Goal: Transaction & Acquisition: Subscribe to service/newsletter

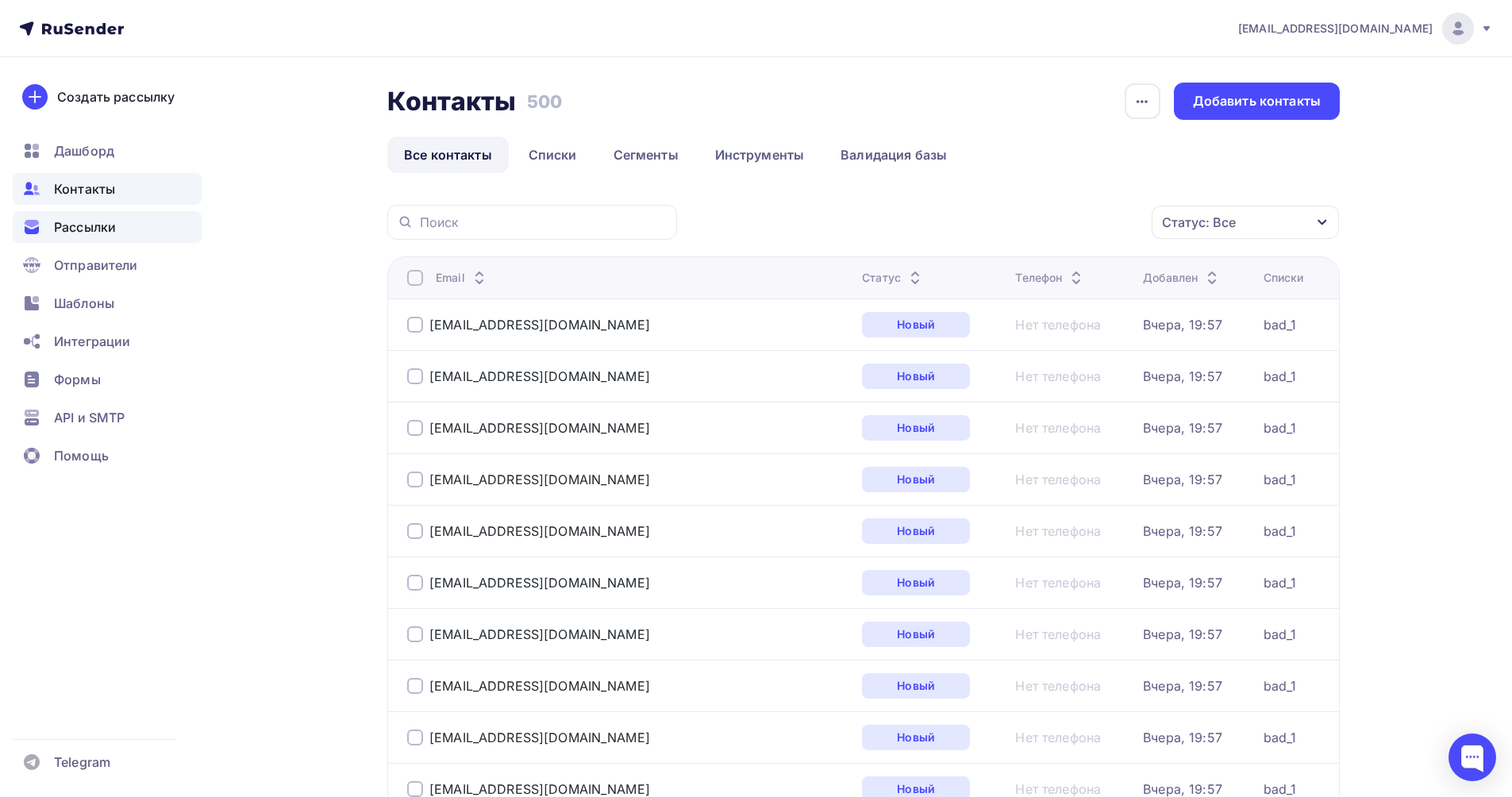
click at [84, 227] on span "Рассылки" at bounding box center [85, 226] width 62 height 19
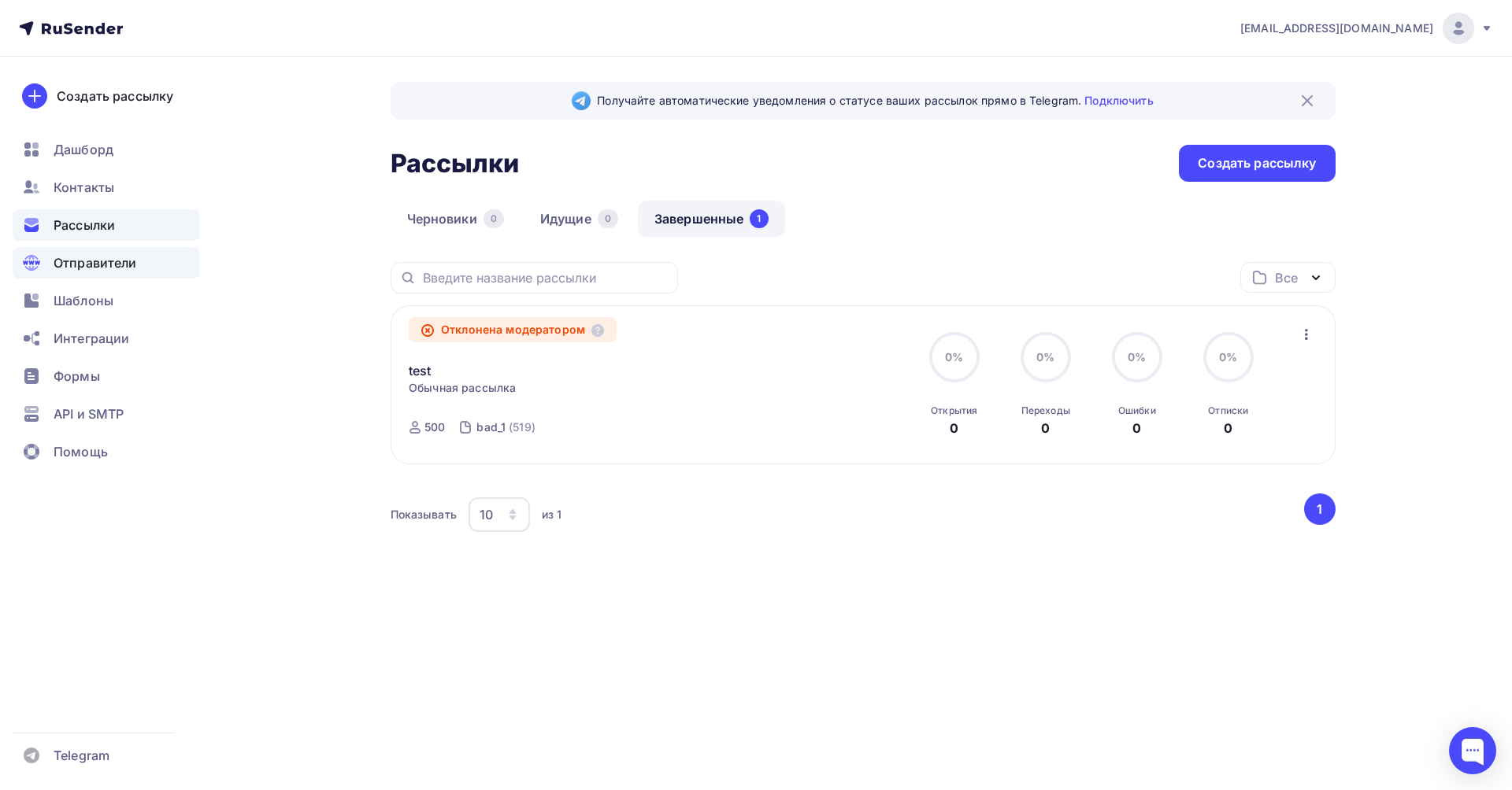
click at [94, 267] on span "Отправители" at bounding box center [95, 263] width 83 height 19
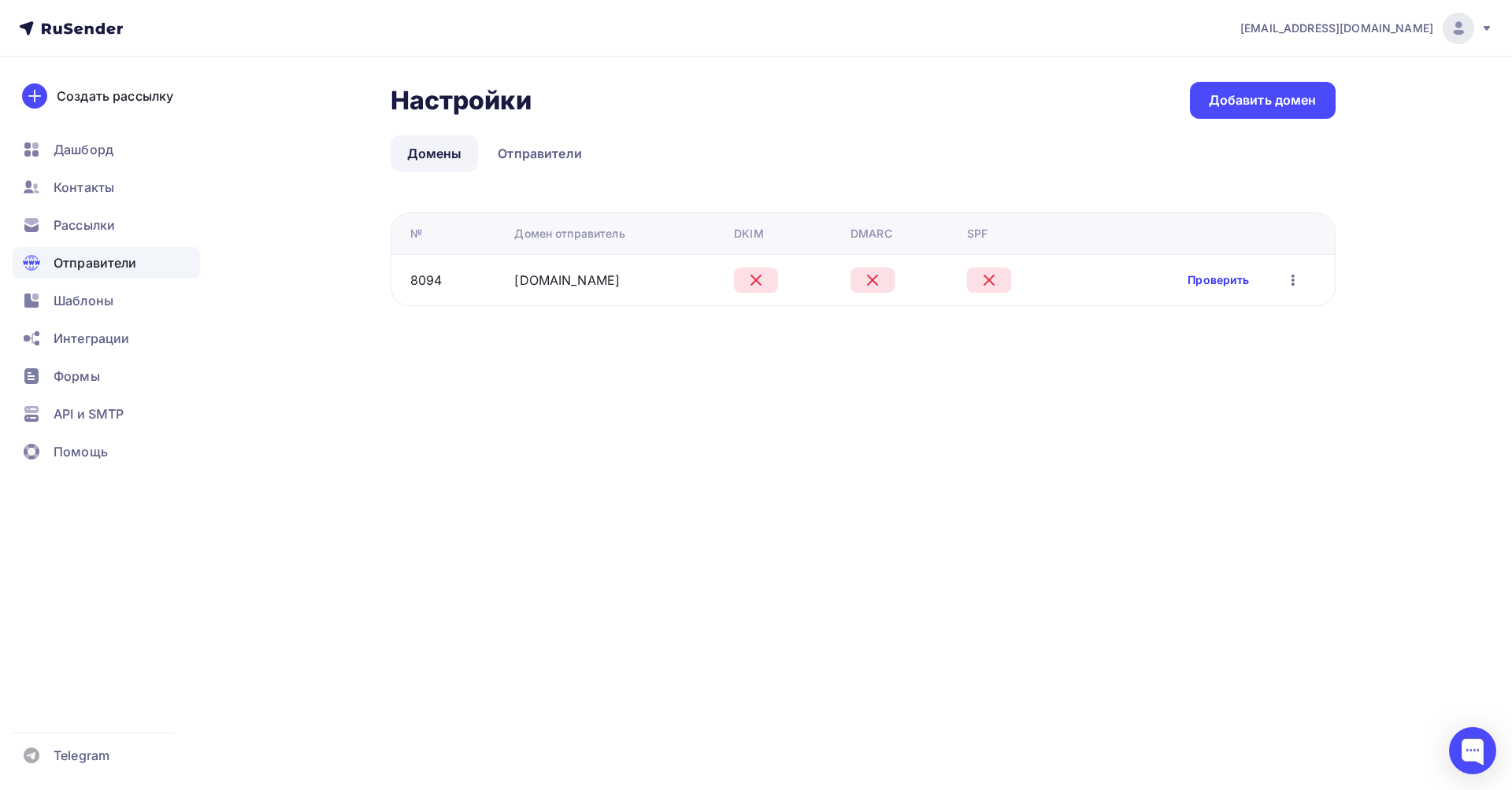
click at [1226, 274] on link "Проверить" at bounding box center [1218, 281] width 62 height 16
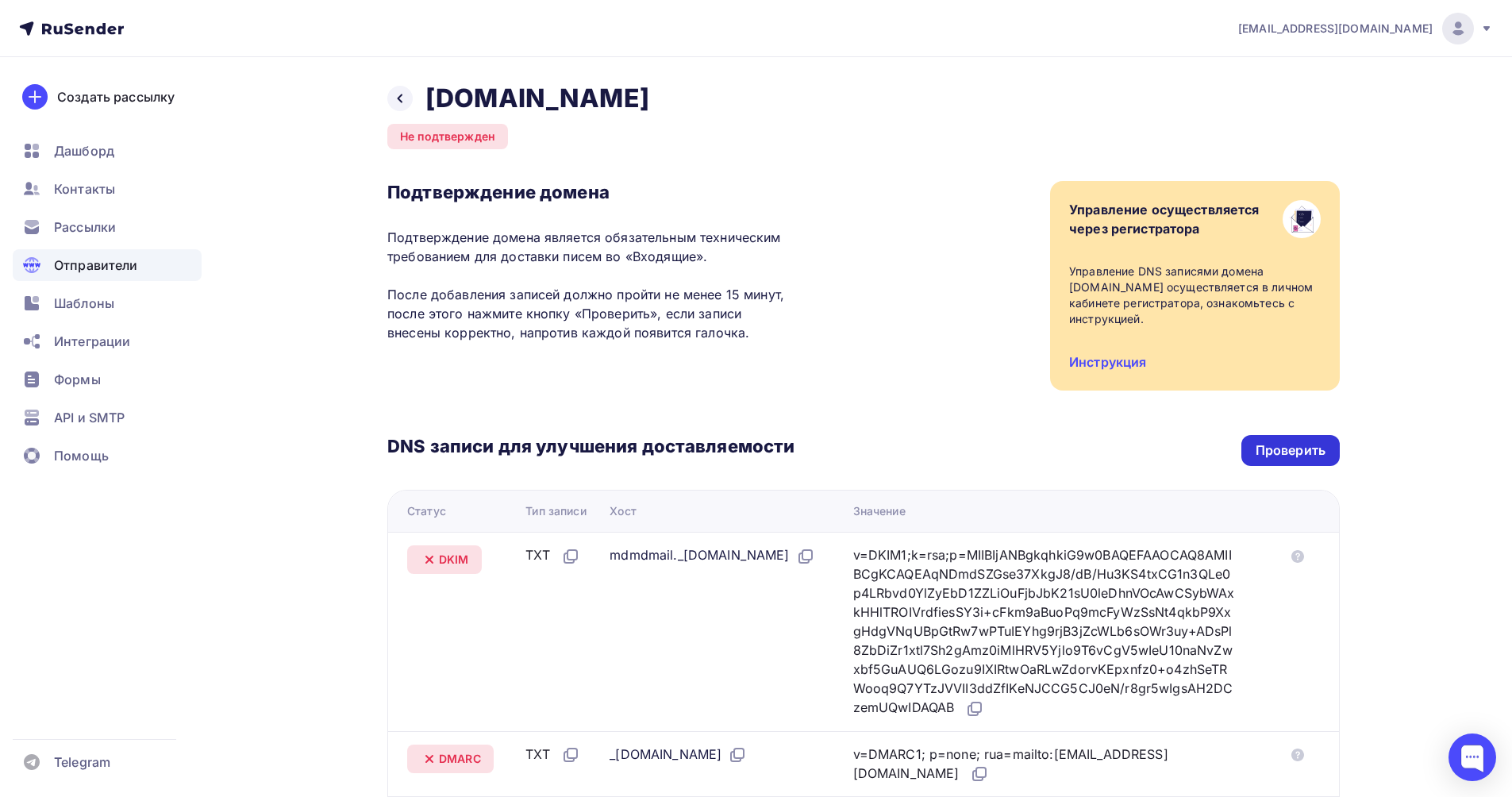
click at [1282, 442] on div "Проверить" at bounding box center [1290, 451] width 70 height 18
click at [105, 231] on span "Рассылки" at bounding box center [85, 226] width 62 height 19
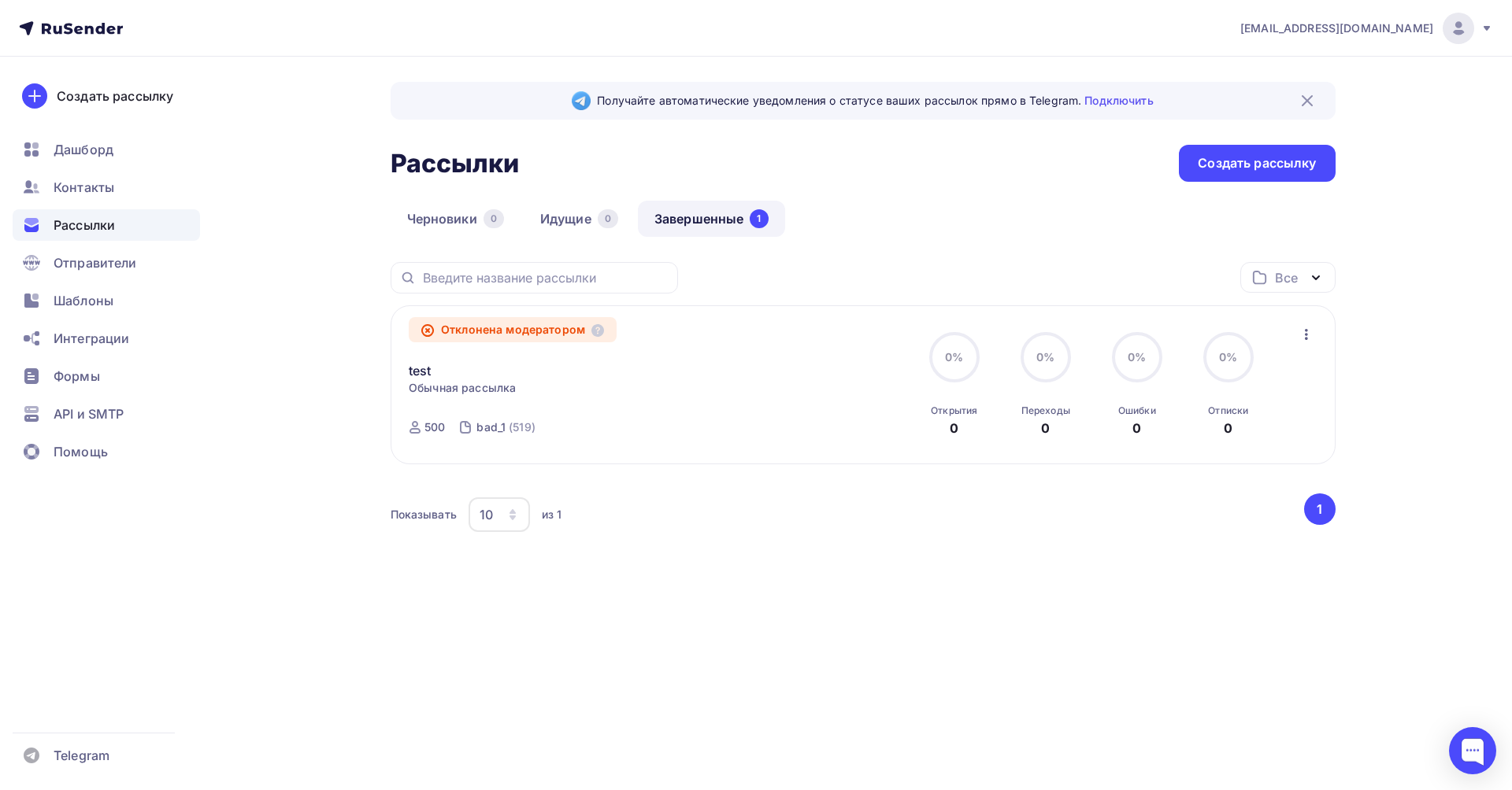
click at [1302, 335] on icon "button" at bounding box center [1306, 334] width 19 height 19
click at [604, 326] on icon at bounding box center [597, 331] width 13 height 13
click at [663, 389] on div "Отклонена модератором test Статистика Обзор рассылки Копировать в новую Добавит…" at bounding box center [588, 385] width 359 height 122
click at [1301, 334] on icon "button" at bounding box center [1306, 334] width 19 height 19
click at [1255, 439] on div "Копировать в новую" at bounding box center [1234, 438] width 162 height 19
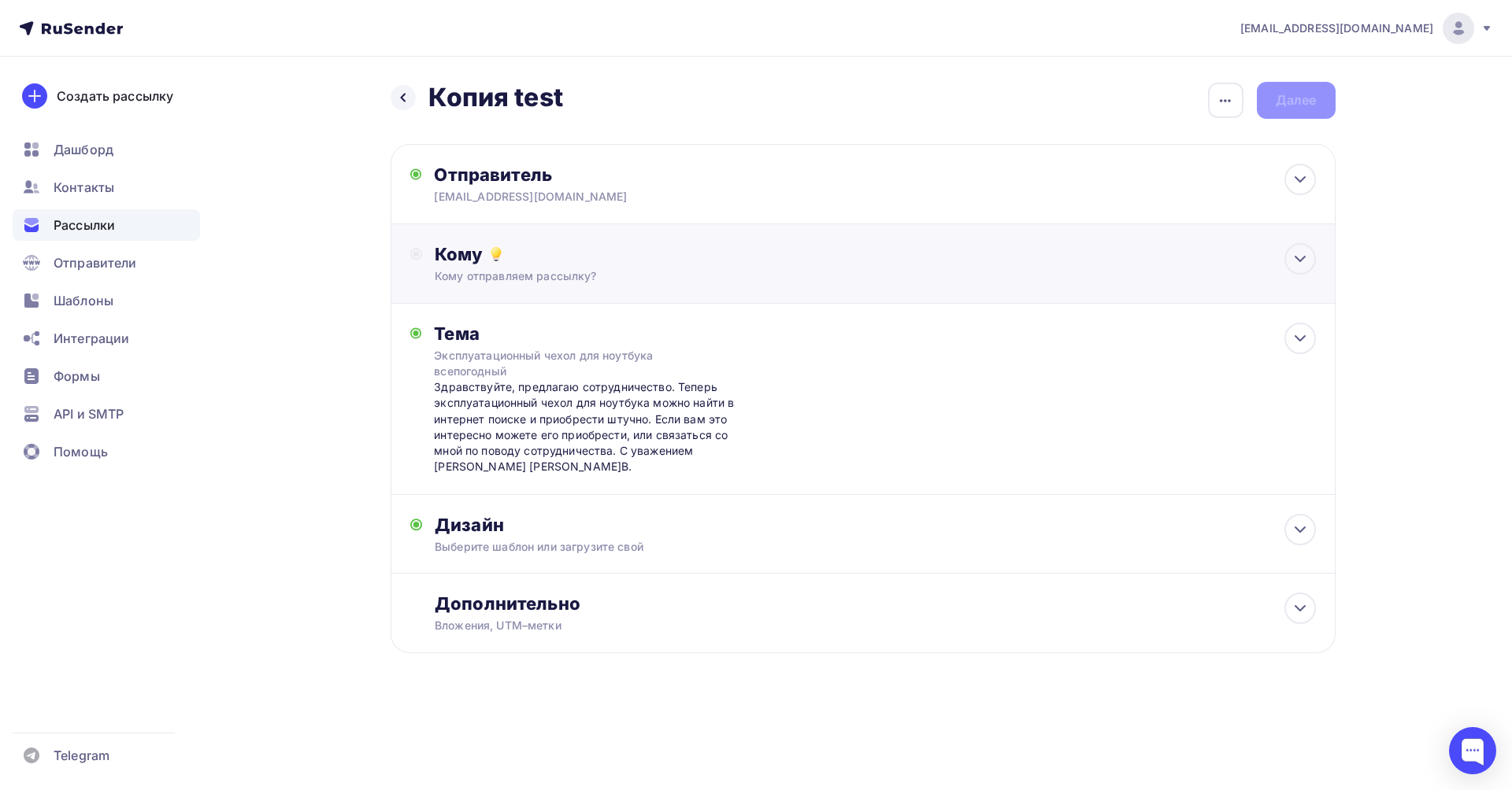
click at [630, 262] on div "Кому" at bounding box center [874, 254] width 881 height 22
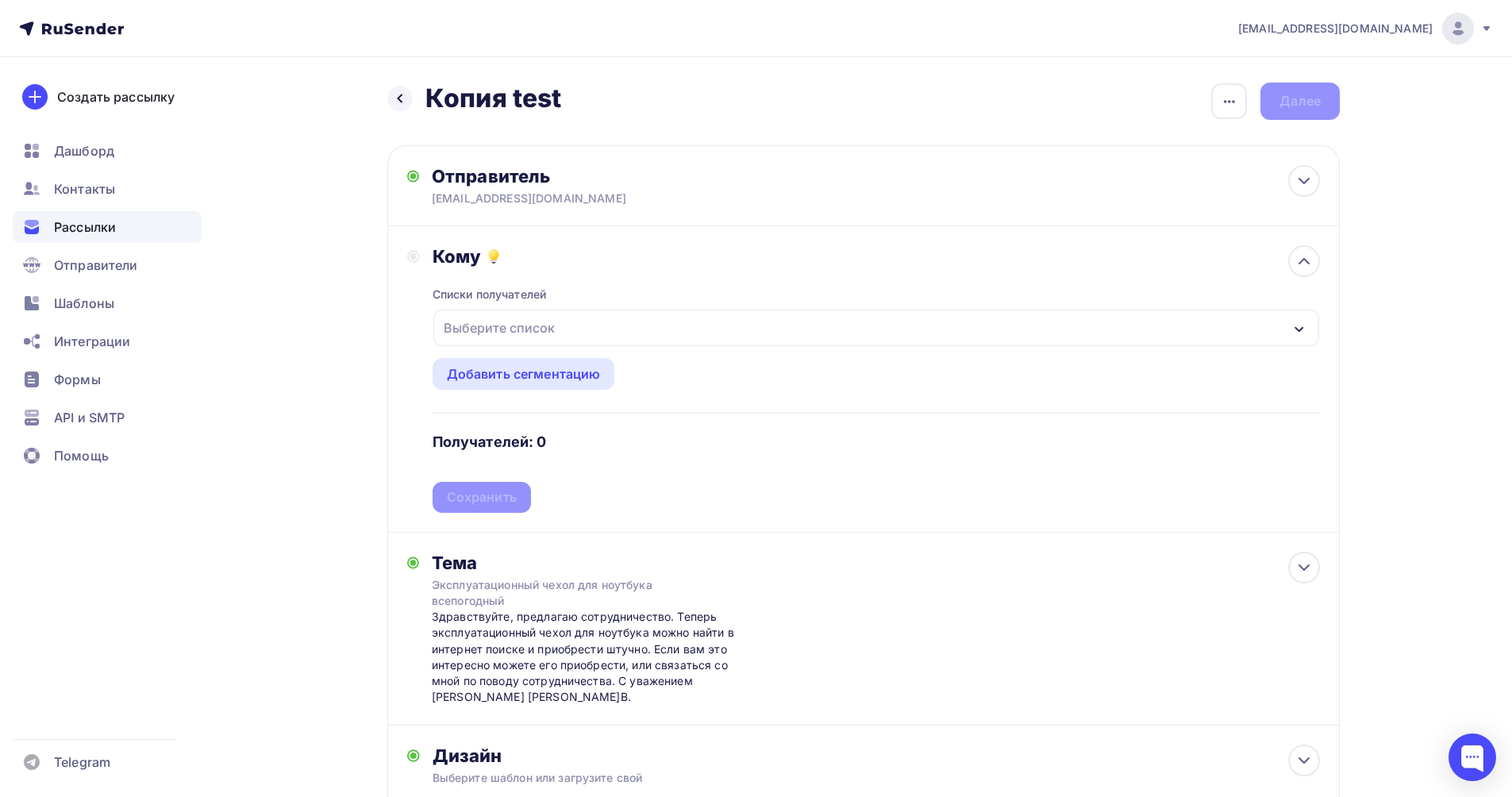
click at [605, 334] on div "Выберите список" at bounding box center [876, 327] width 886 height 37
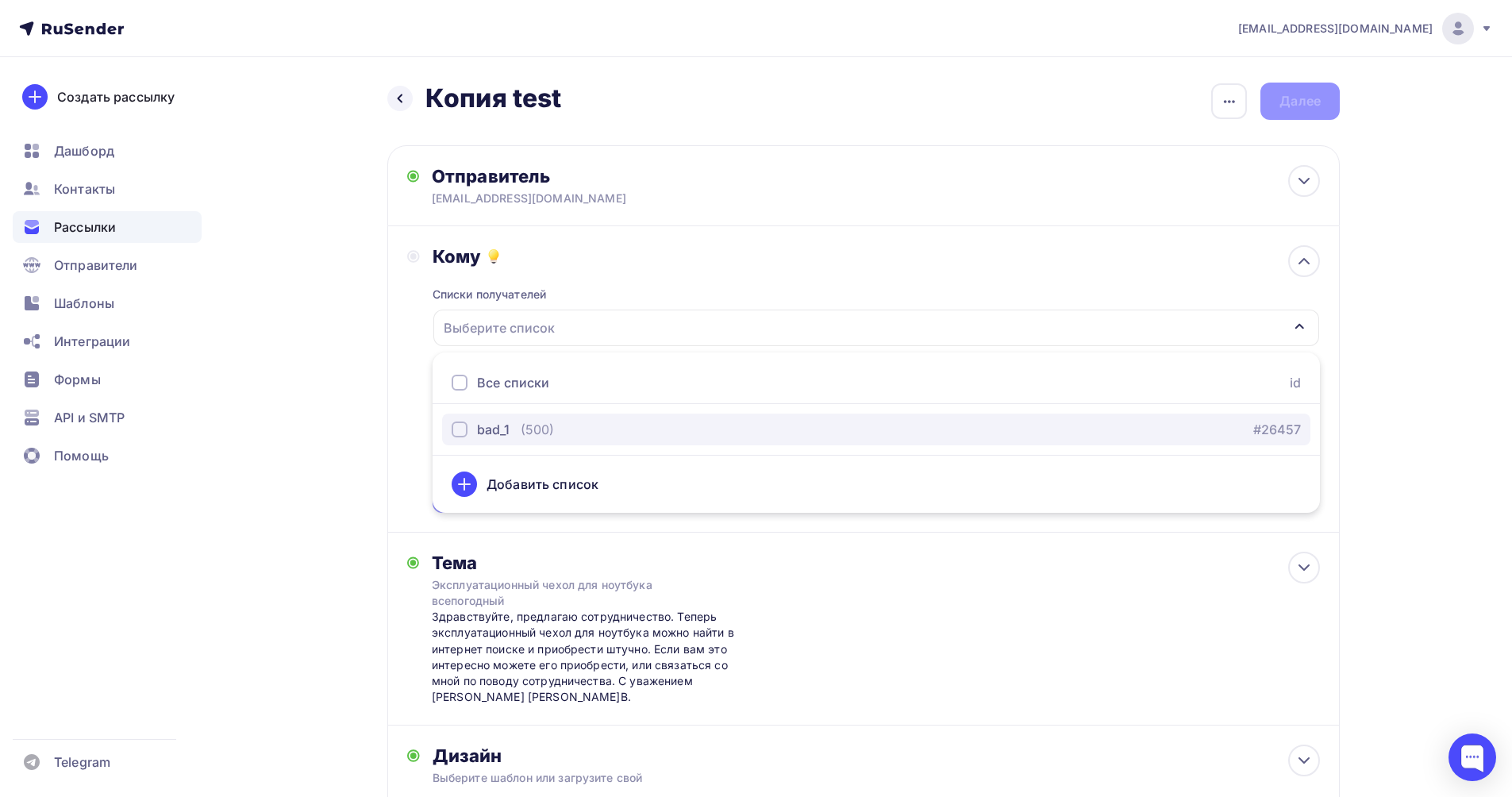
click at [459, 433] on div "button" at bounding box center [460, 430] width 16 height 16
click at [396, 391] on div "Кому Списки получателей bad_1 Все списки id bad_1 (500) #26457 Добавить список …" at bounding box center [863, 380] width 952 height 307
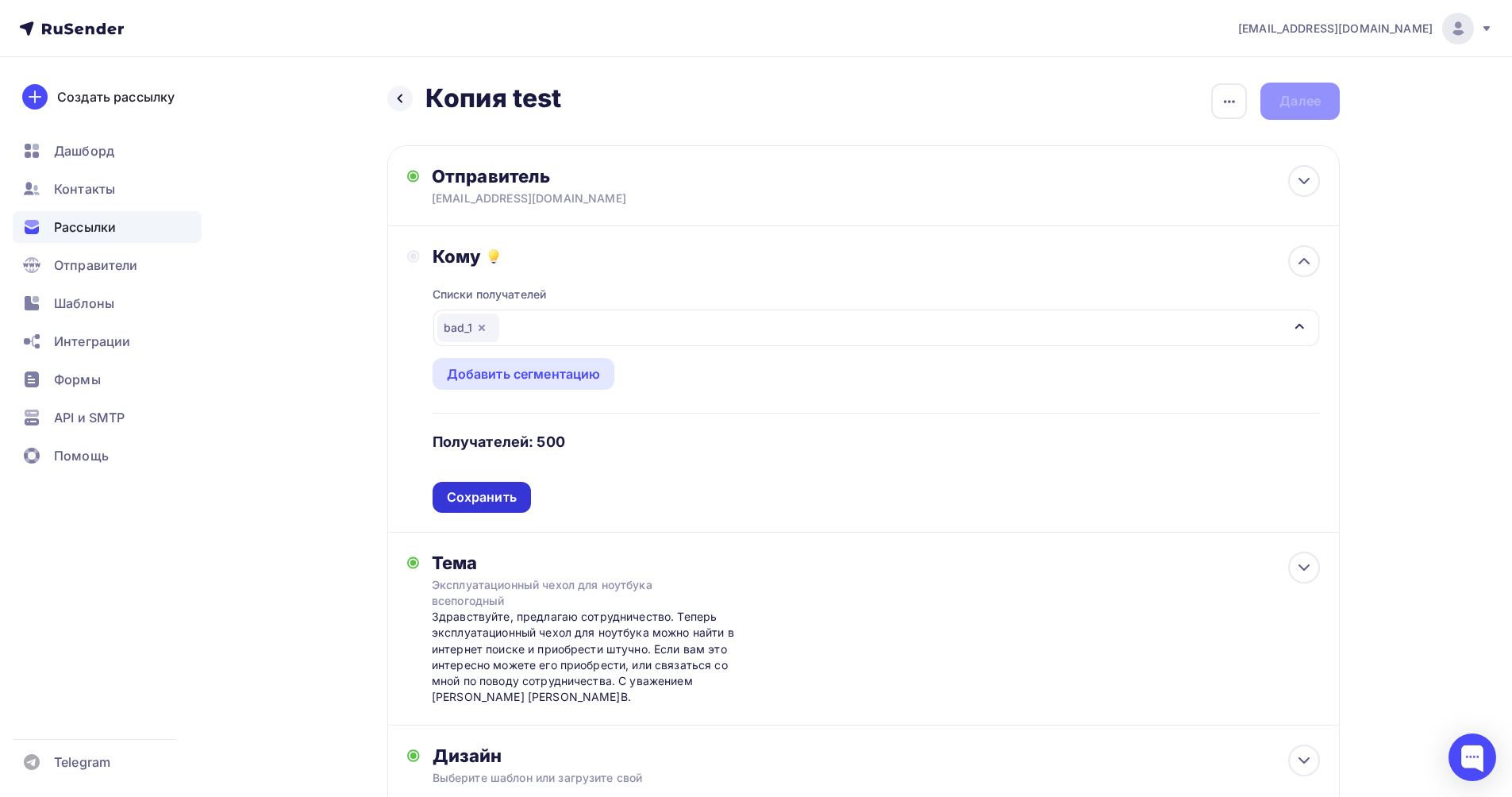
click at [501, 492] on div "Сохранить" at bounding box center [482, 498] width 70 height 18
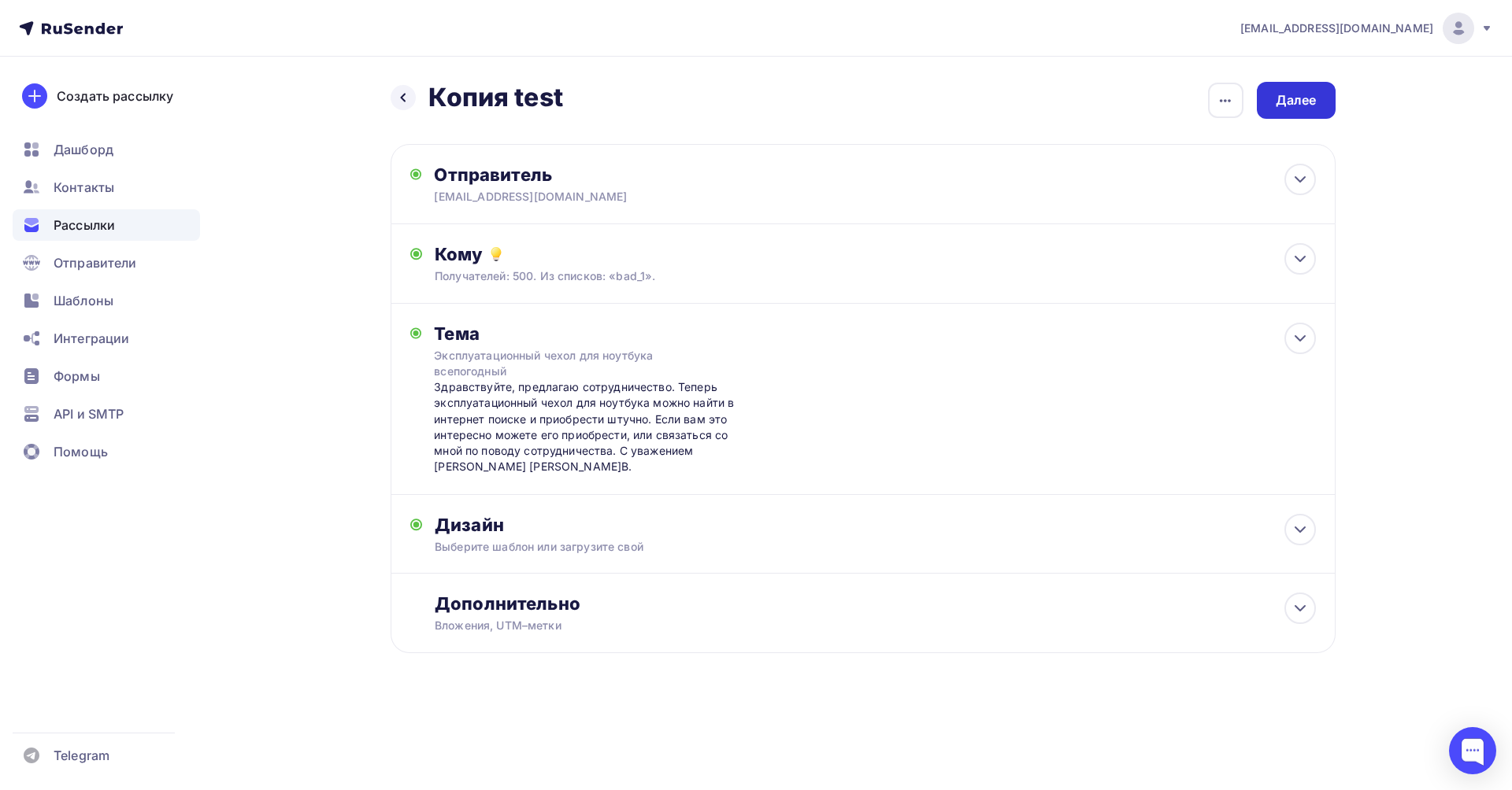
click at [1298, 96] on div "Далее" at bounding box center [1297, 100] width 41 height 18
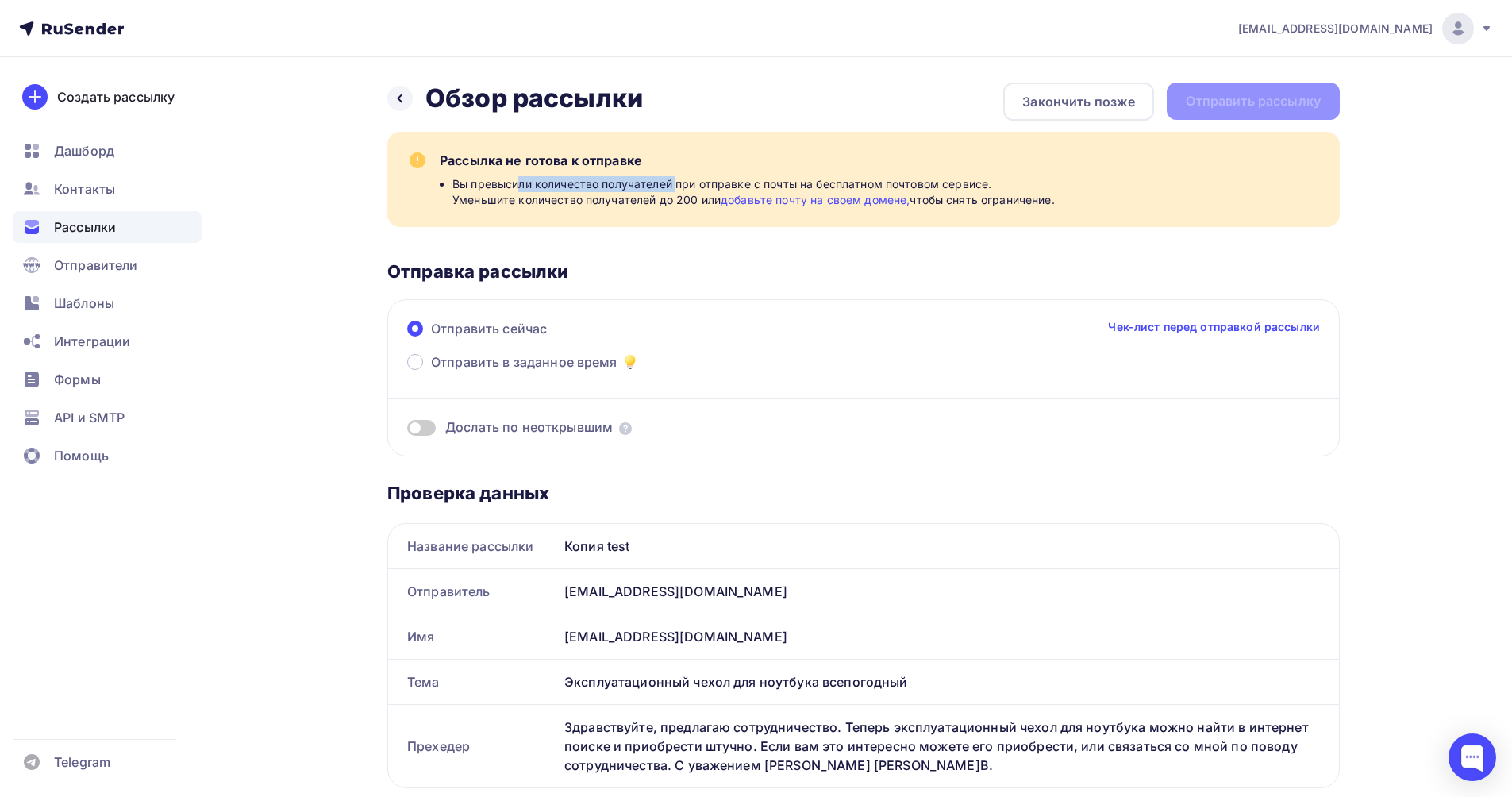
drag, startPoint x: 522, startPoint y: 186, endPoint x: 678, endPoint y: 186, distance: 156.0
click at [678, 186] on span "Вы превысили количество получателей при отправке с почты на бесплатном почтовом…" at bounding box center [753, 192] width 602 height 32
drag, startPoint x: 867, startPoint y: 234, endPoint x: 850, endPoint y: 215, distance: 25.5
click at [867, 234] on div "Рассылка не готова к отправке Вы превысили количество получателей при отправке …" at bounding box center [863, 294] width 952 height 325
click at [835, 197] on link "добавьте почту на своем домене," at bounding box center [815, 199] width 189 height 14
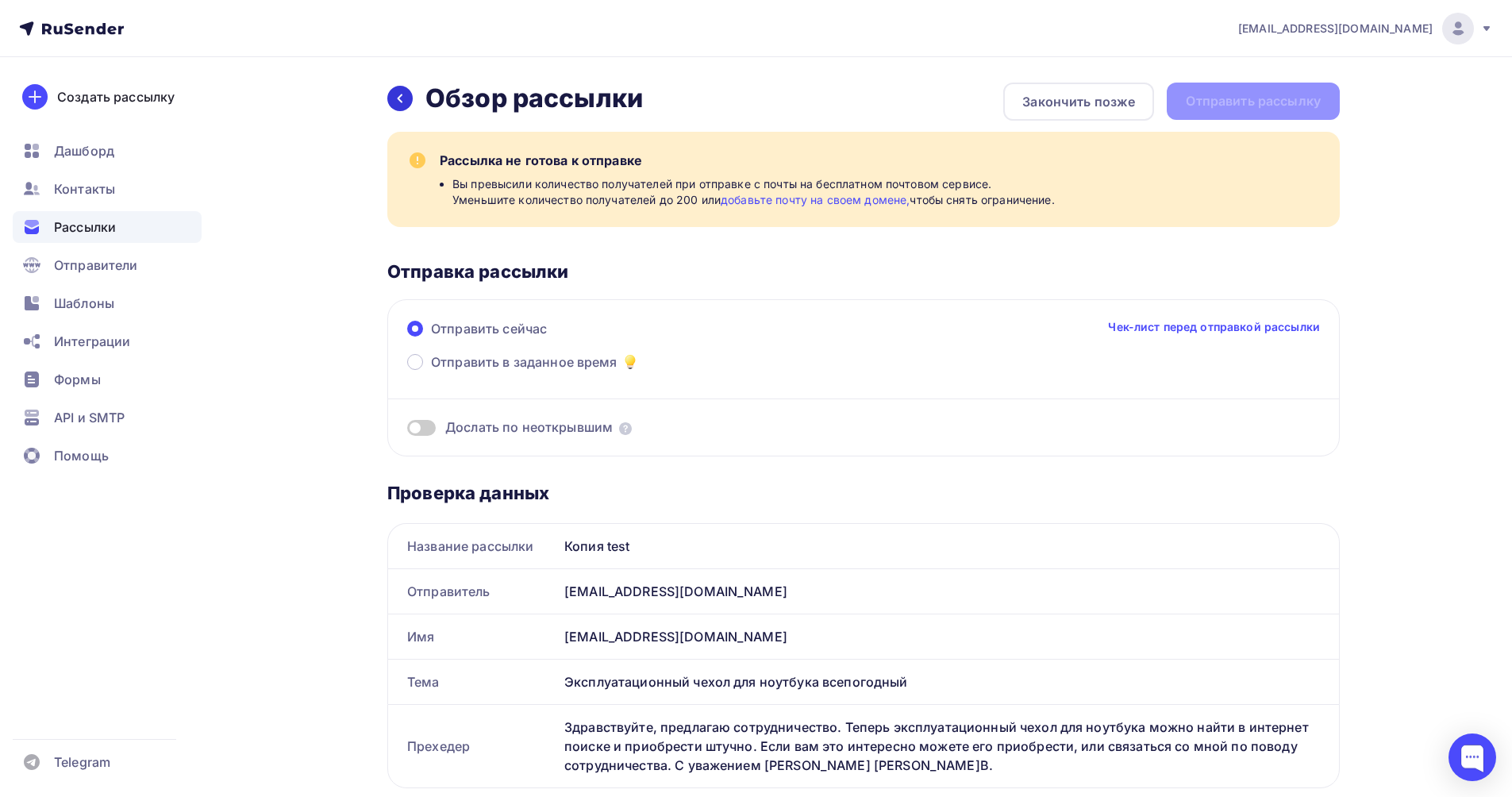
click at [402, 97] on icon at bounding box center [400, 98] width 13 height 13
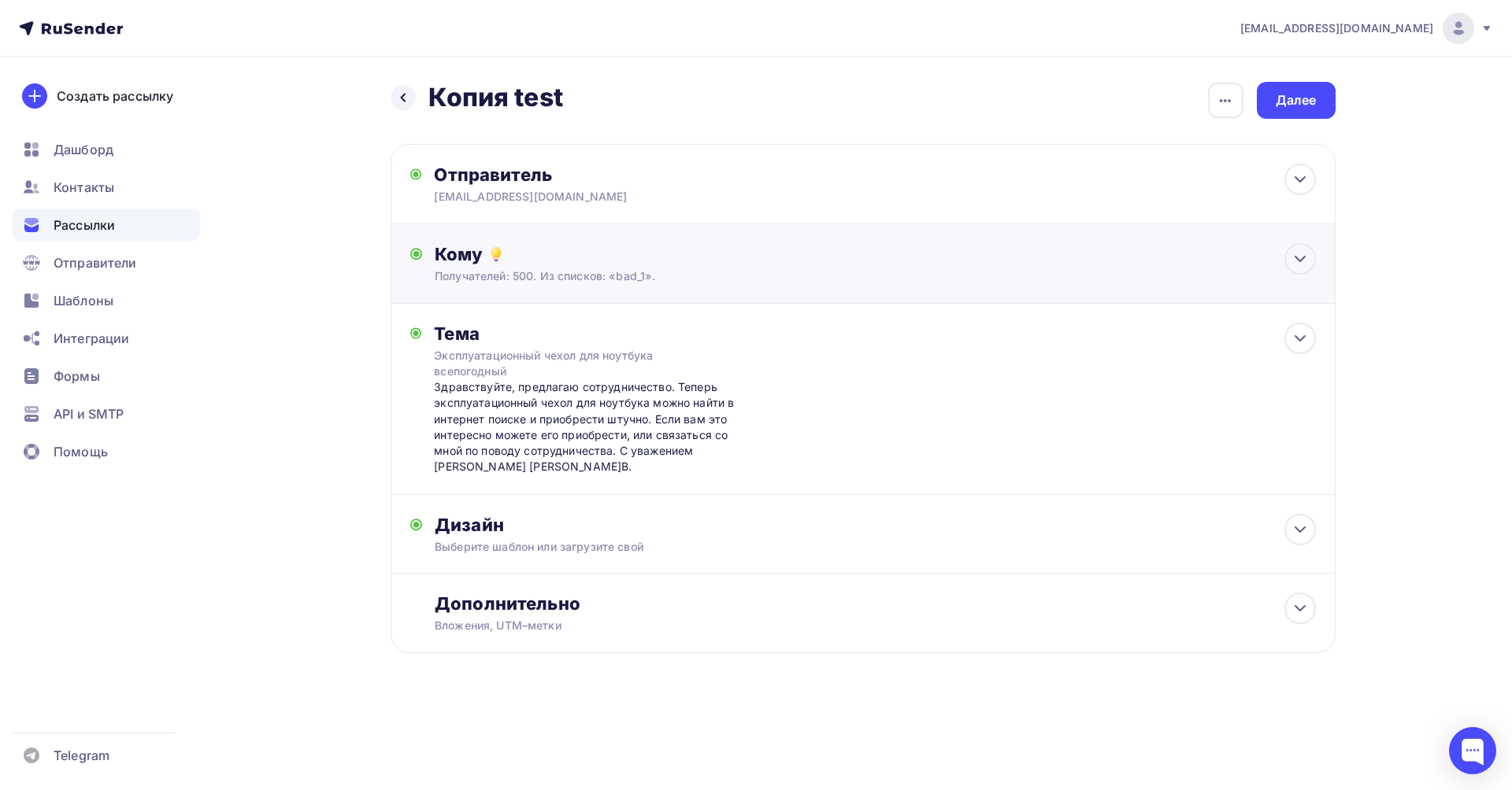
click at [587, 273] on div "Получателей: 500. Из списков: «bad_1»." at bounding box center [831, 276] width 793 height 16
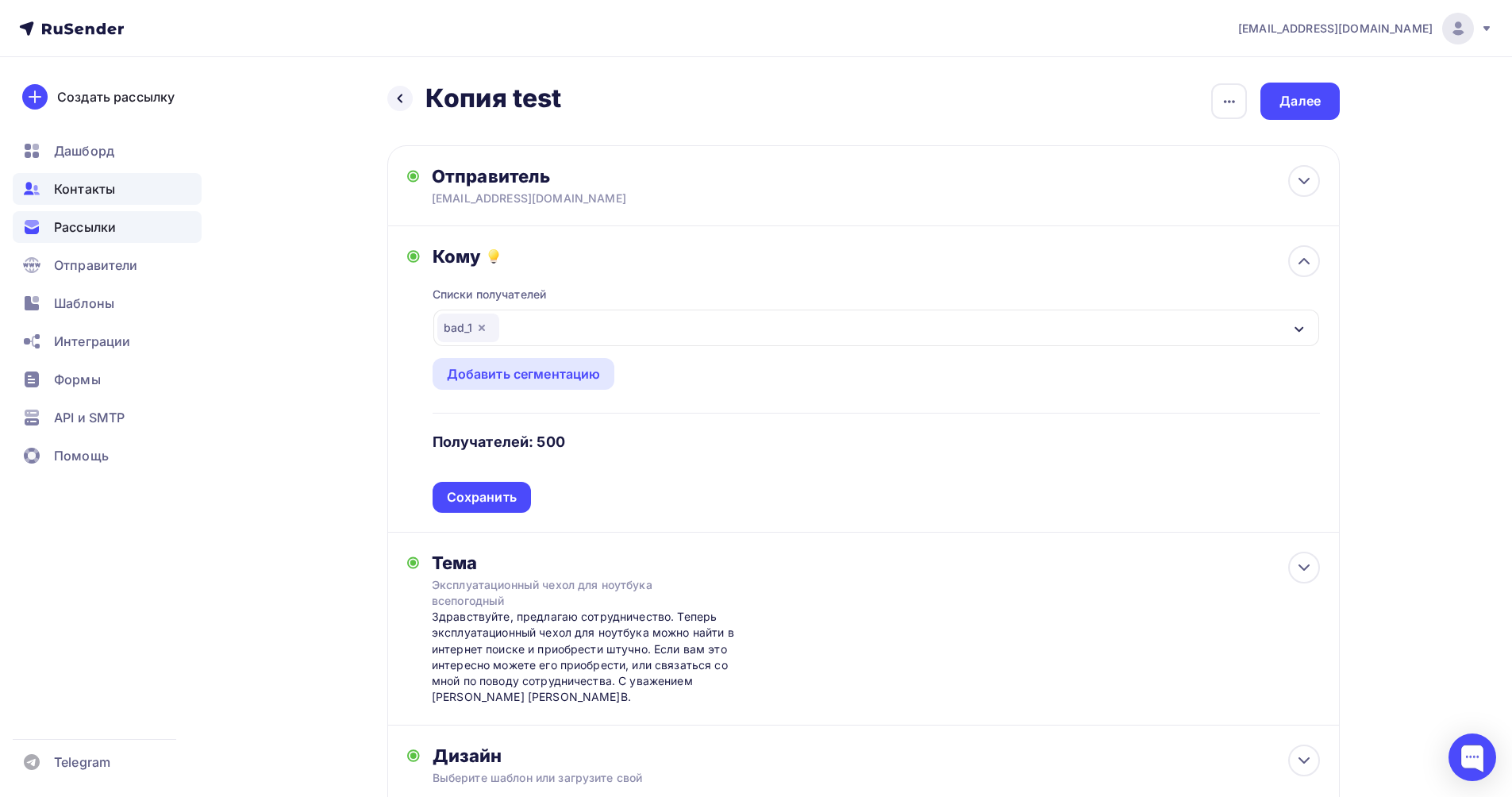
click at [96, 200] on div "Контакты" at bounding box center [107, 188] width 189 height 32
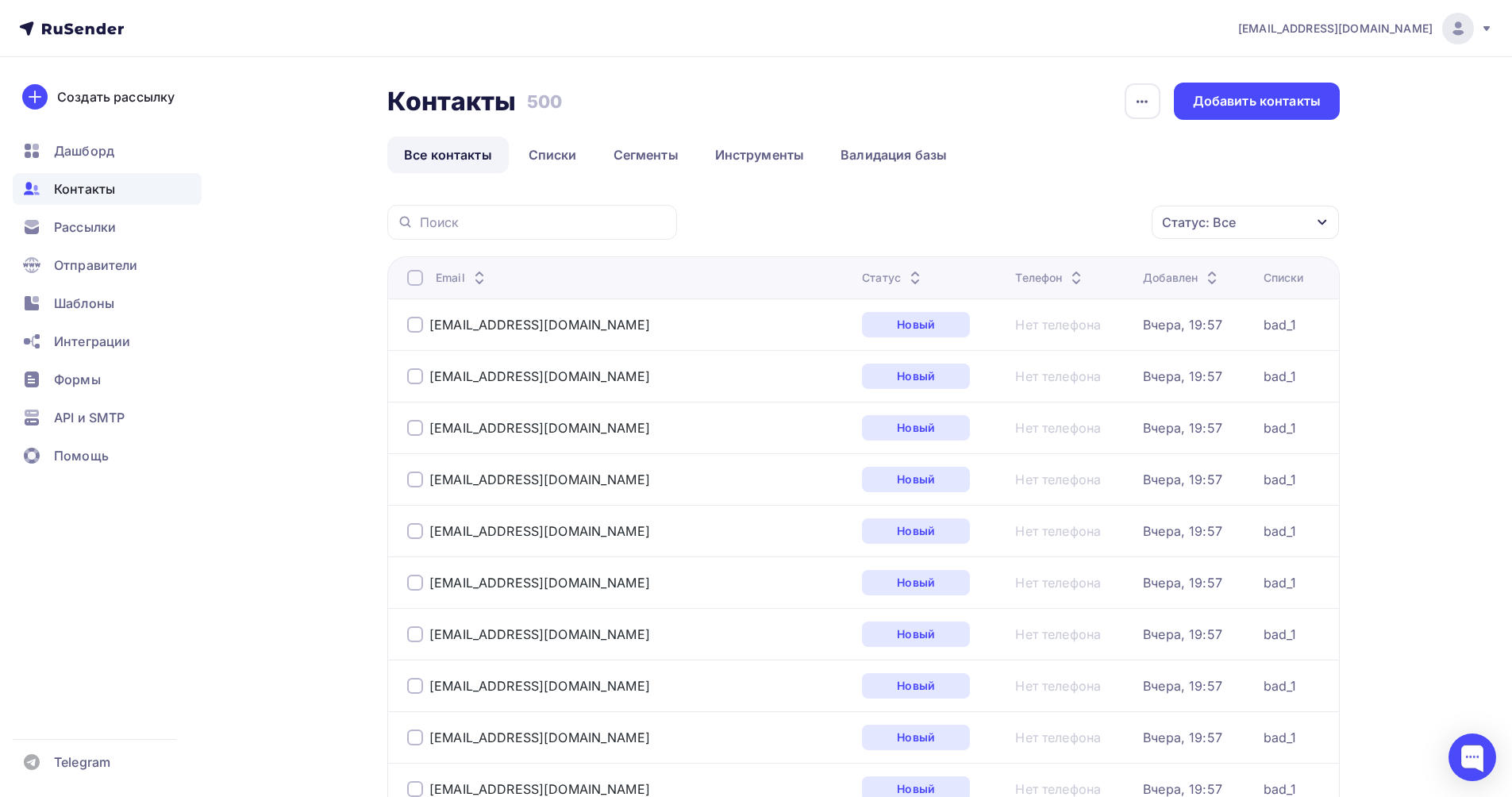
click at [410, 279] on div at bounding box center [415, 278] width 16 height 16
click at [1200, 225] on div "Статус: Все" at bounding box center [1198, 222] width 74 height 19
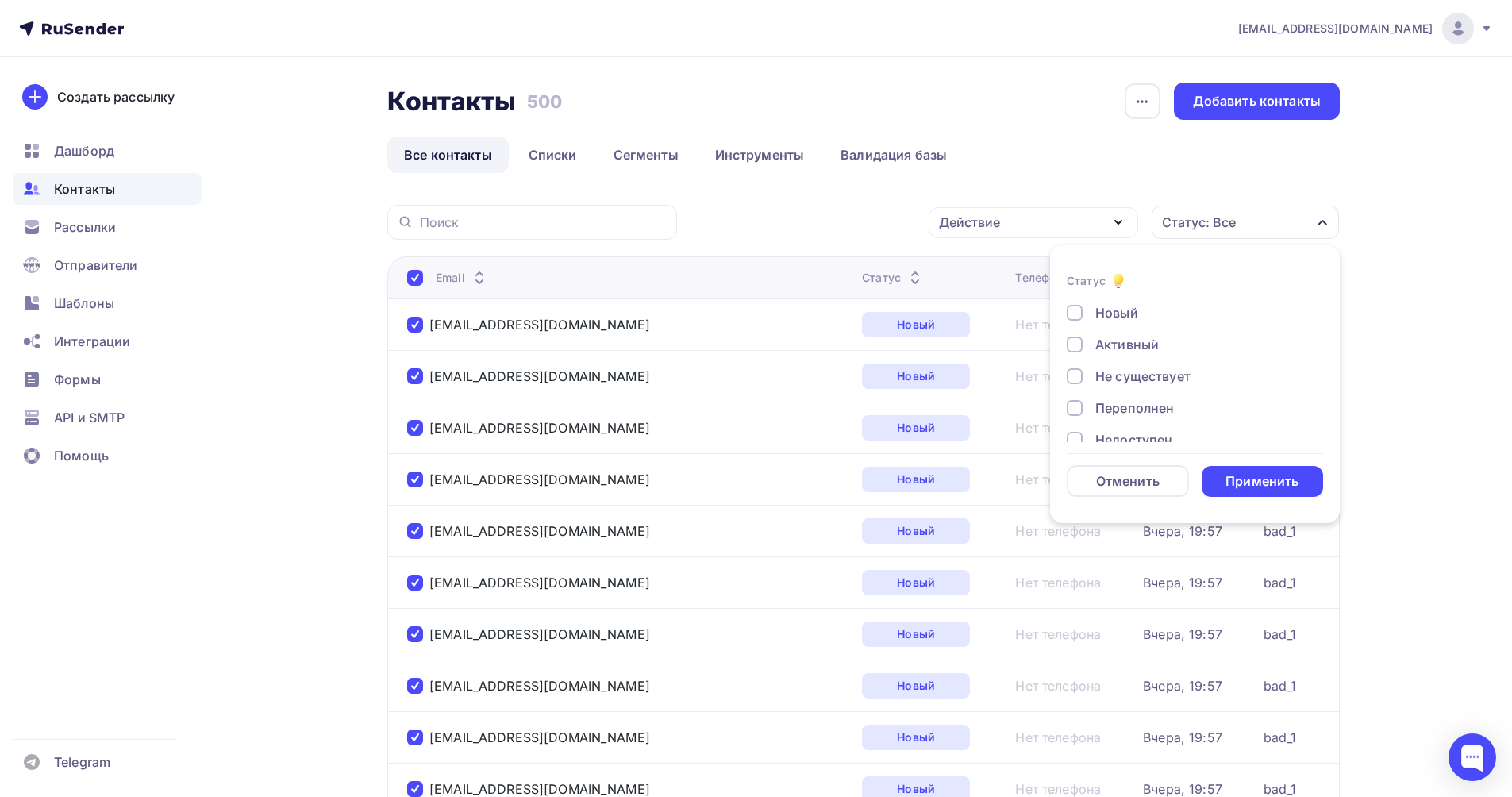
click at [1037, 229] on div "Действие" at bounding box center [1033, 223] width 210 height 31
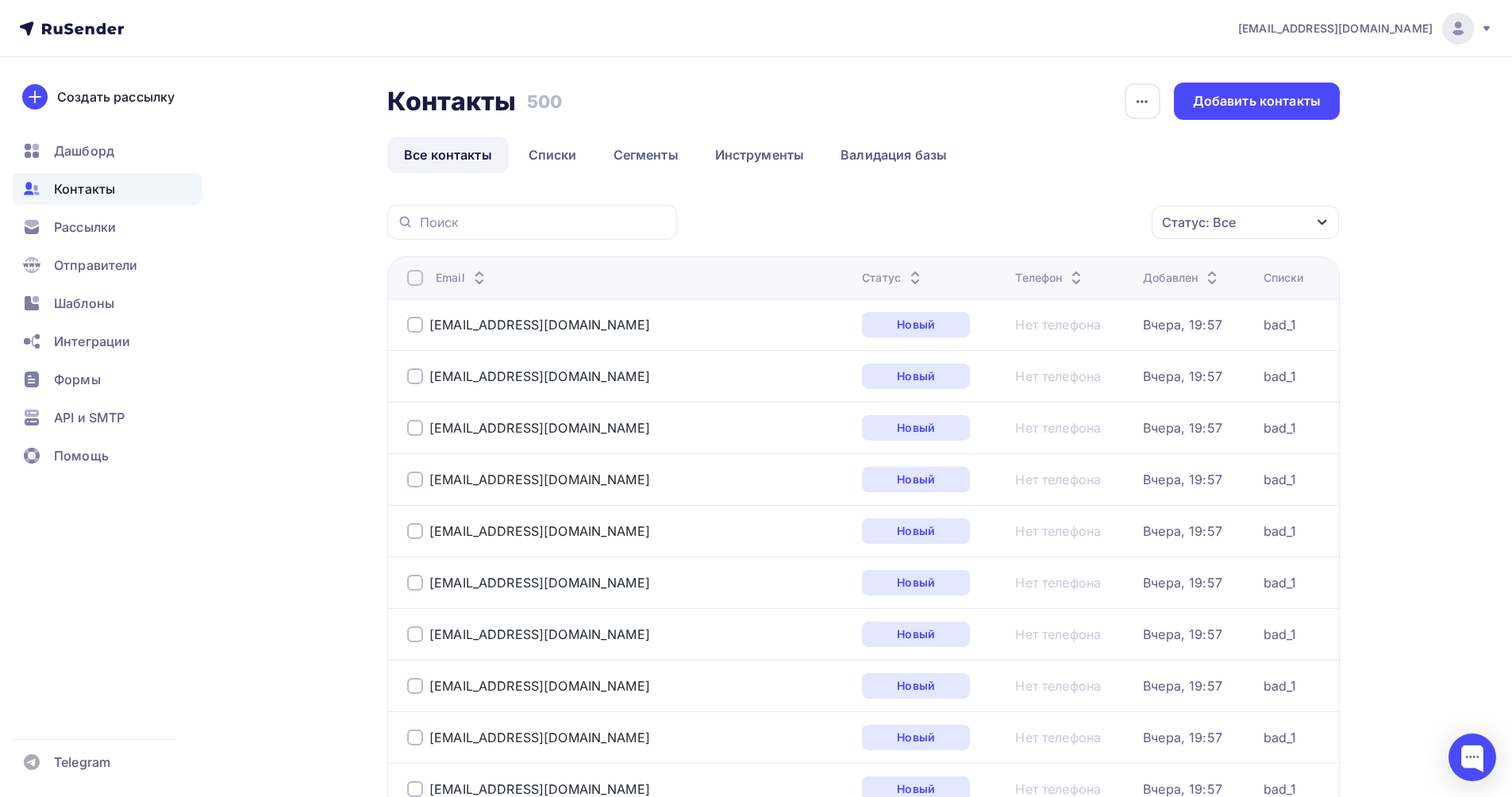
click at [412, 280] on div at bounding box center [415, 278] width 16 height 16
click at [416, 278] on div at bounding box center [415, 278] width 16 height 16
click at [1104, 221] on div "Действие" at bounding box center [1033, 223] width 210 height 31
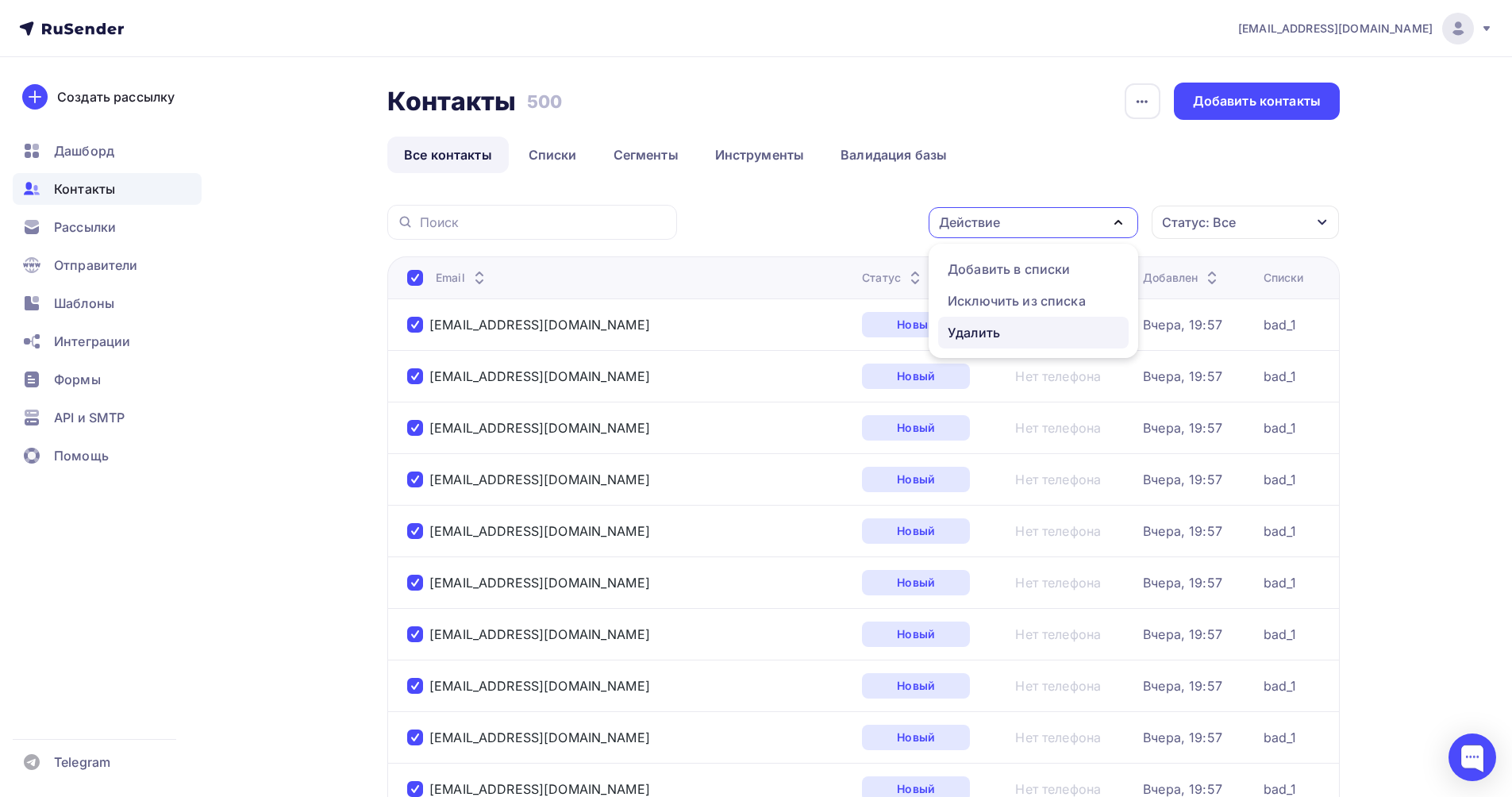
click at [1025, 325] on div "Удалить" at bounding box center [1034, 332] width 171 height 19
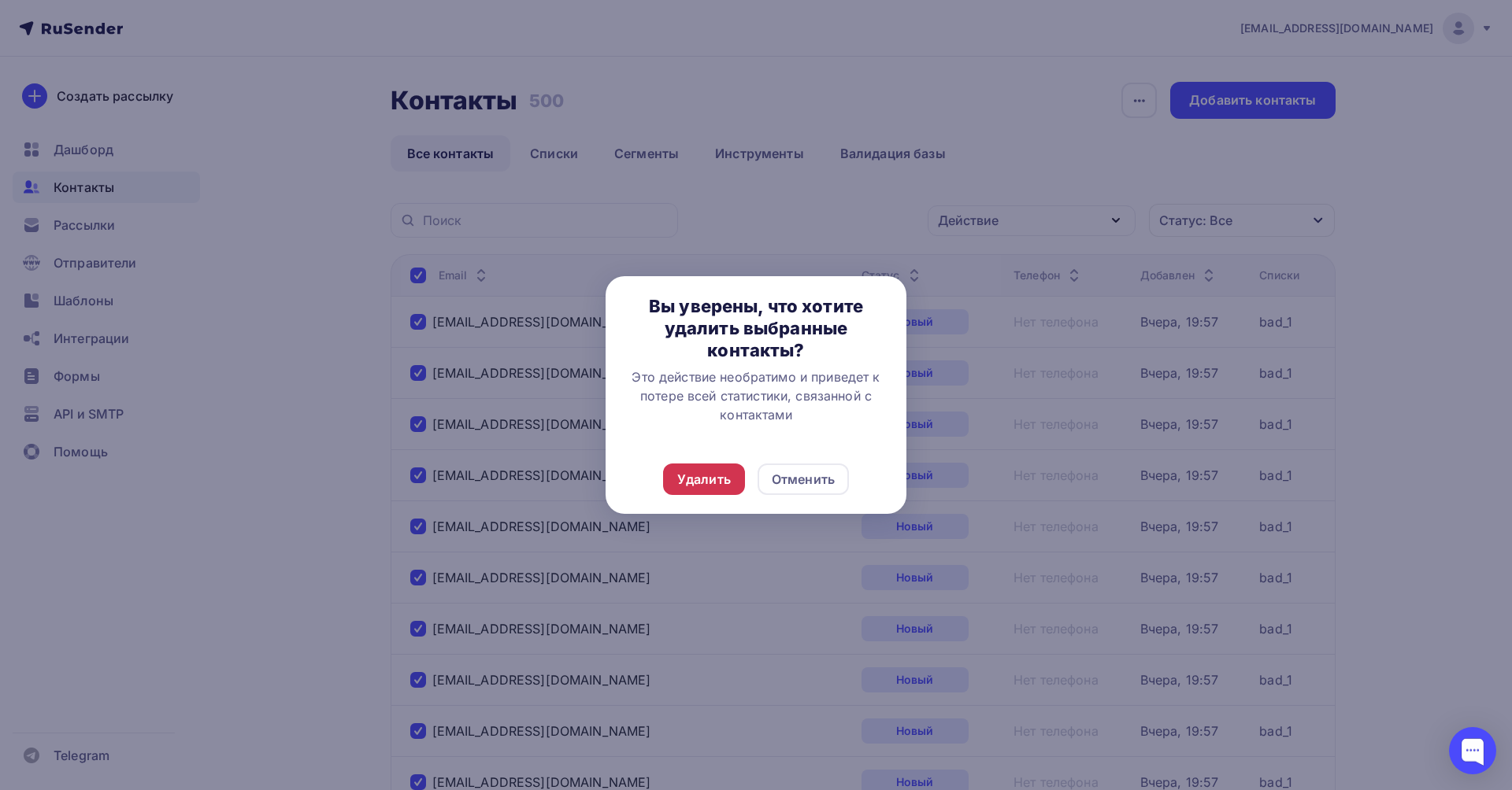
click at [705, 478] on div "Удалить" at bounding box center [704, 479] width 54 height 19
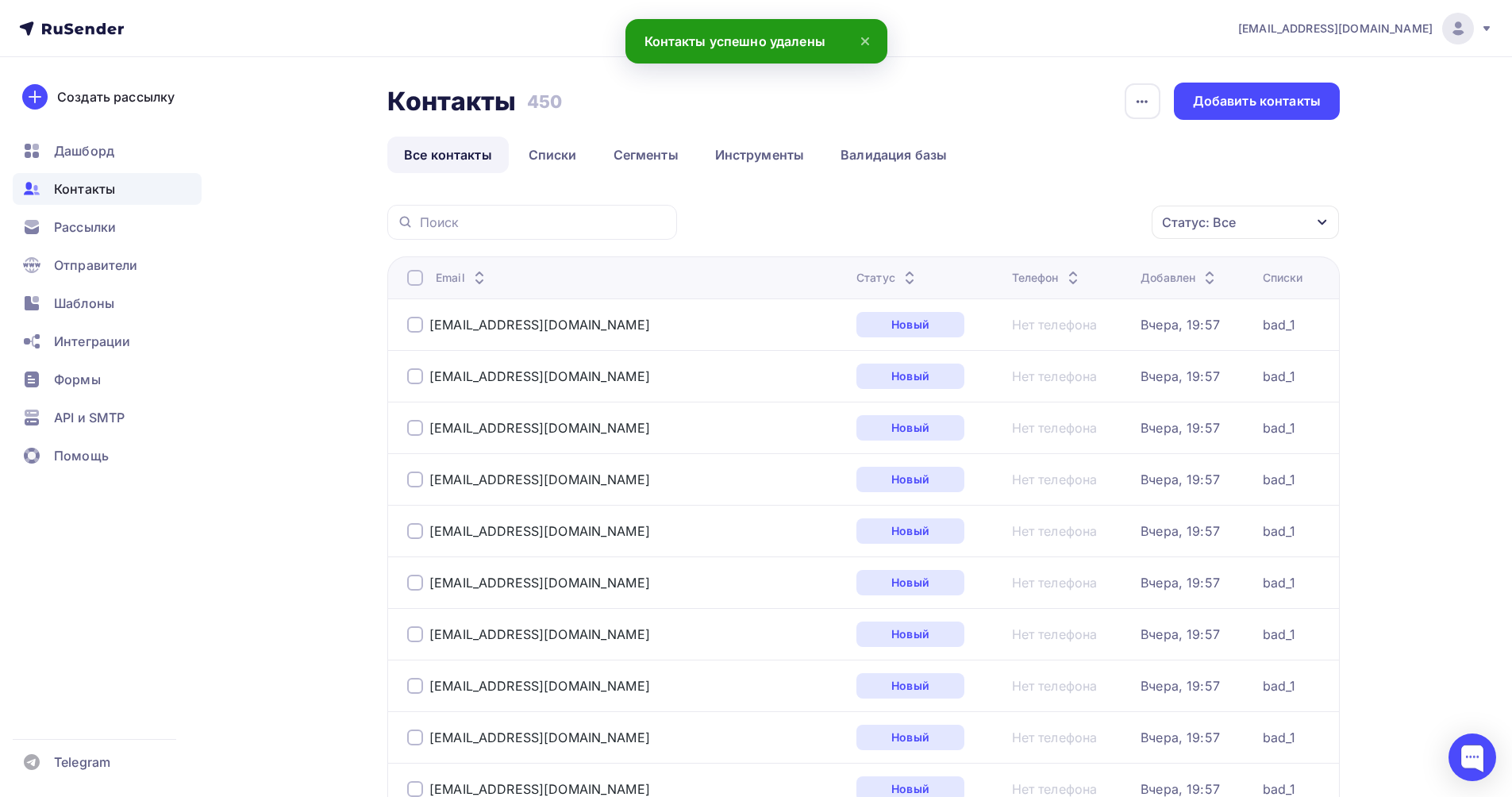
click at [416, 277] on div at bounding box center [415, 278] width 16 height 16
click at [414, 278] on div at bounding box center [415, 278] width 16 height 16
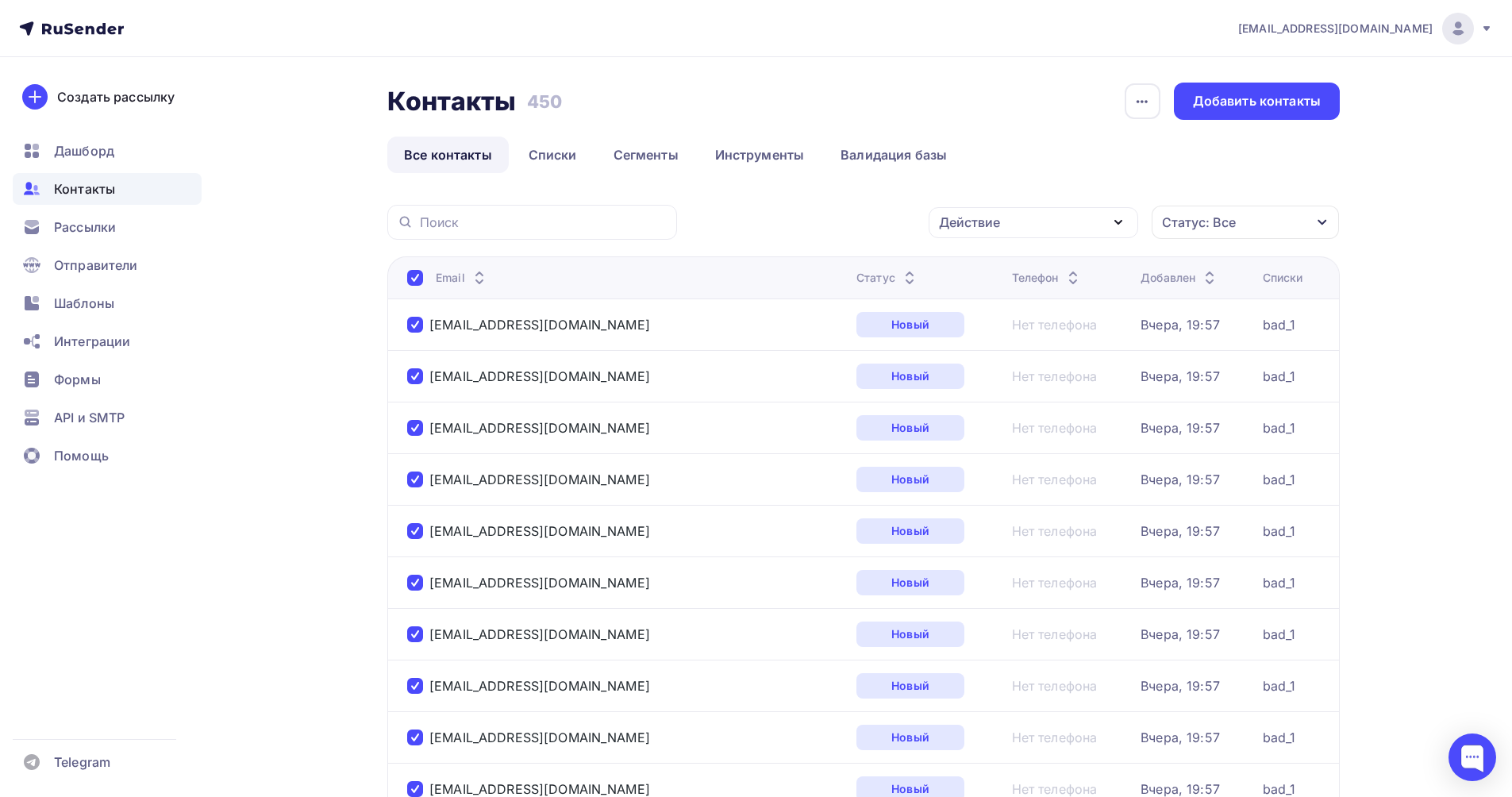
click at [1033, 221] on div "Действие" at bounding box center [1033, 223] width 210 height 31
click at [990, 333] on div "Удалить" at bounding box center [974, 332] width 52 height 19
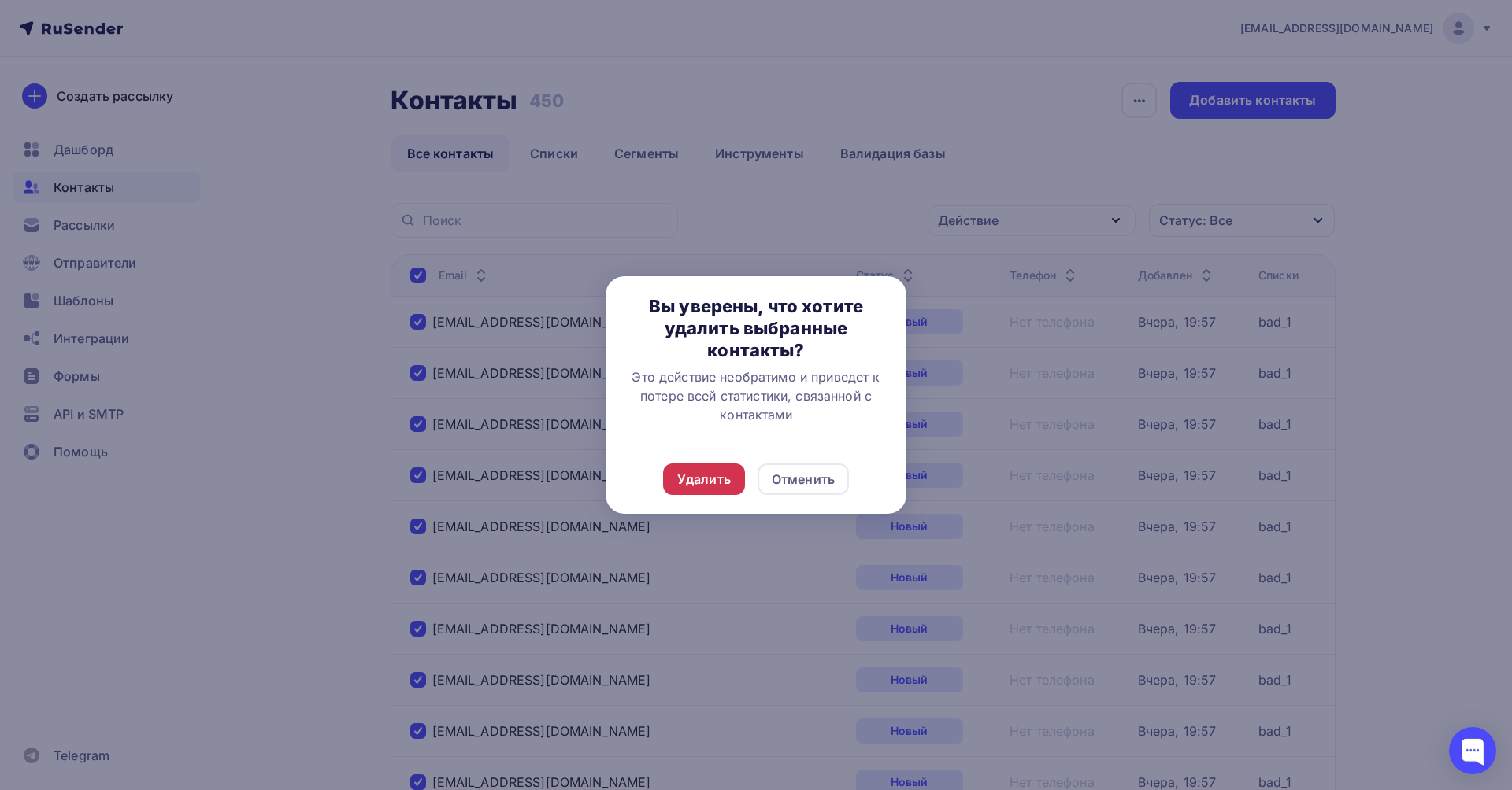
click at [726, 466] on div "Удалить" at bounding box center [705, 479] width 82 height 31
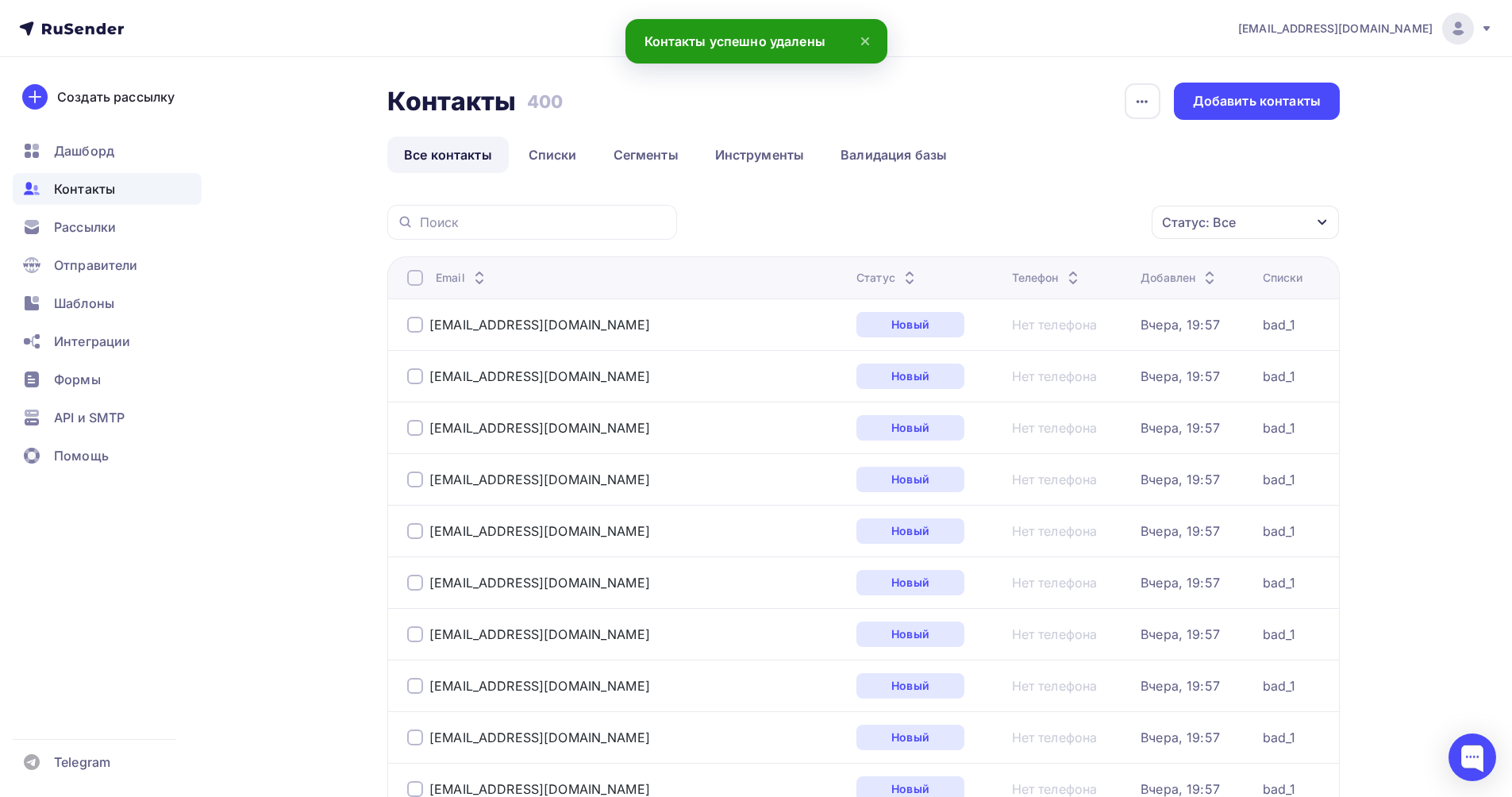
click at [414, 276] on div at bounding box center [415, 278] width 16 height 16
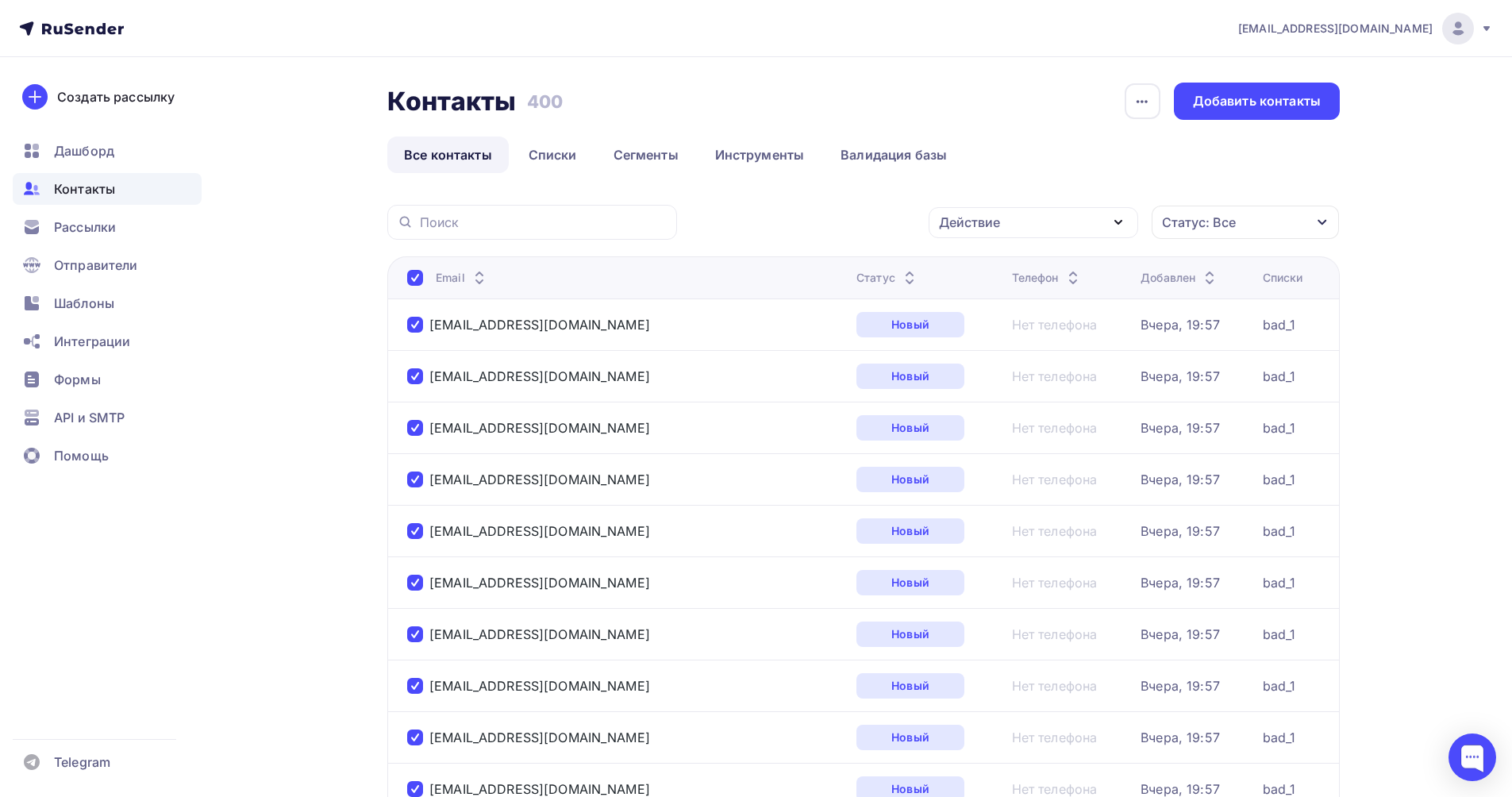
click at [1050, 218] on div "Действие" at bounding box center [1033, 223] width 210 height 31
click at [1002, 327] on div "Удалить" at bounding box center [1034, 332] width 171 height 19
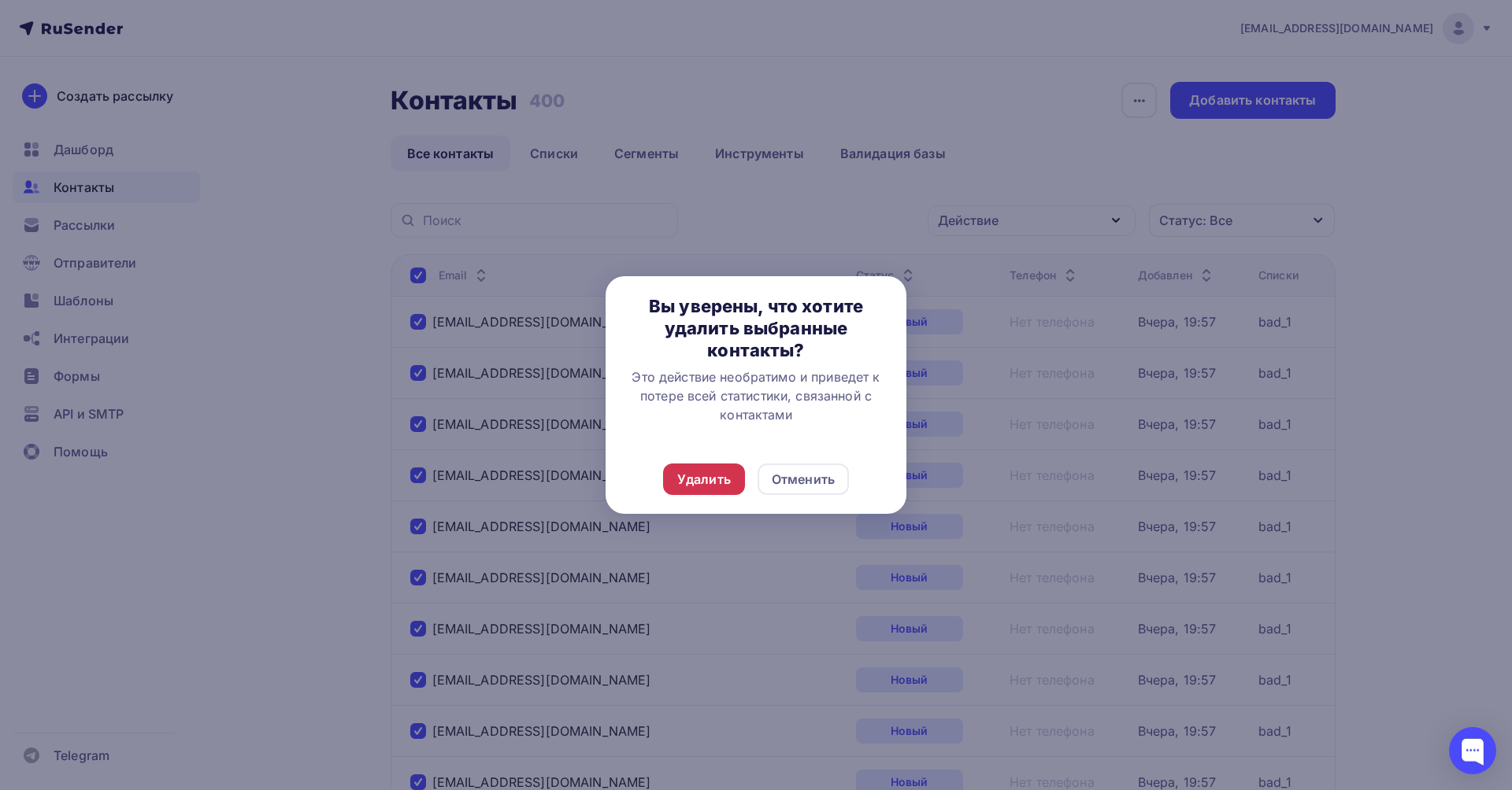
click at [677, 484] on div "Удалить" at bounding box center [705, 479] width 82 height 31
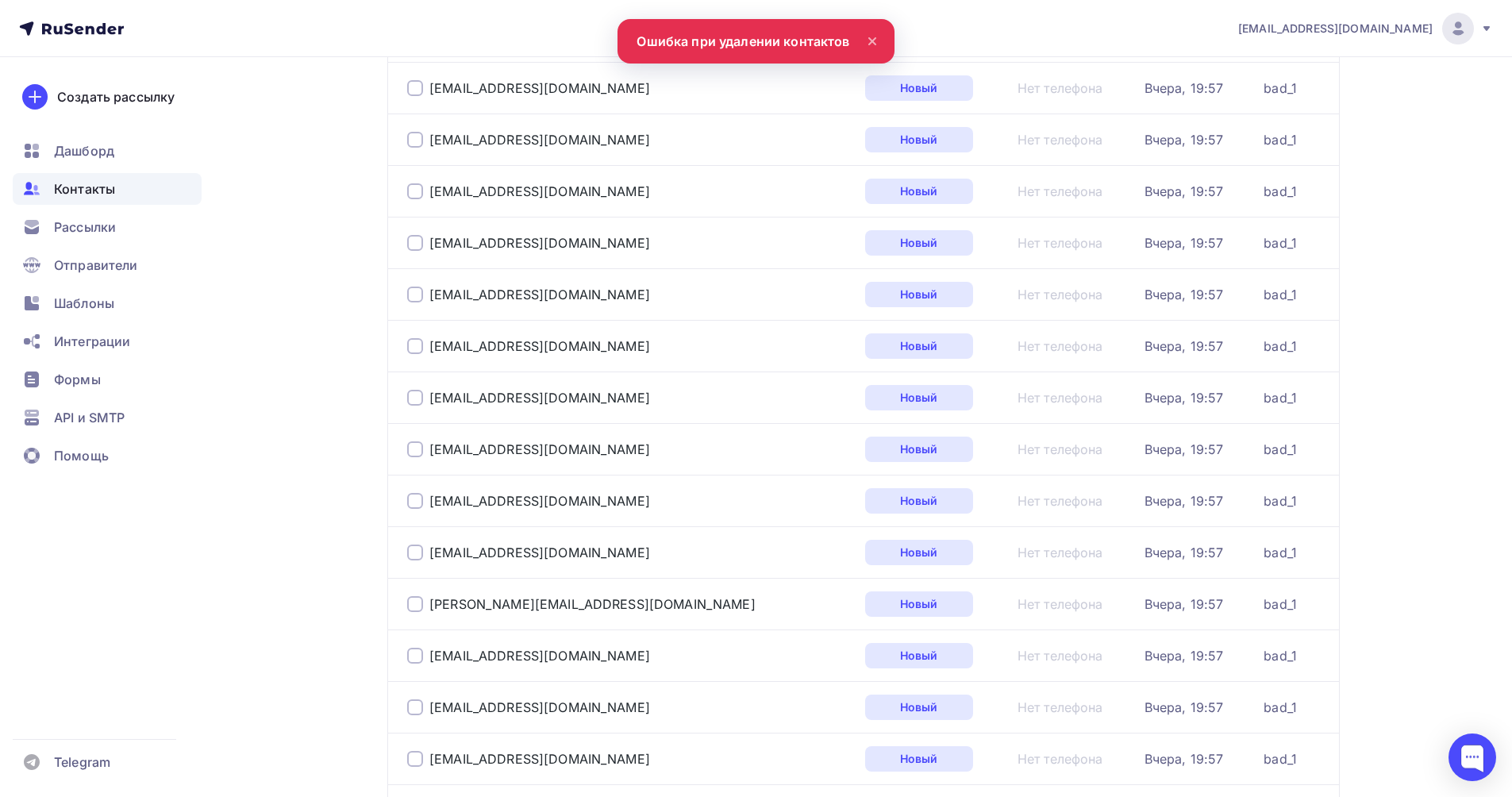
scroll to position [2245, 0]
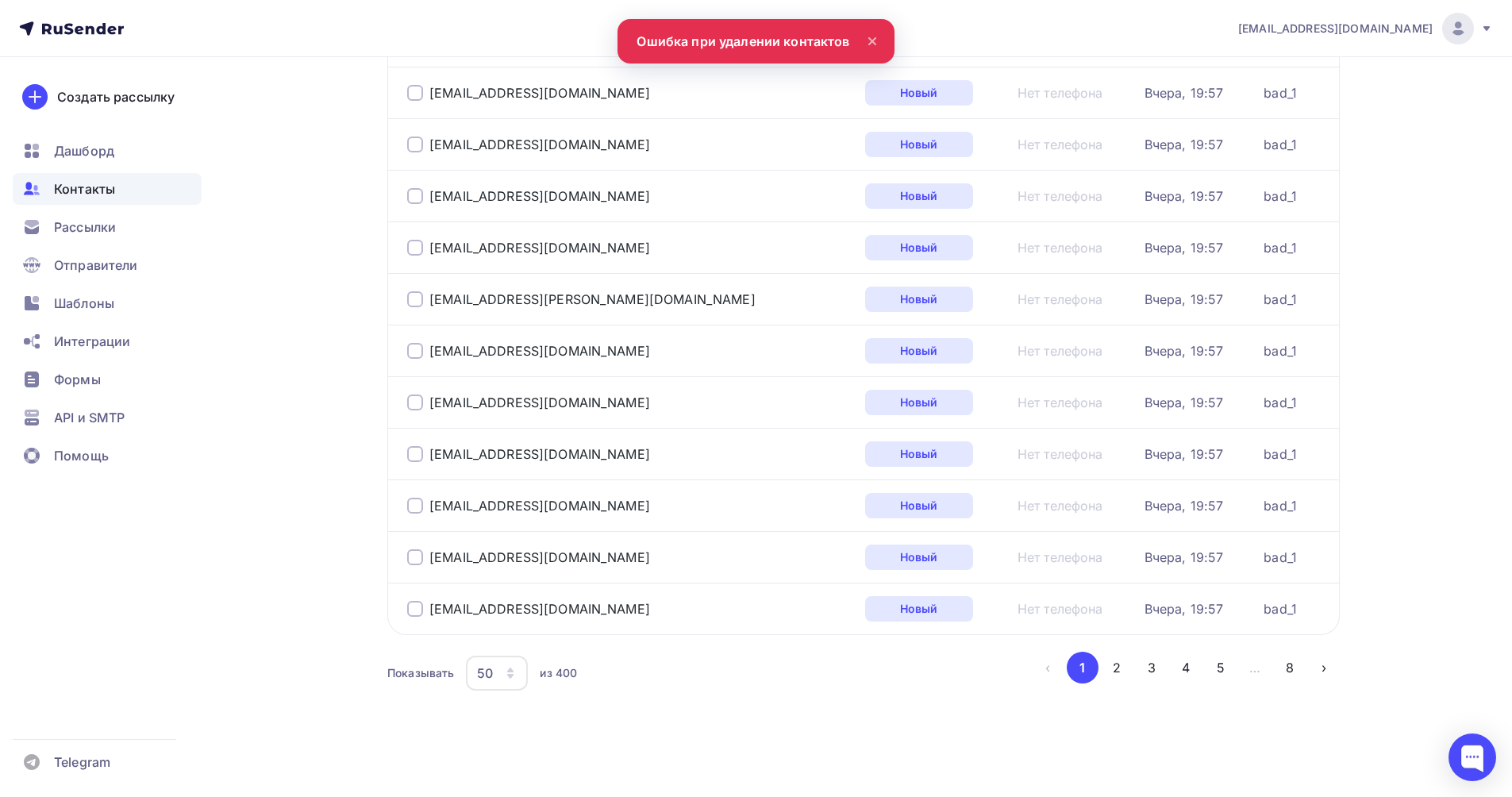
click at [501, 676] on div "50" at bounding box center [496, 673] width 62 height 35
click at [506, 629] on div "100" at bounding box center [560, 624] width 152 height 19
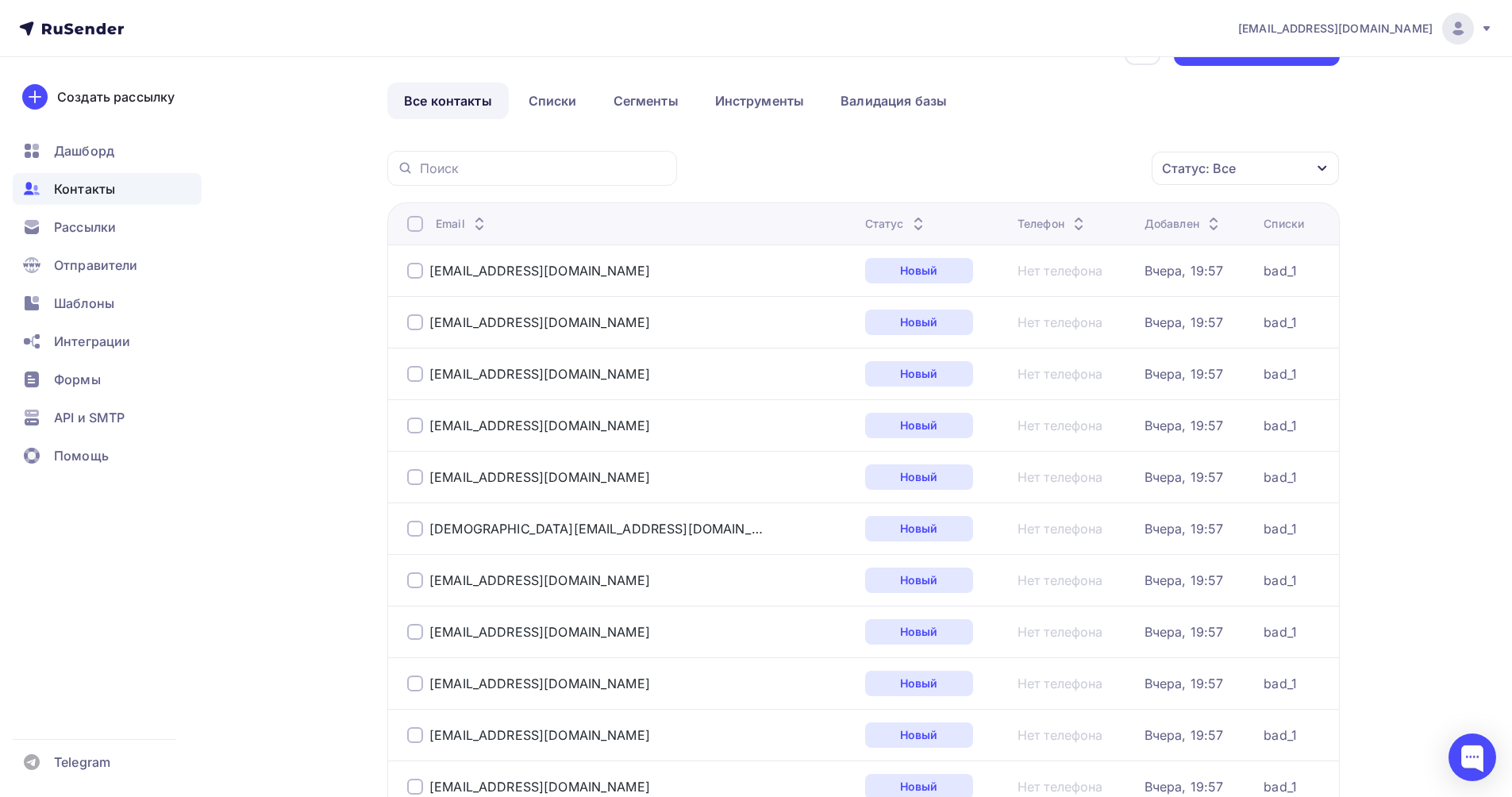
click at [414, 224] on div at bounding box center [415, 224] width 16 height 16
click at [414, 224] on div at bounding box center [415, 224] width 16 height 16
click at [1040, 174] on div "Действие" at bounding box center [1033, 169] width 210 height 31
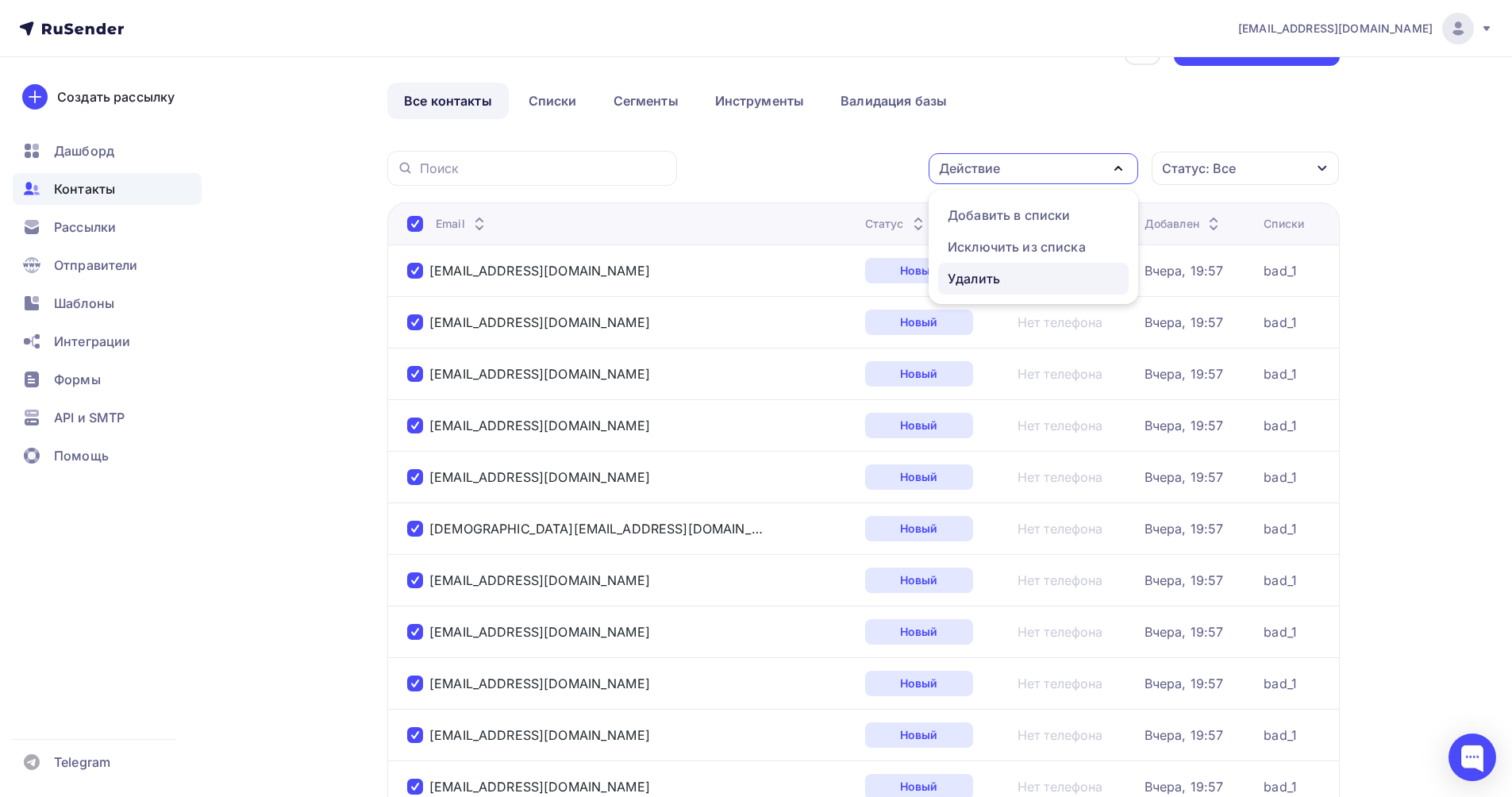
click at [1028, 285] on div "Удалить" at bounding box center [1034, 279] width 171 height 19
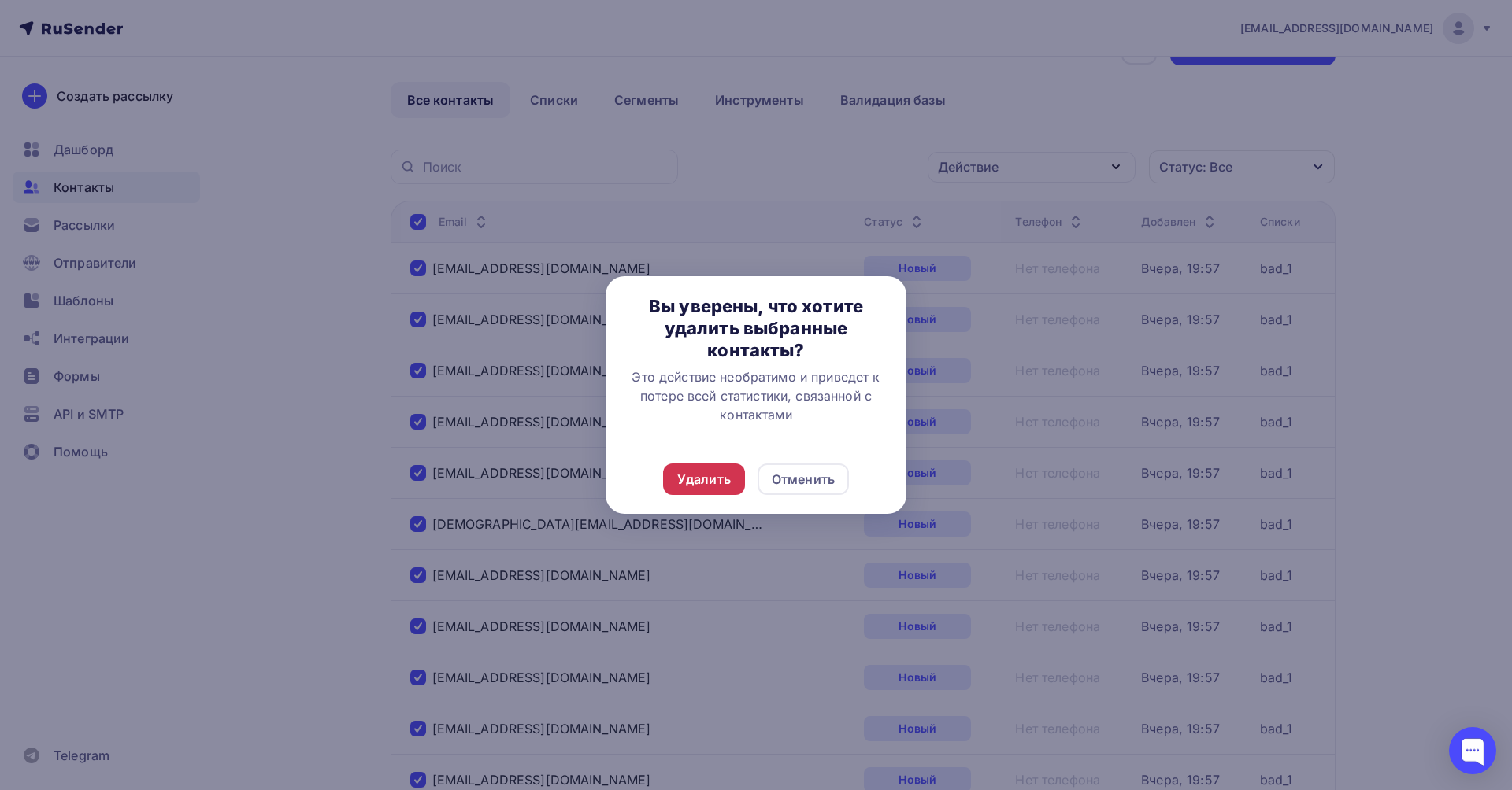
click at [712, 486] on div "Удалить" at bounding box center [704, 479] width 54 height 19
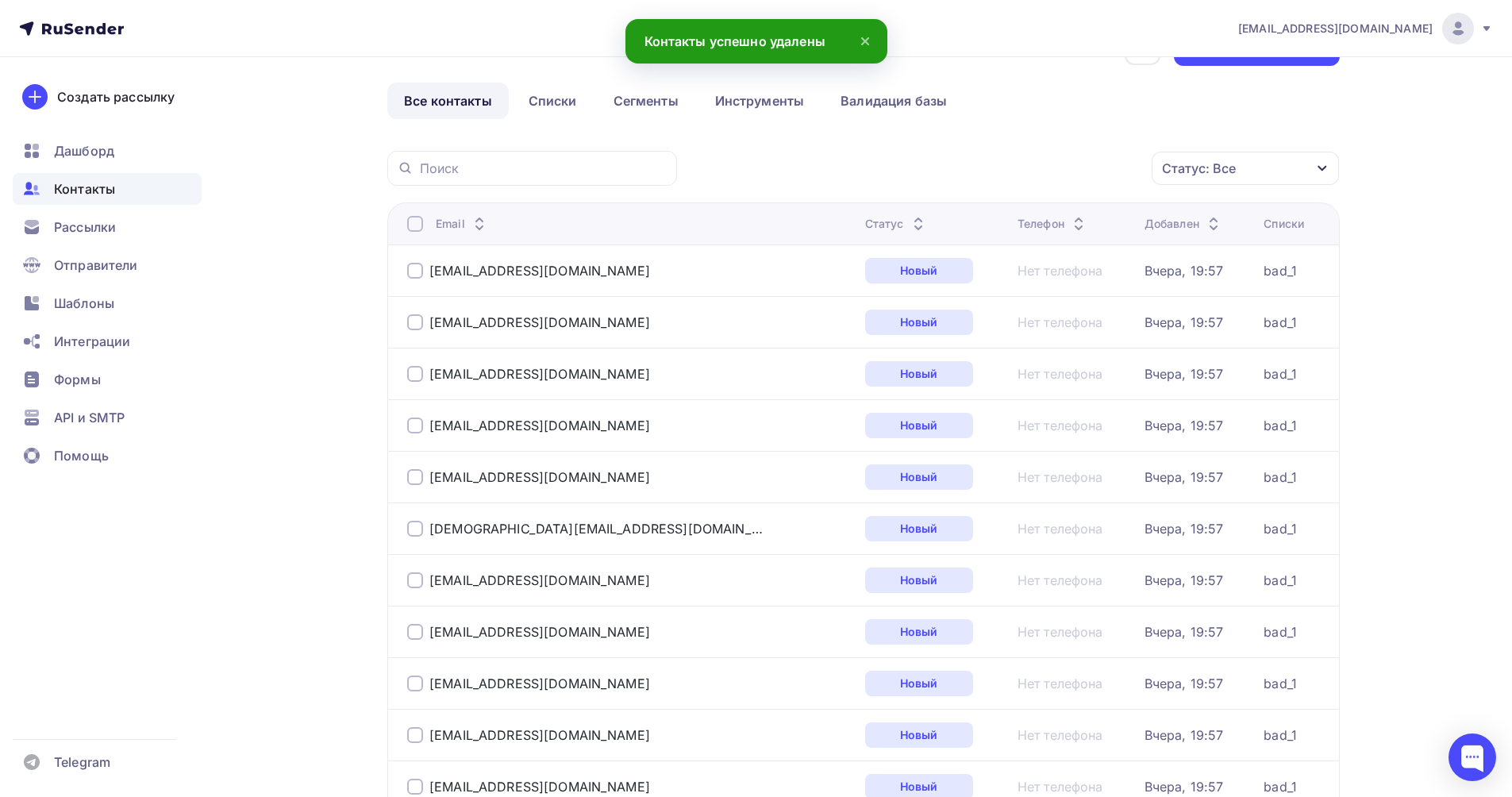
click at [416, 225] on div at bounding box center [415, 224] width 16 height 16
click at [420, 227] on div at bounding box center [415, 224] width 16 height 16
click at [997, 171] on div "Действие" at bounding box center [970, 168] width 61 height 19
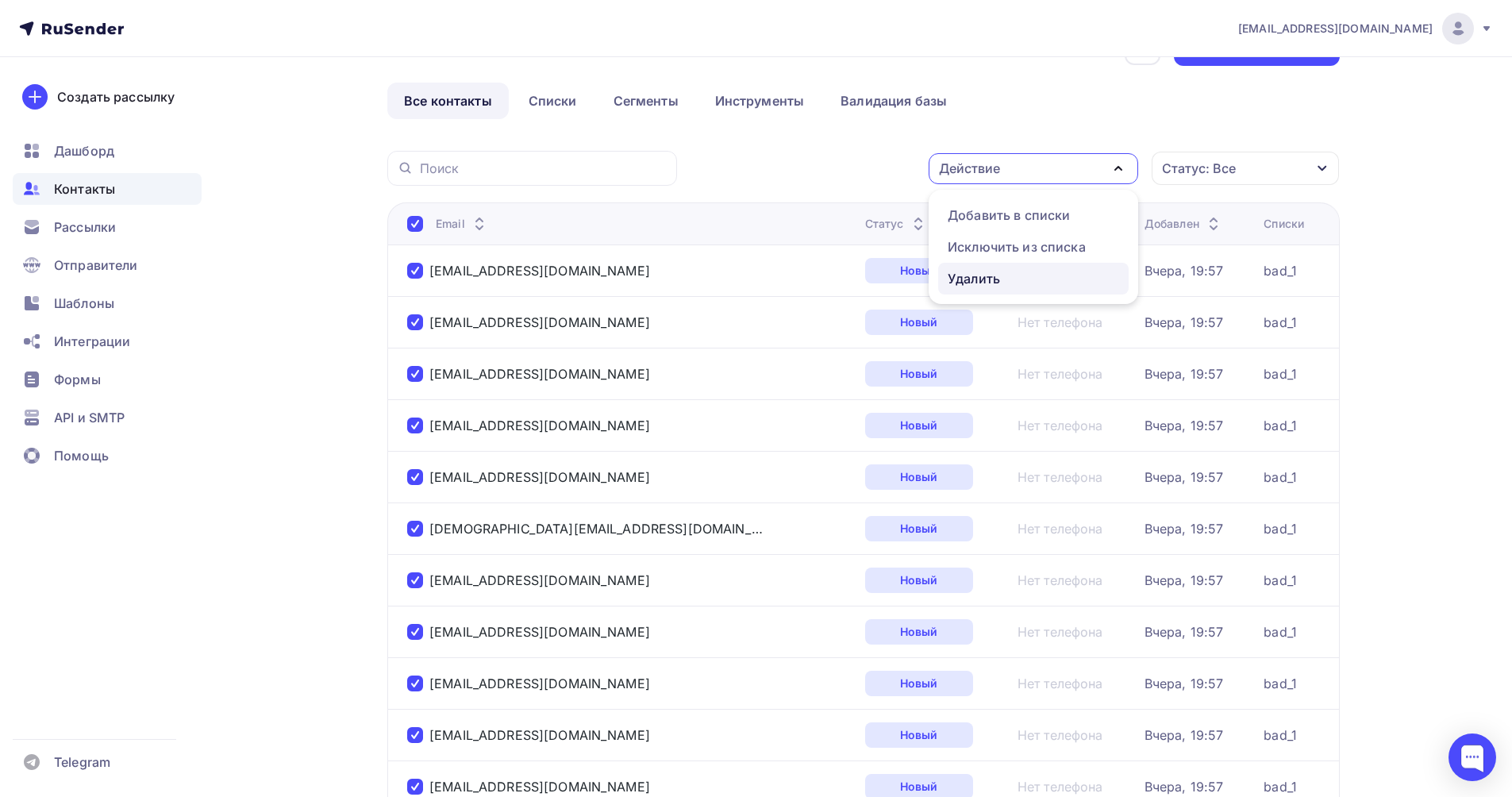
click at [981, 277] on div "Удалить" at bounding box center [974, 279] width 52 height 19
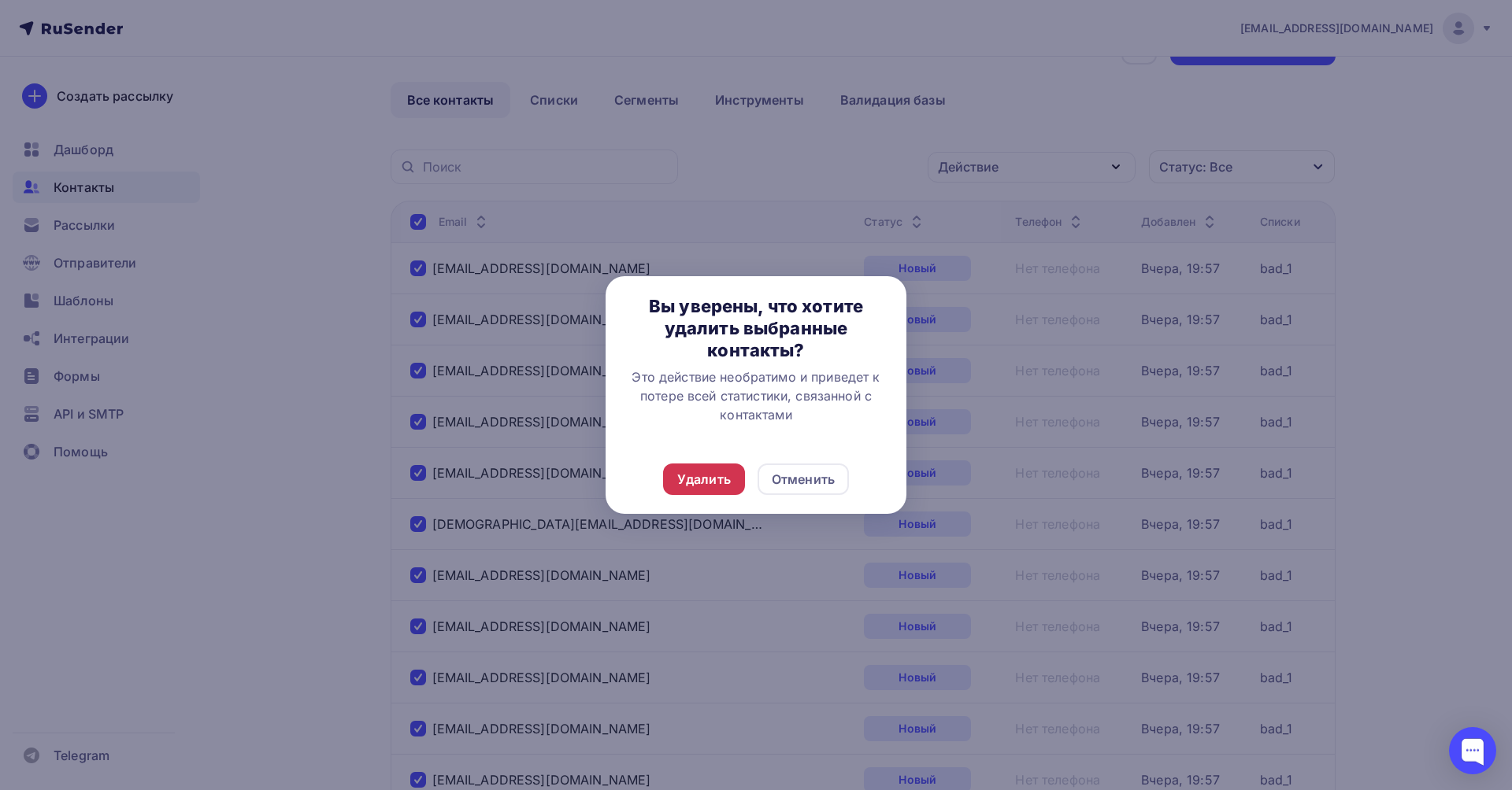
click at [705, 483] on div "Удалить" at bounding box center [704, 479] width 54 height 19
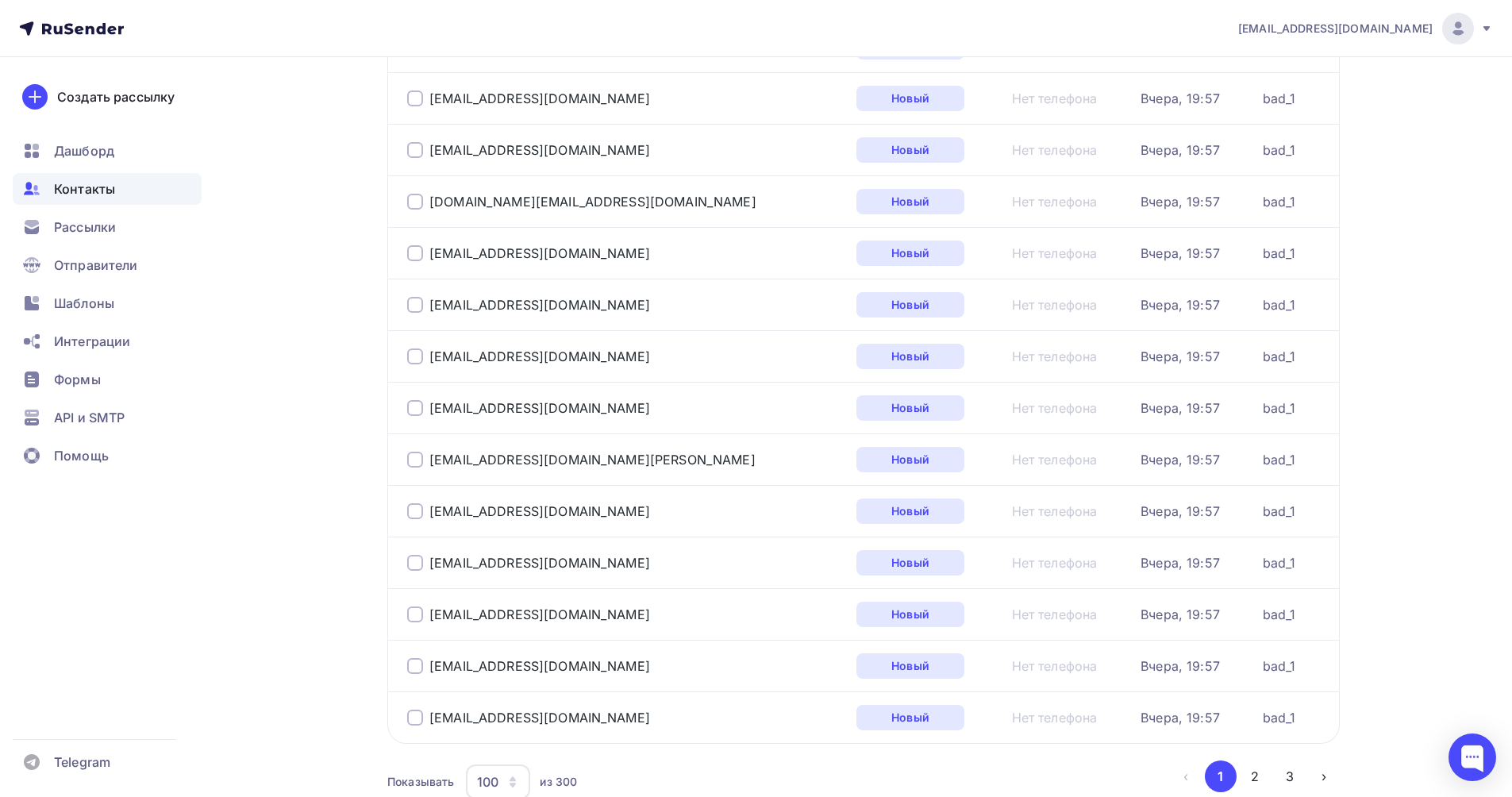
scroll to position [4825, 0]
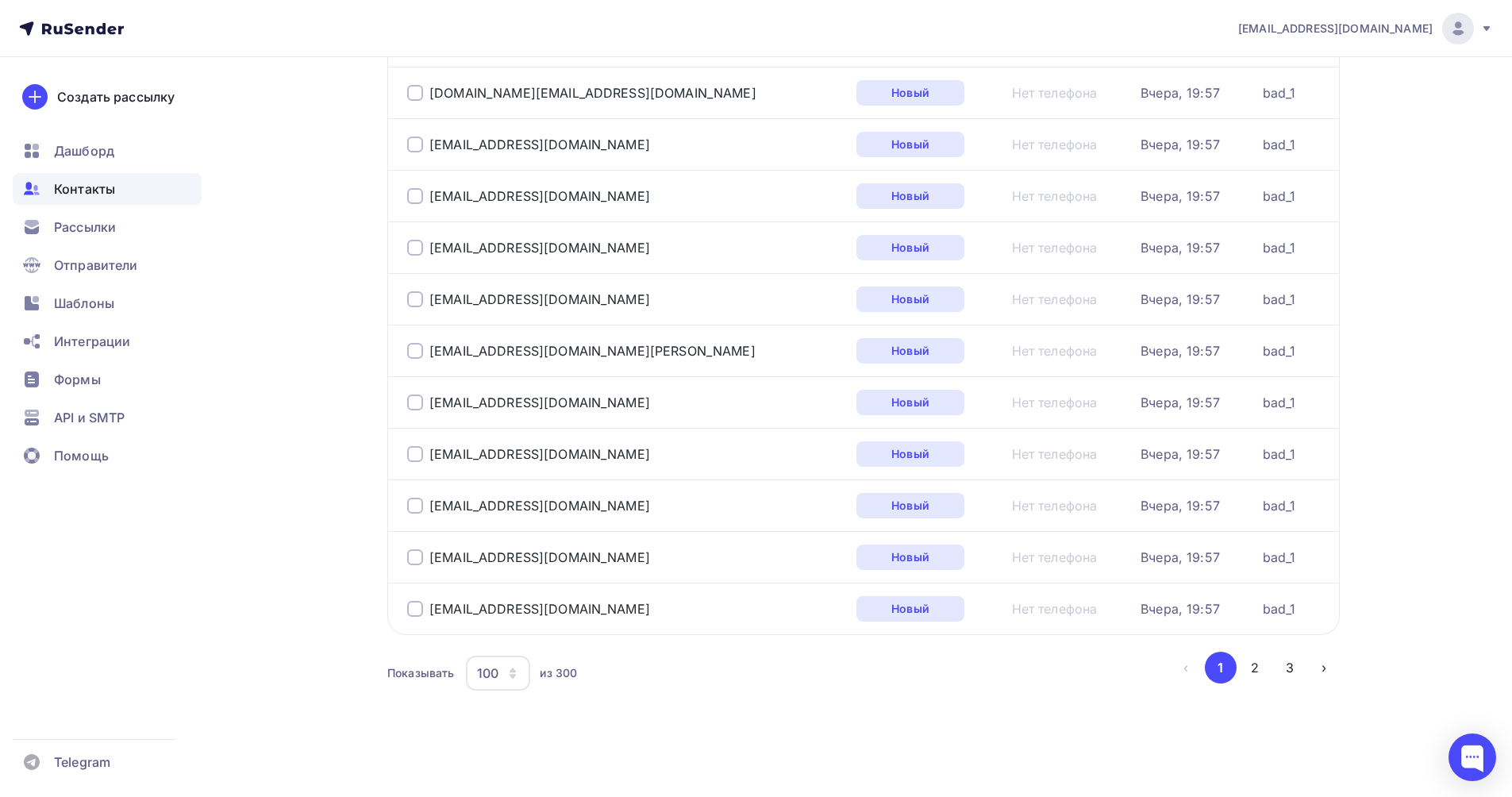
click at [124, 187] on div "Контакты" at bounding box center [107, 188] width 189 height 32
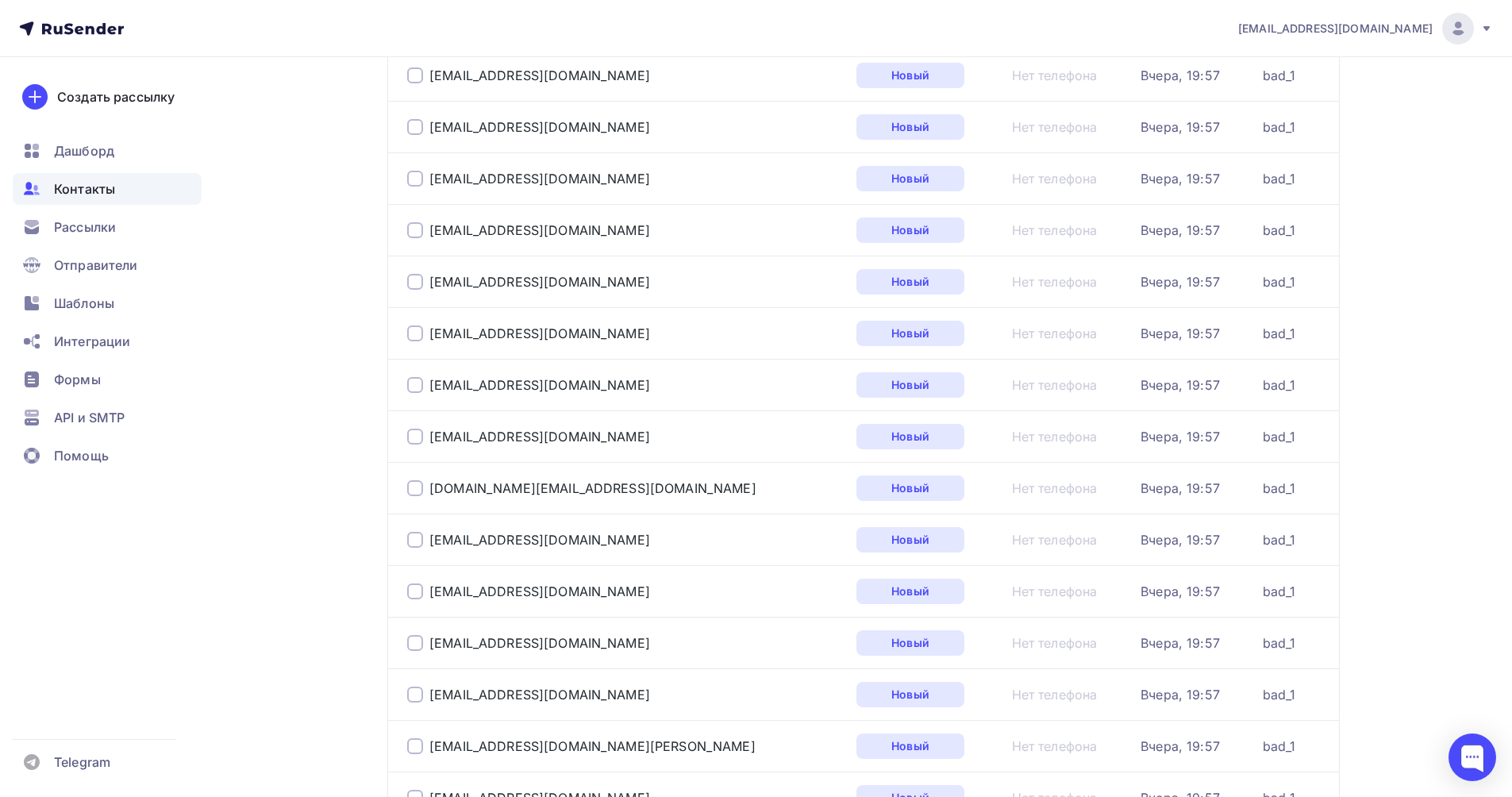
scroll to position [4349, 0]
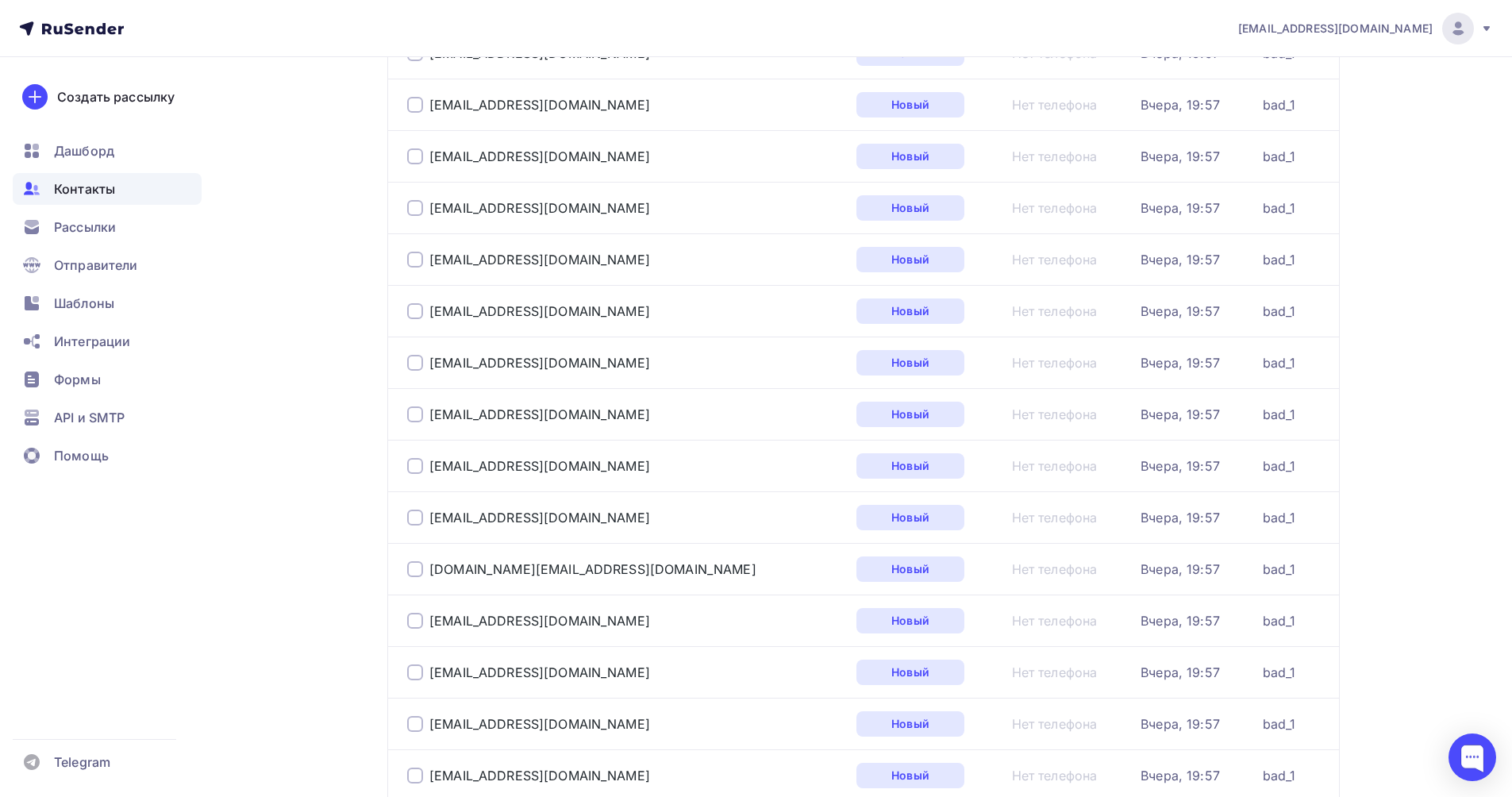
click at [97, 194] on span "Контакты" at bounding box center [85, 188] width 61 height 19
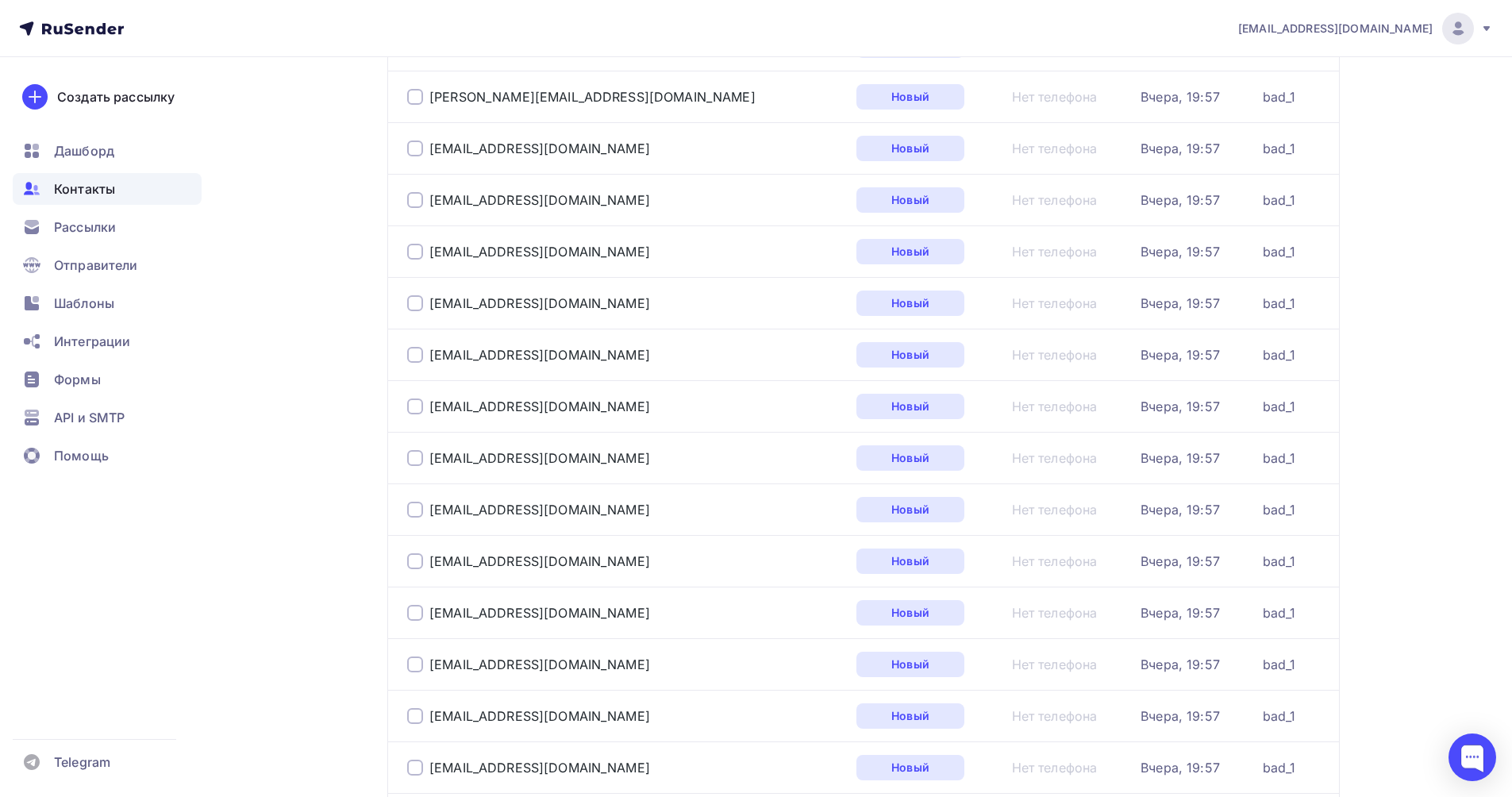
scroll to position [0, 0]
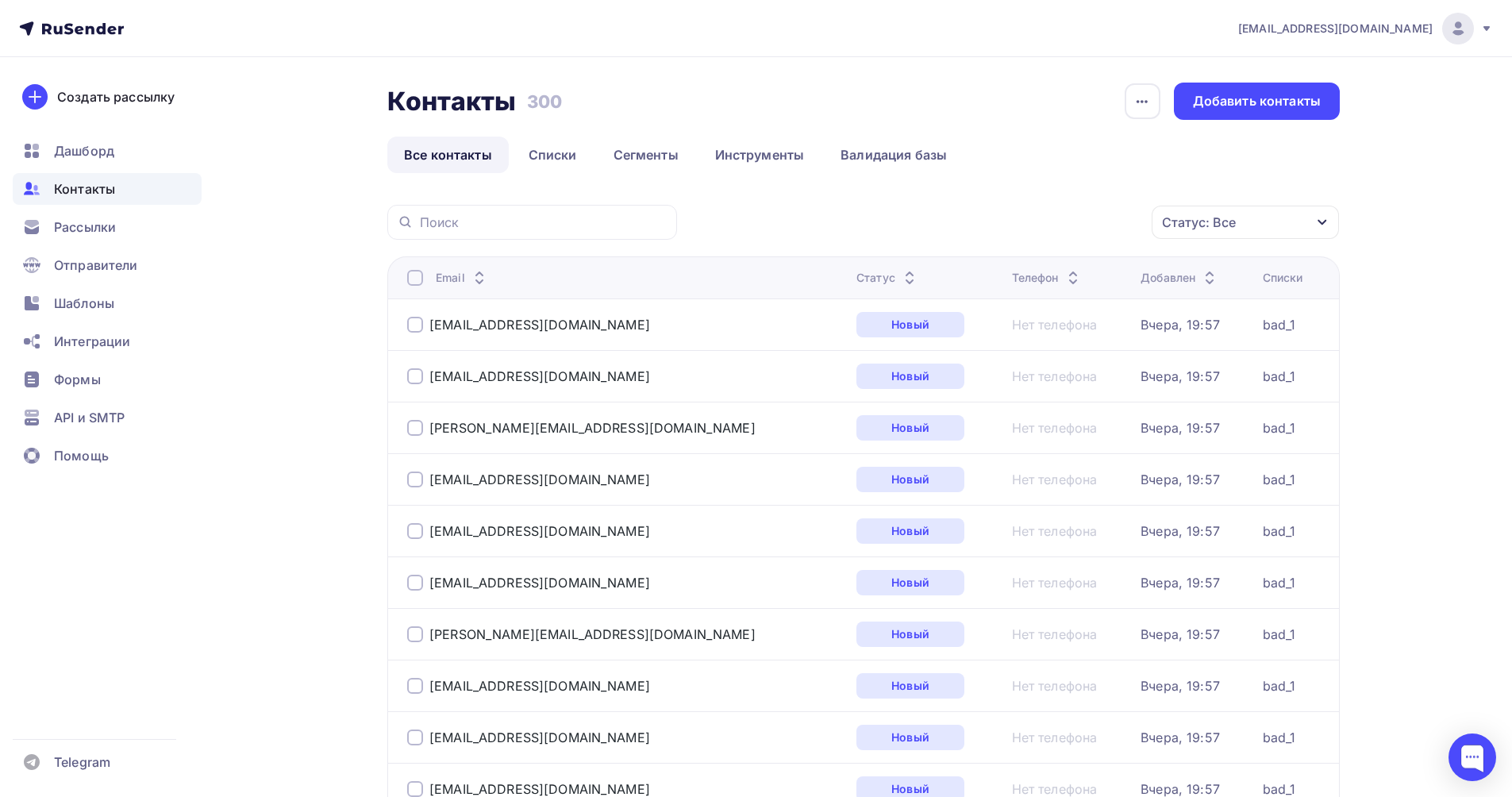
click at [413, 278] on div at bounding box center [415, 278] width 16 height 16
click at [105, 145] on span "Дашборд" at bounding box center [84, 151] width 60 height 19
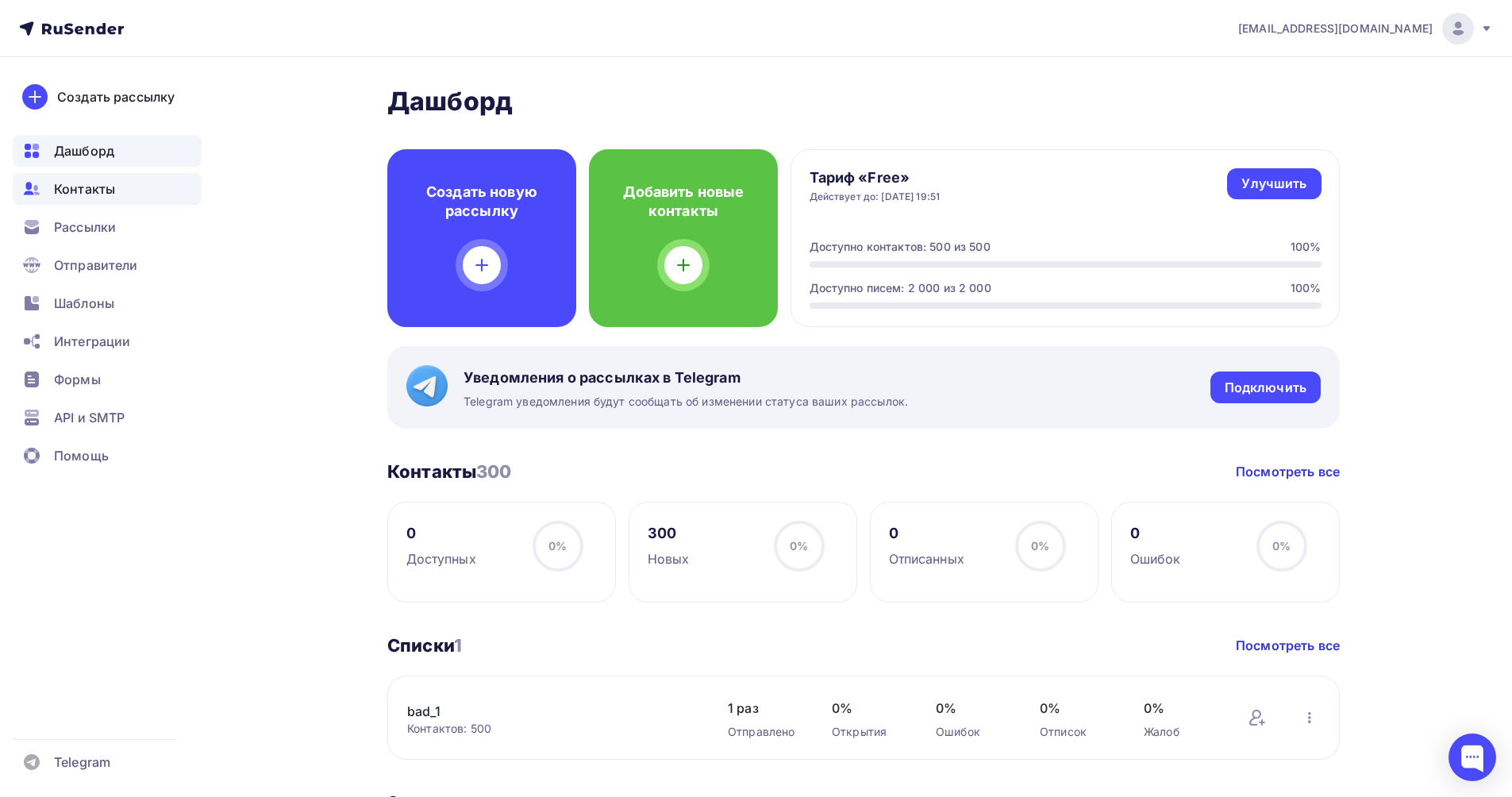
click at [91, 190] on span "Контакты" at bounding box center [85, 188] width 61 height 19
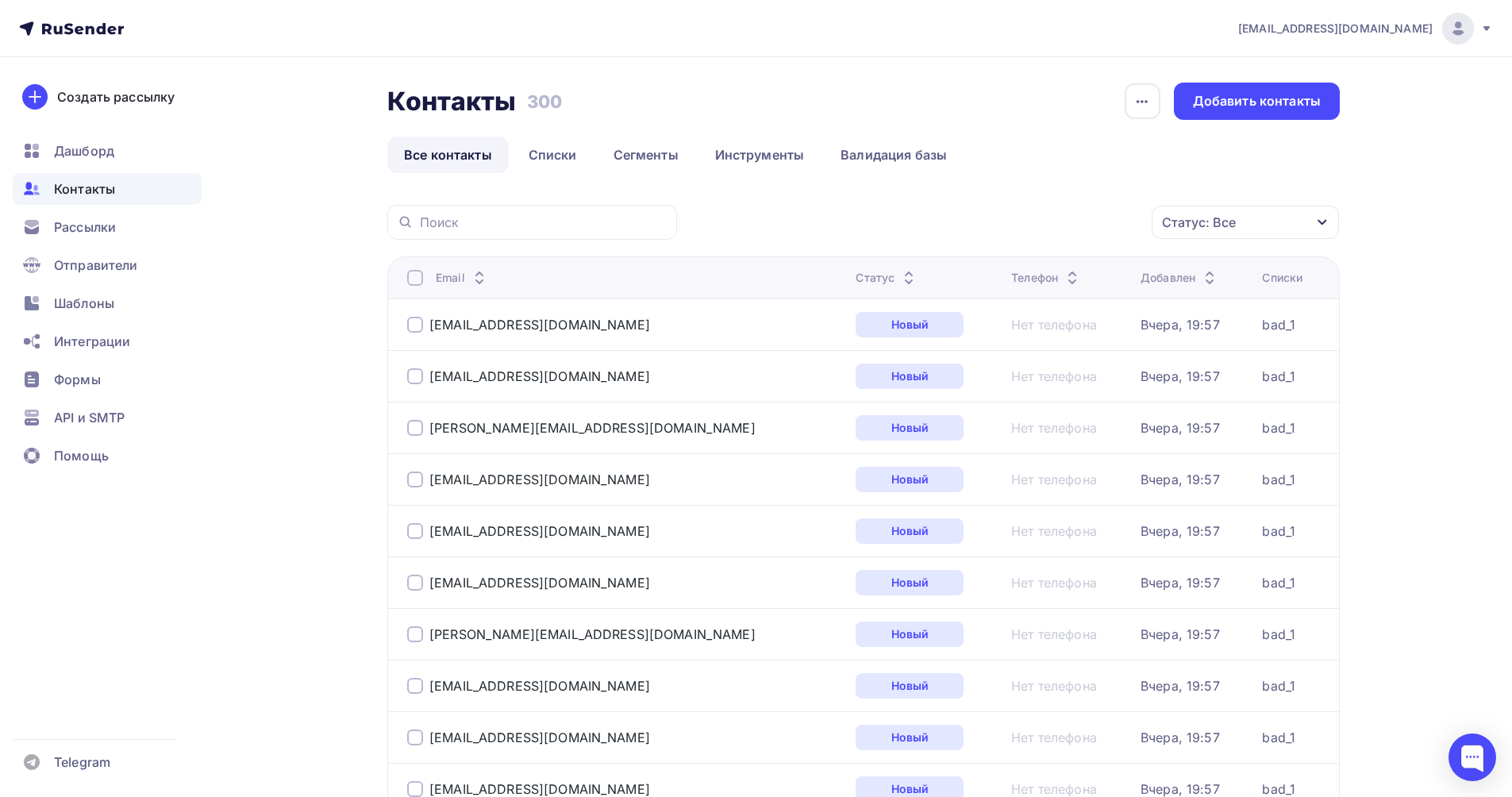
click at [415, 277] on div at bounding box center [415, 278] width 16 height 16
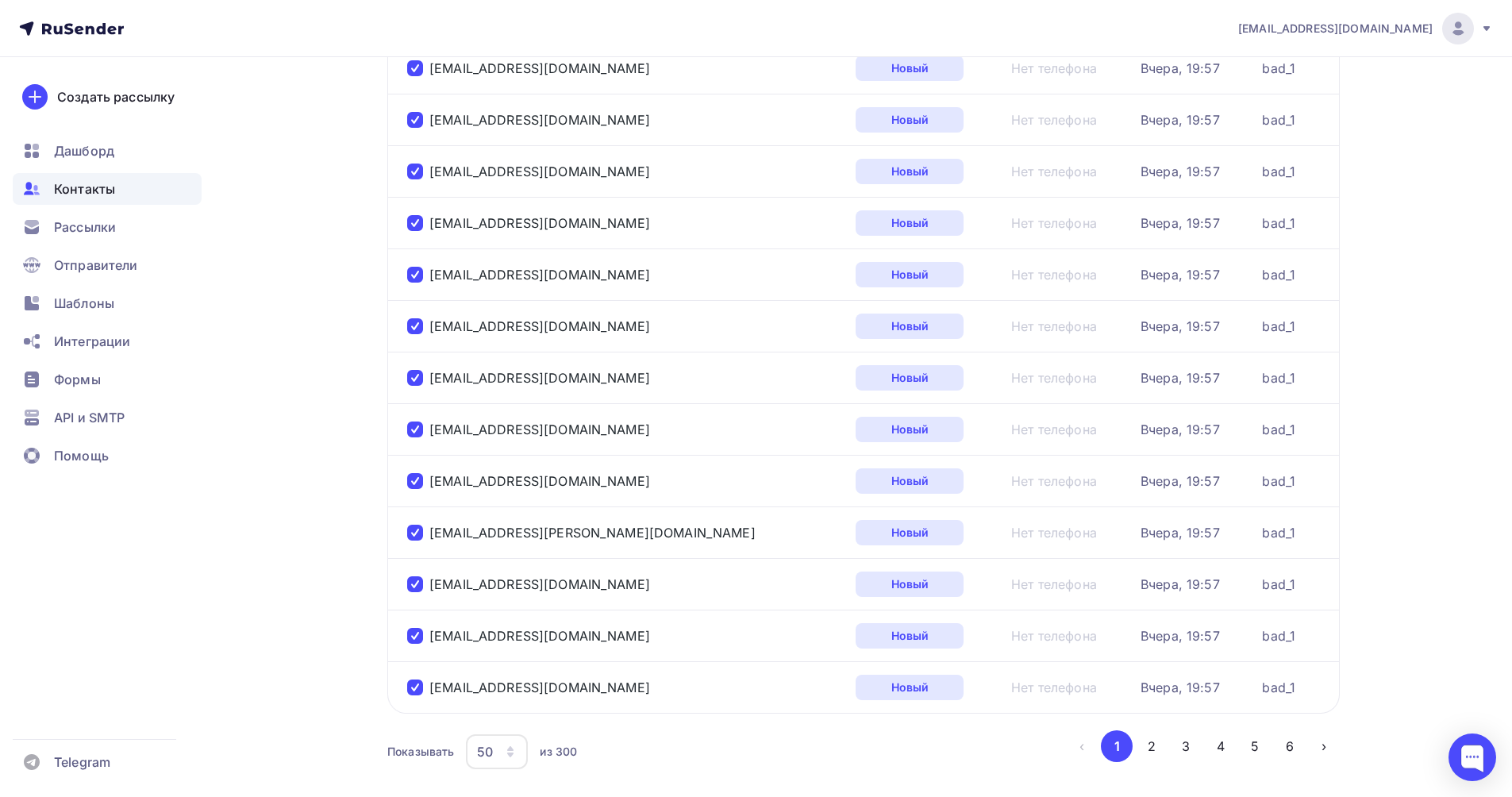
scroll to position [2245, 0]
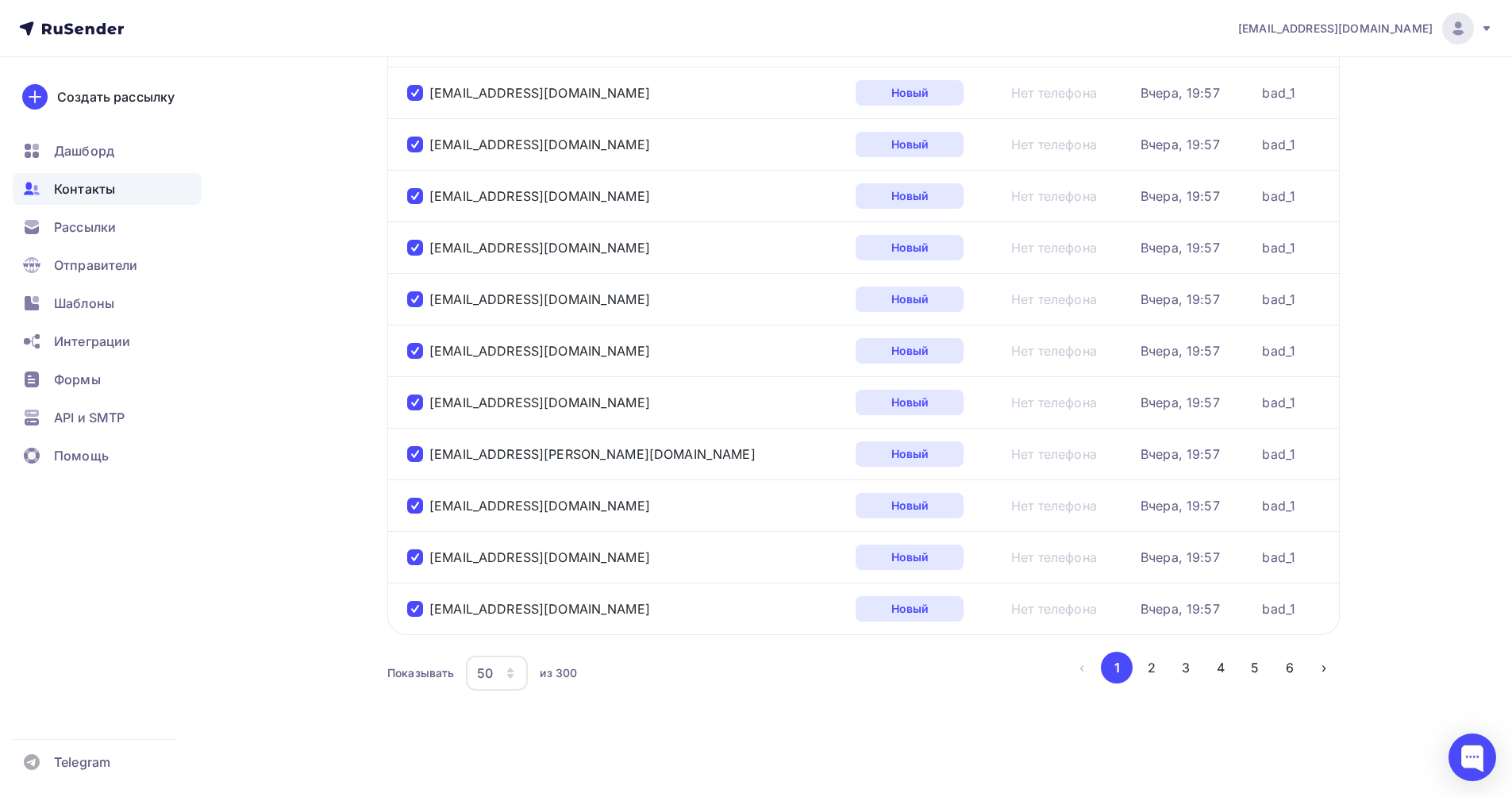
click at [503, 673] on div "50" at bounding box center [496, 673] width 62 height 35
click at [507, 624] on div "100" at bounding box center [560, 624] width 152 height 19
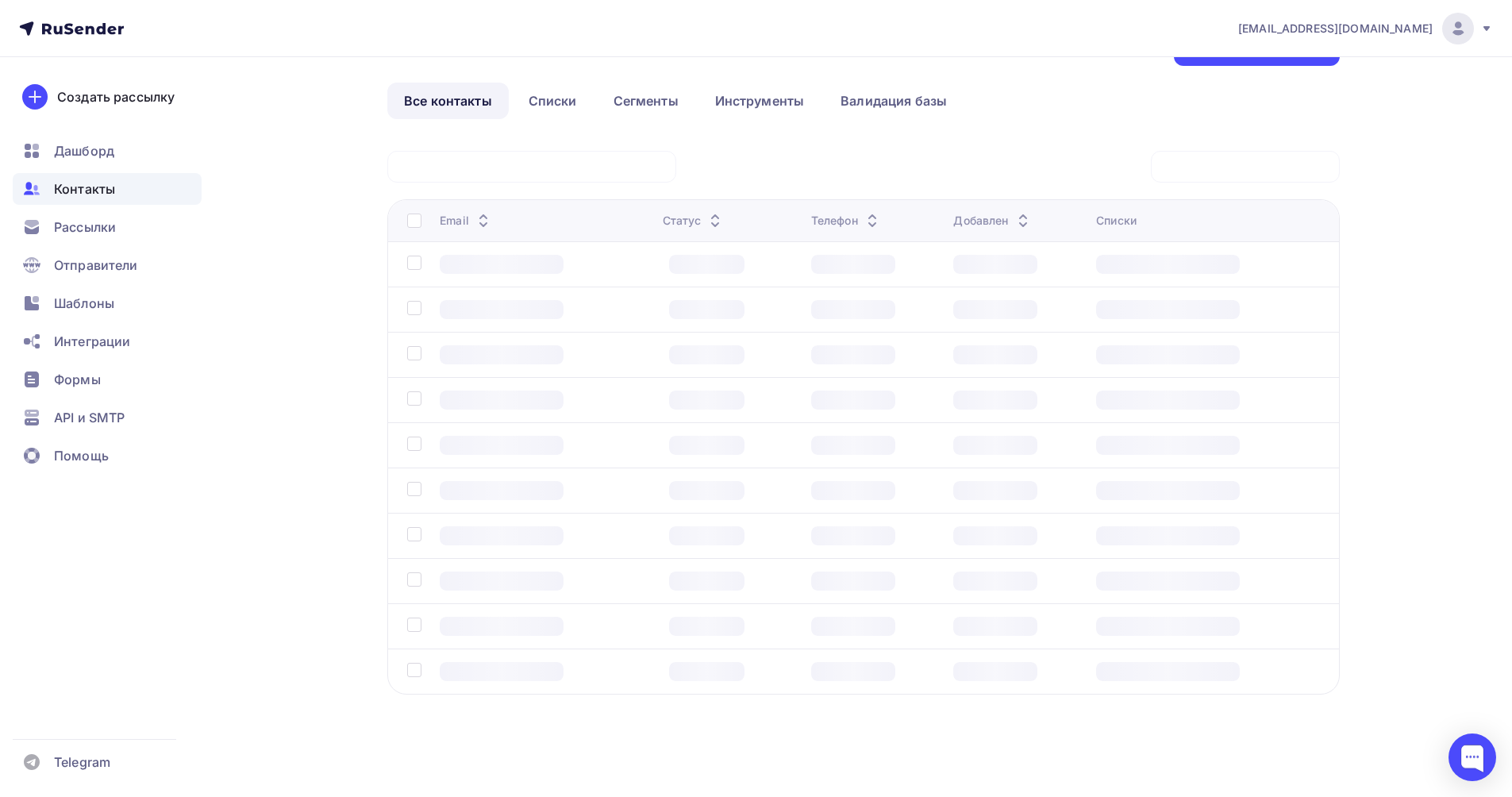
scroll to position [54, 0]
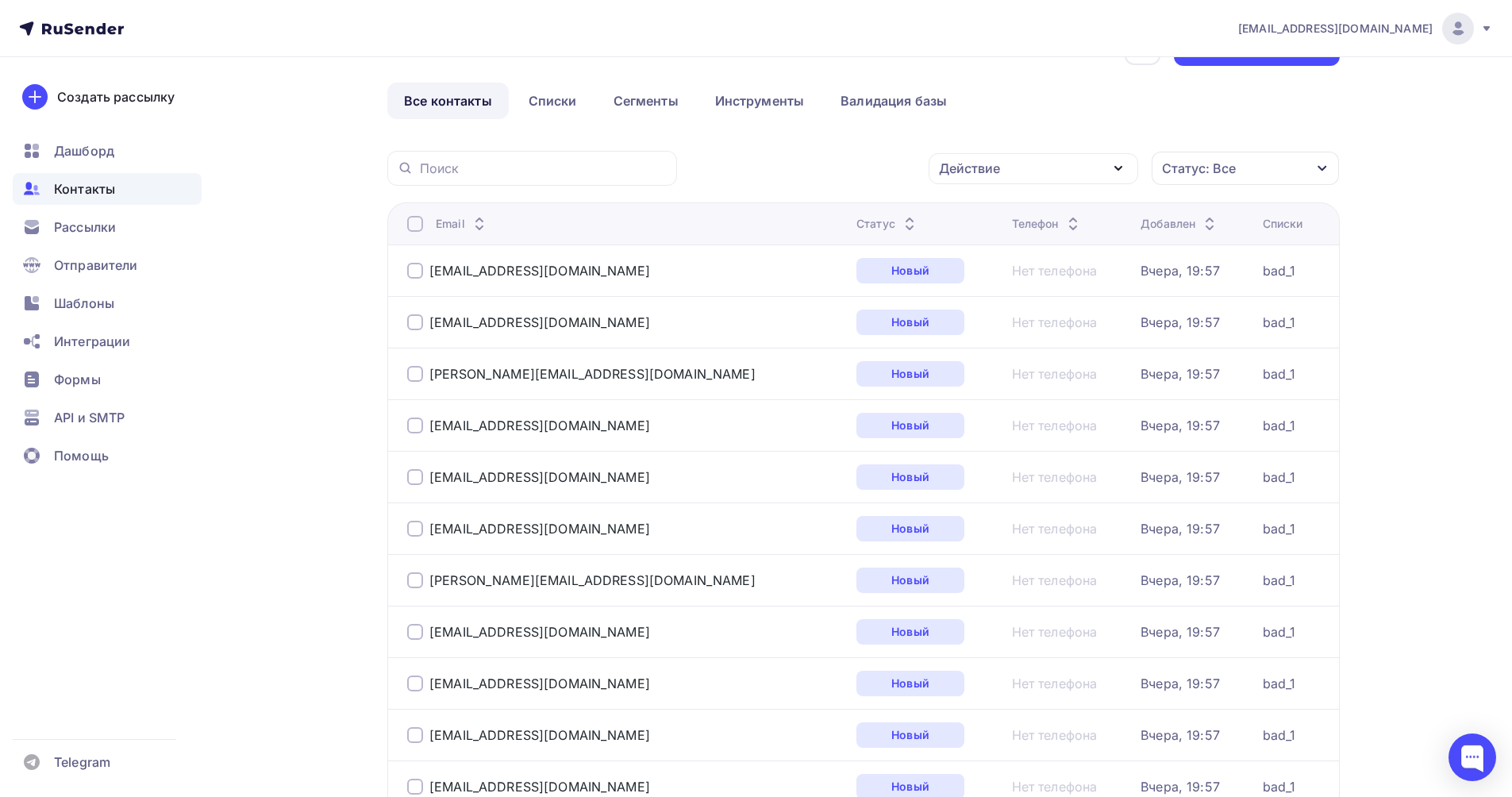
click at [411, 223] on div at bounding box center [415, 224] width 16 height 16
click at [416, 223] on div at bounding box center [415, 224] width 16 height 16
click at [1043, 173] on div "Действие" at bounding box center [1033, 169] width 210 height 31
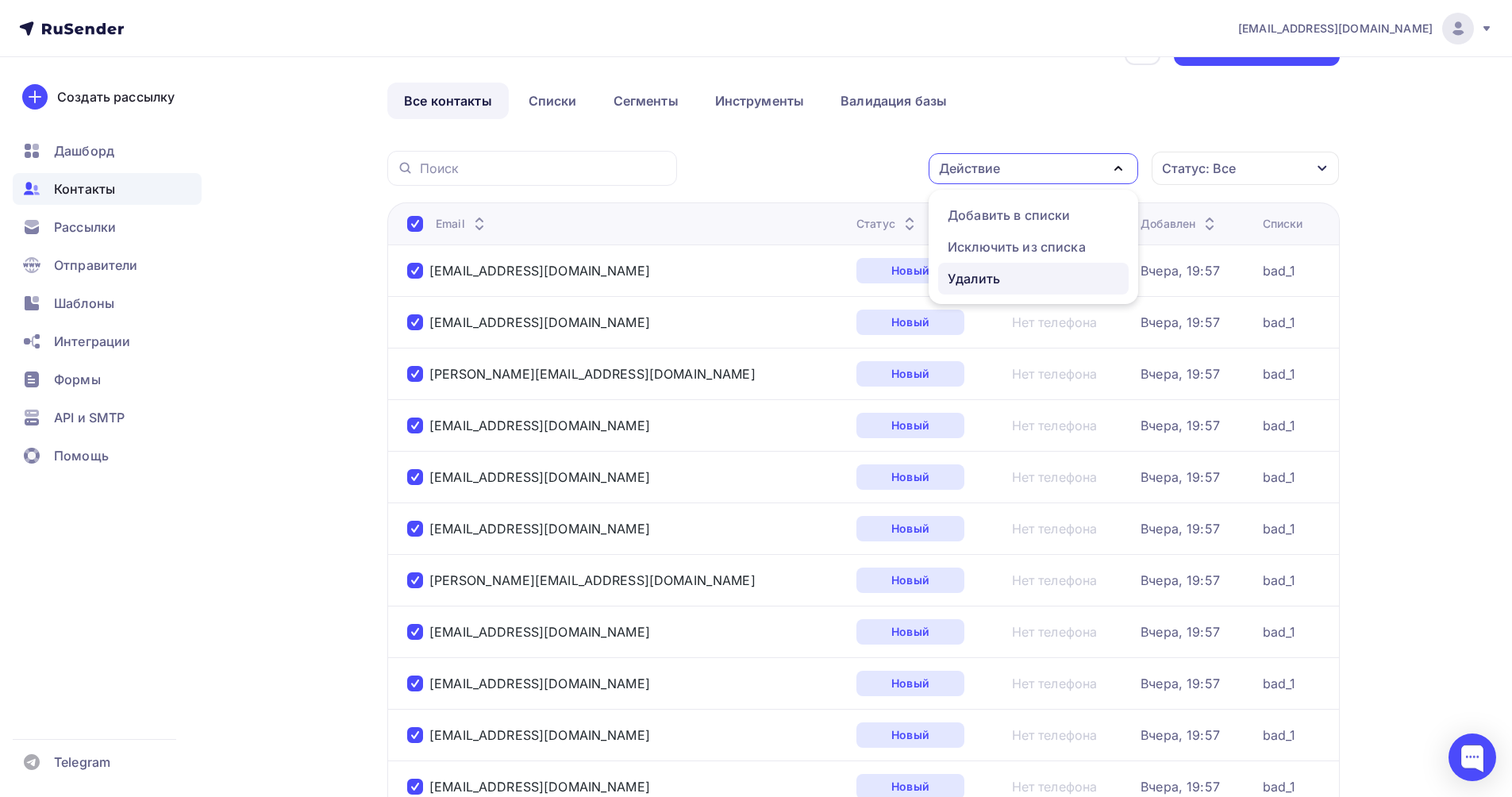
click at [986, 275] on div "Удалить" at bounding box center [974, 279] width 52 height 19
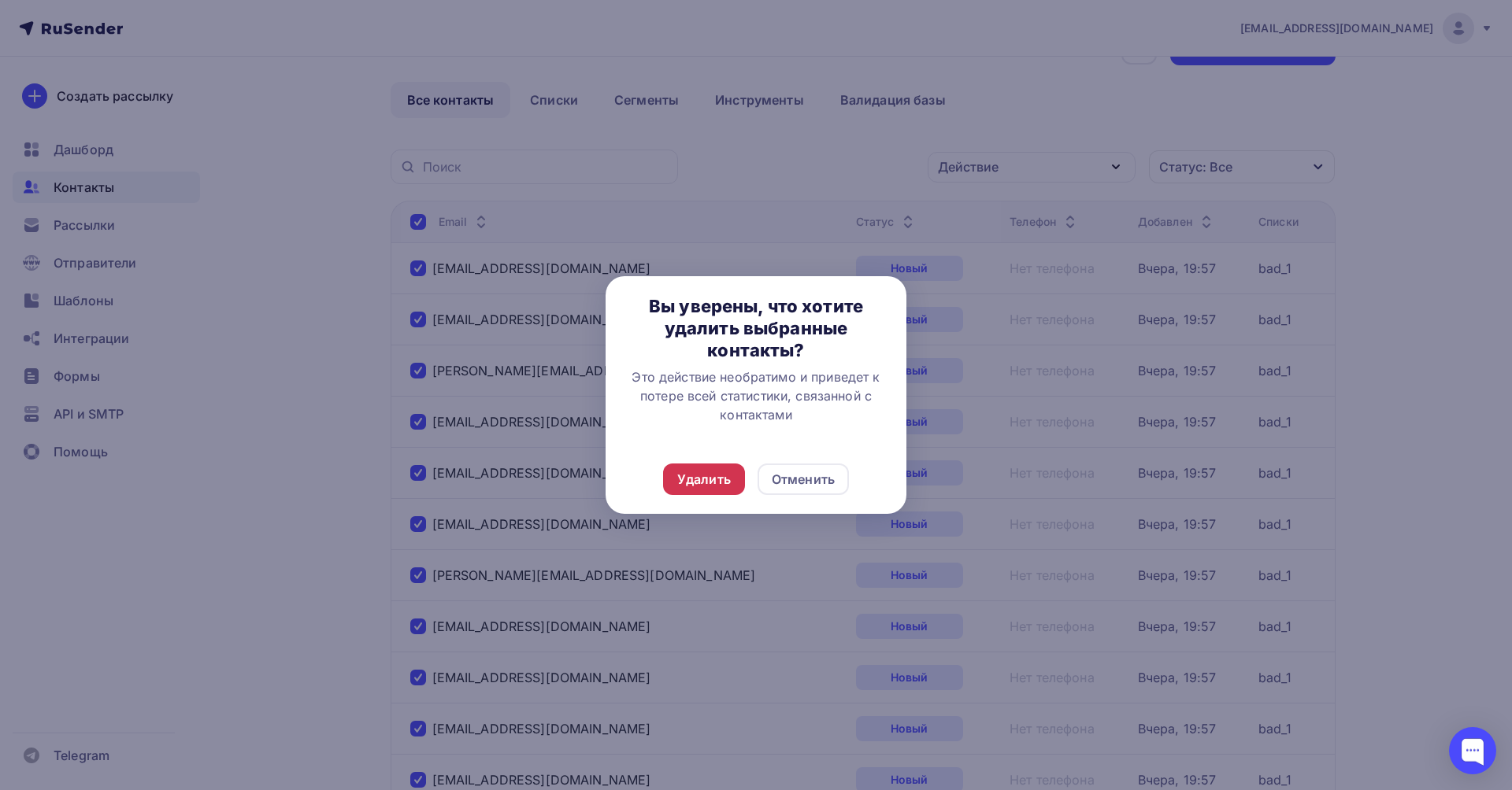
click at [720, 475] on div "Удалить" at bounding box center [704, 479] width 54 height 19
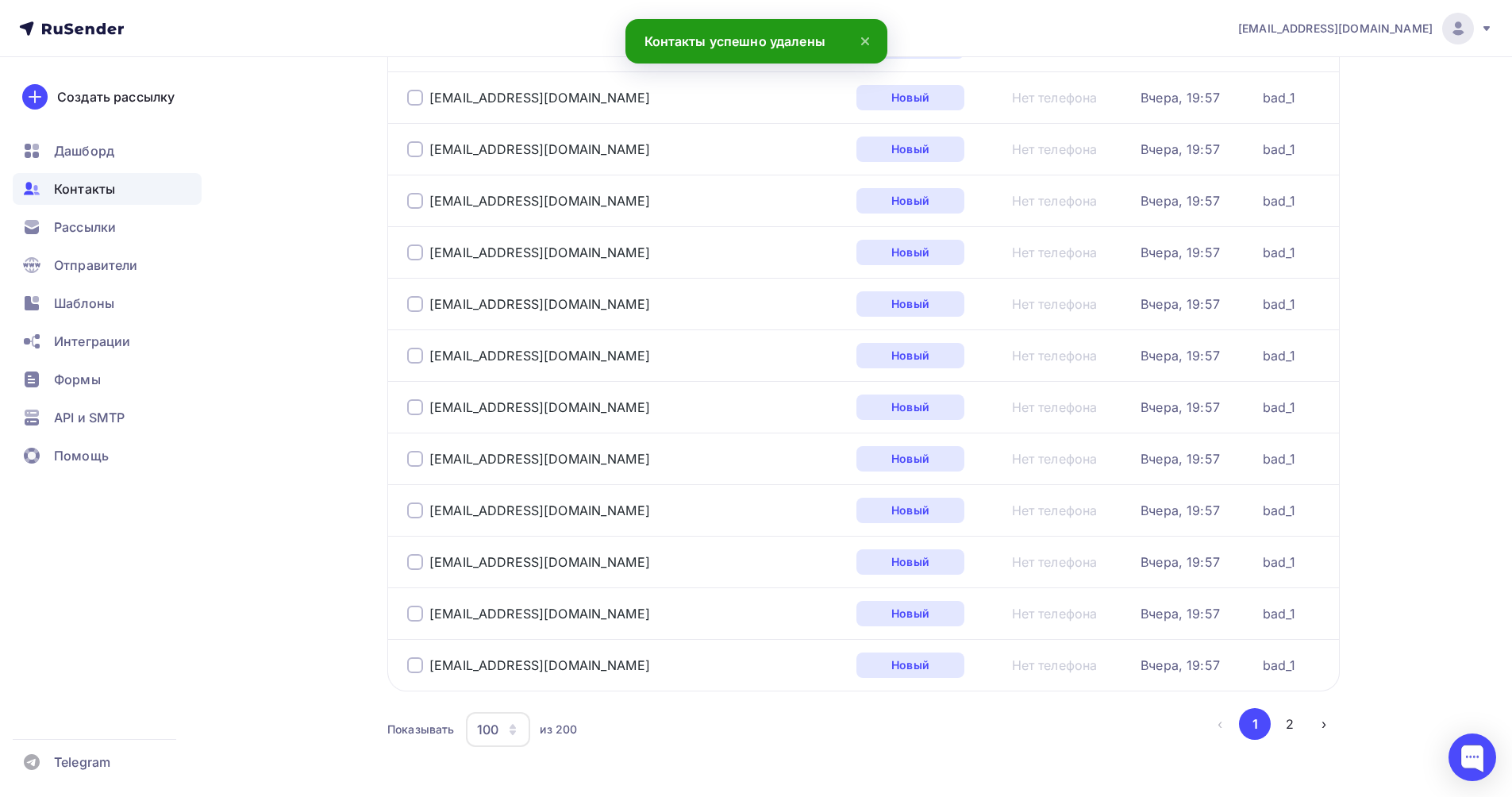
scroll to position [4825, 0]
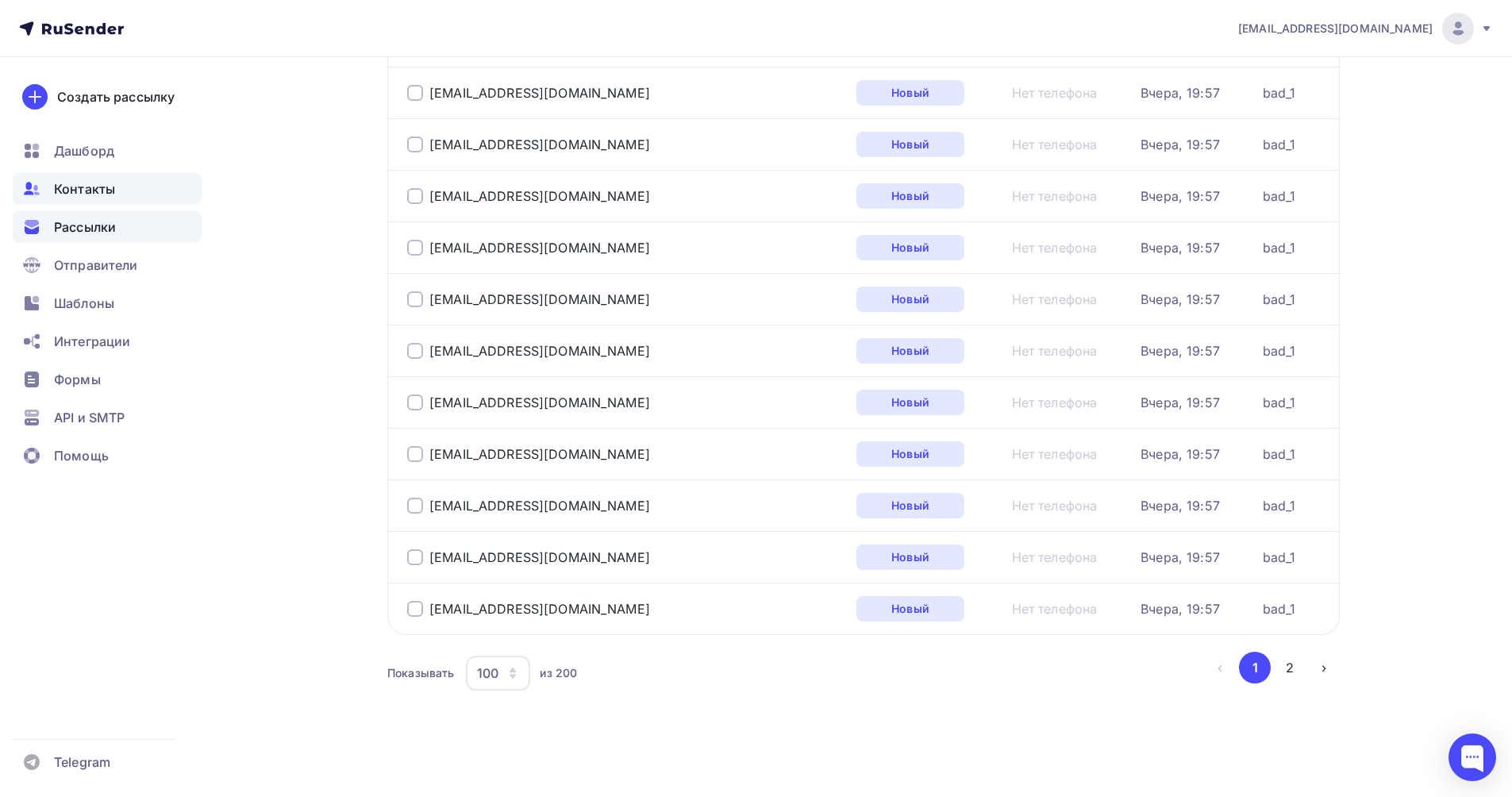
click at [108, 235] on span "Рассылки" at bounding box center [85, 226] width 62 height 19
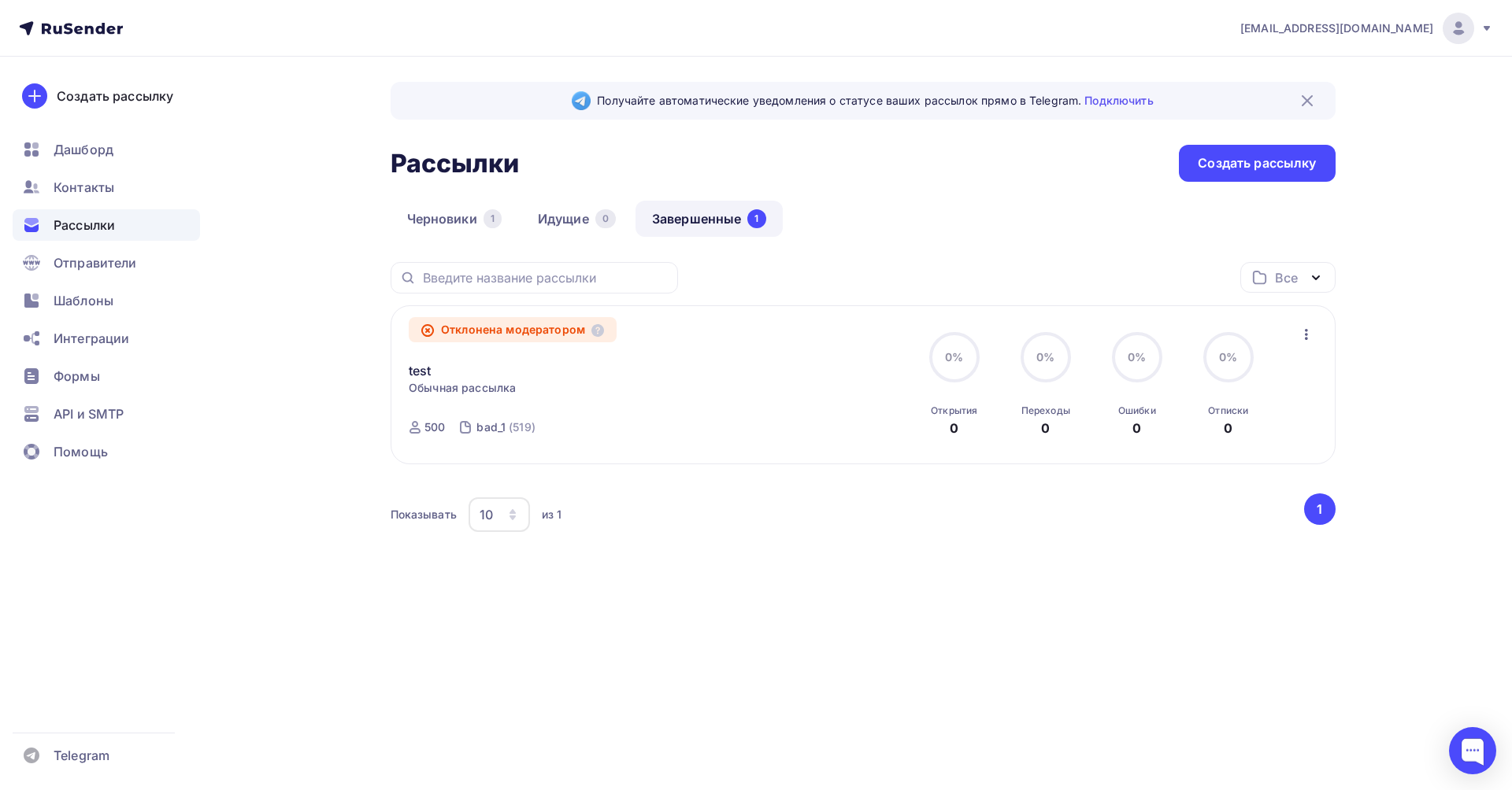
click at [1310, 329] on icon "button" at bounding box center [1306, 334] width 19 height 19
click at [1254, 439] on div "Копировать в новую" at bounding box center [1234, 438] width 162 height 19
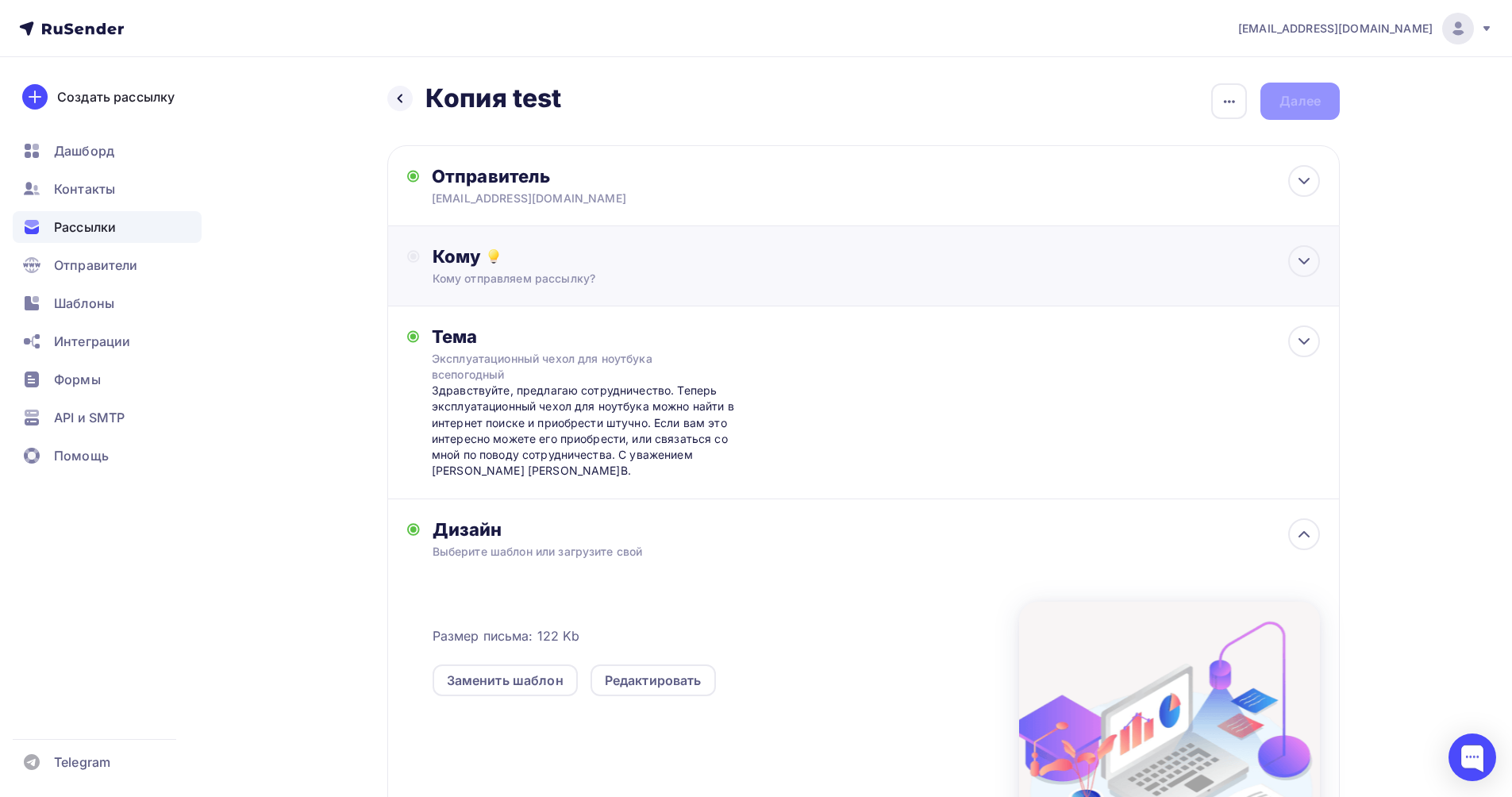
click at [557, 266] on div "Кому" at bounding box center [876, 256] width 888 height 23
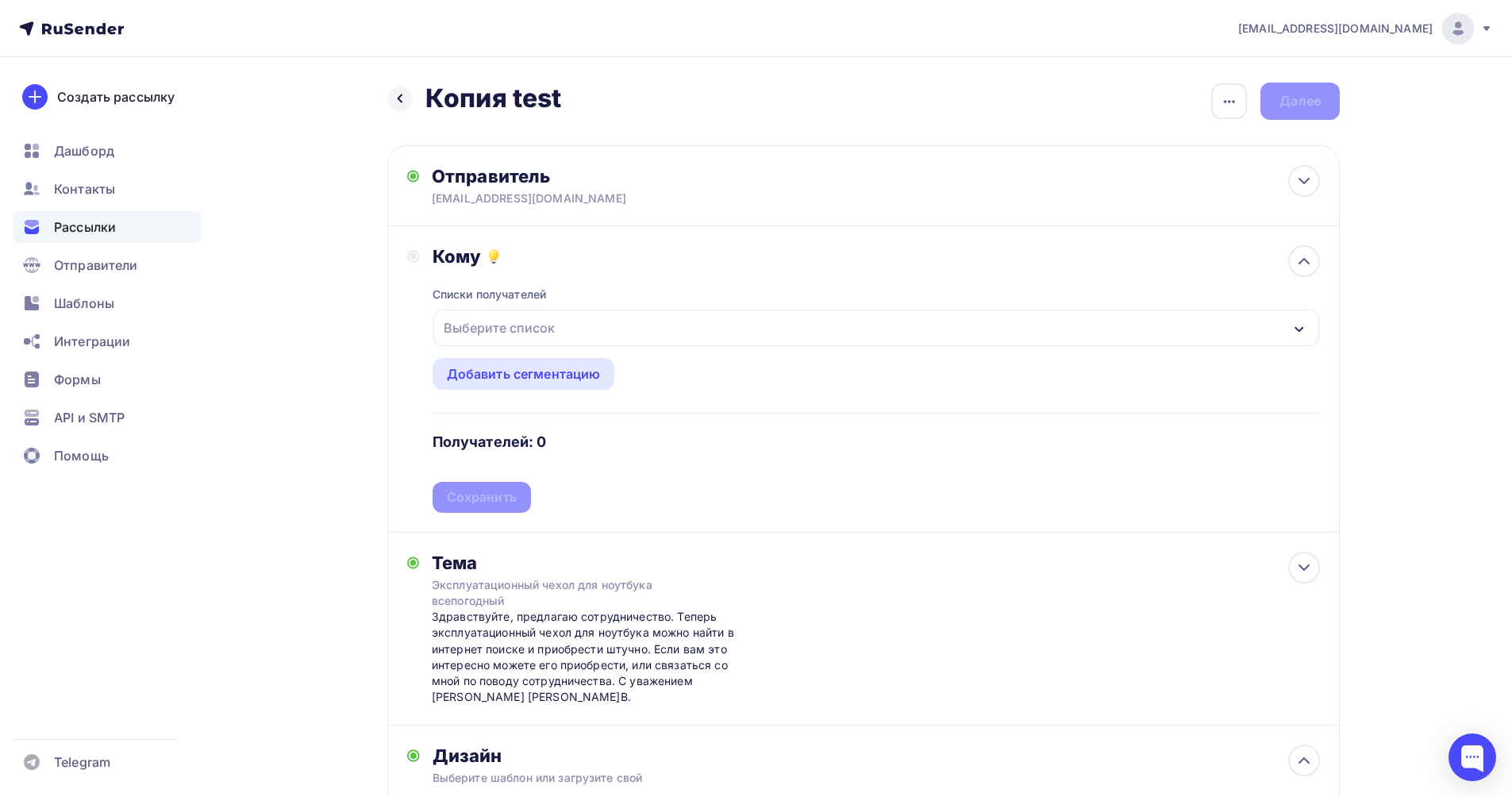
click at [506, 323] on div "Выберите список" at bounding box center [498, 328] width 123 height 29
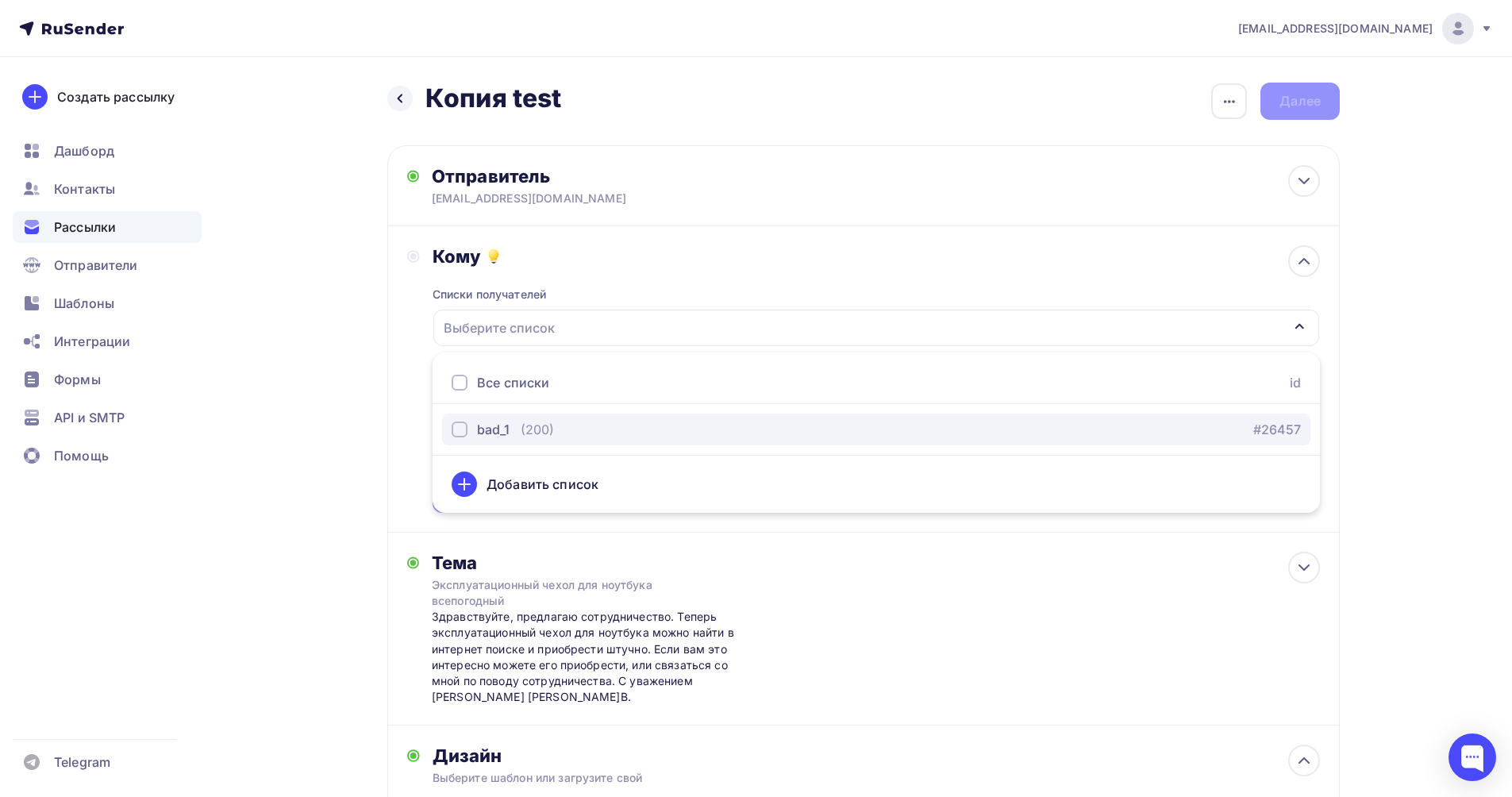
click at [496, 427] on div "bad_1" at bounding box center [493, 429] width 32 height 19
drag, startPoint x: 379, startPoint y: 403, endPoint x: 392, endPoint y: 411, distance: 15.3
click at [381, 403] on div "Назад Копия test Копия test Закончить позже Переименовать рассылку Удалить Дале…" at bounding box center [756, 657] width 1301 height 1202
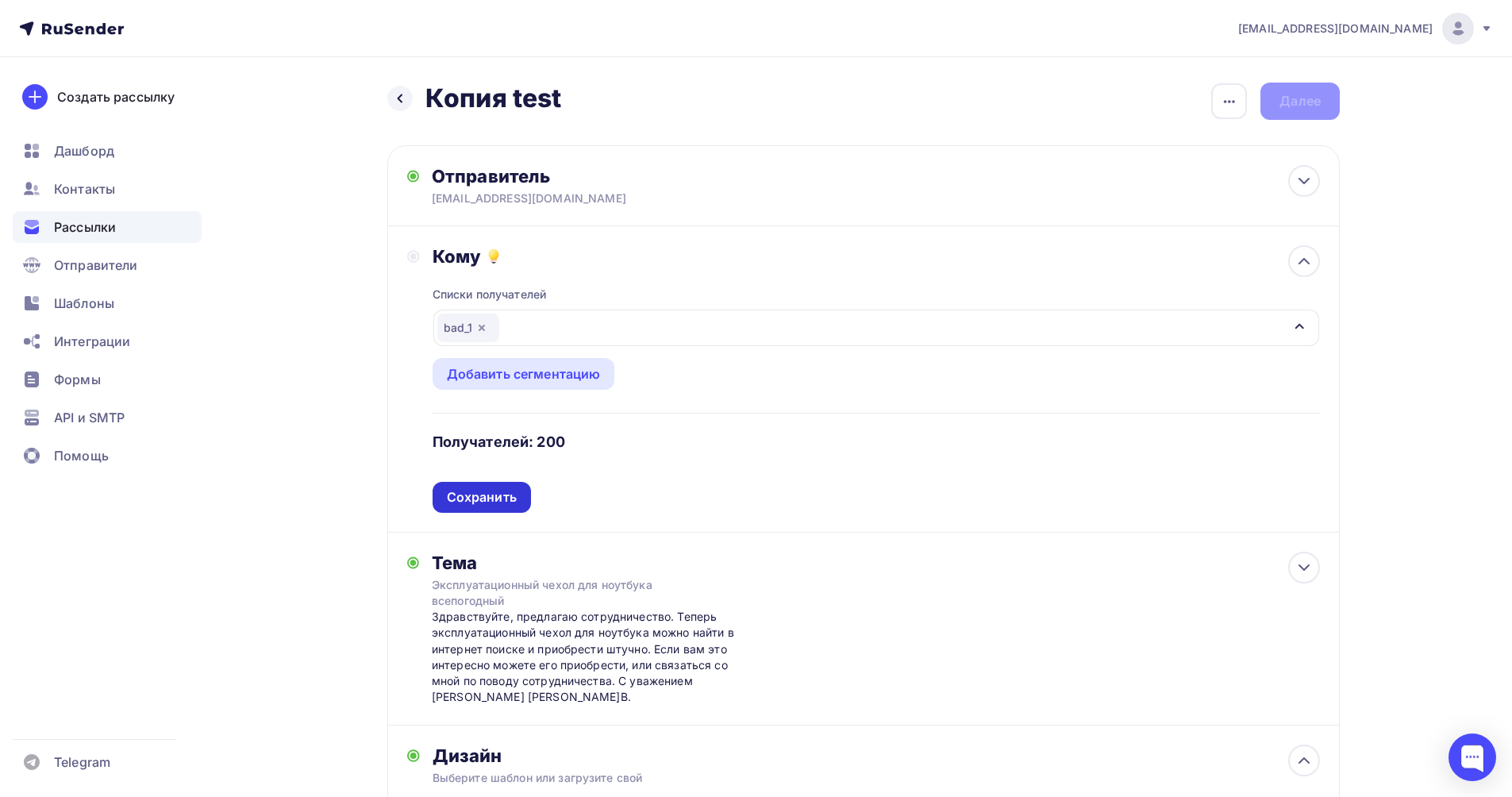
click at [490, 507] on div "Сохранить" at bounding box center [481, 498] width 98 height 31
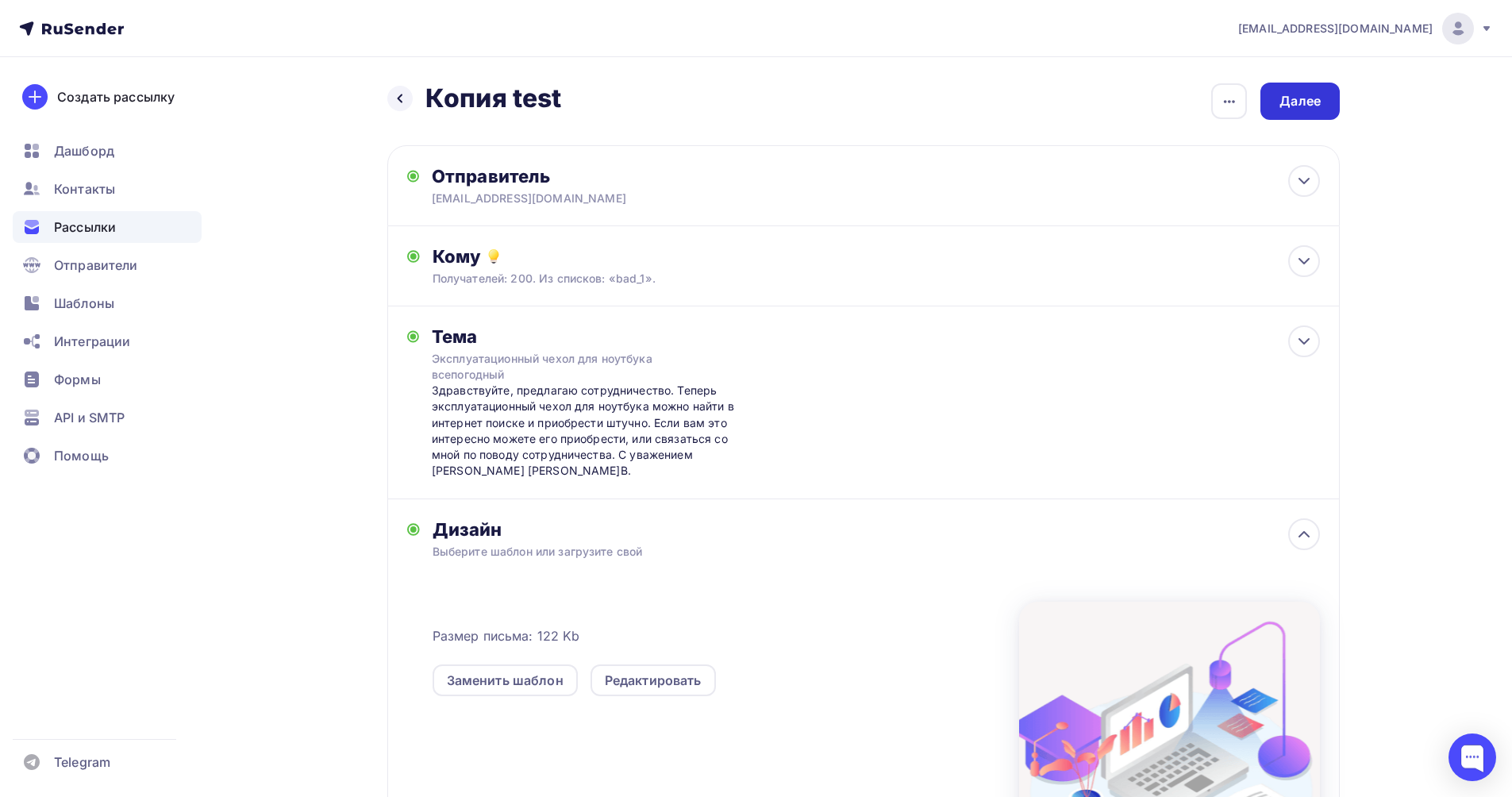
click at [1312, 105] on div "Далее" at bounding box center [1300, 101] width 41 height 18
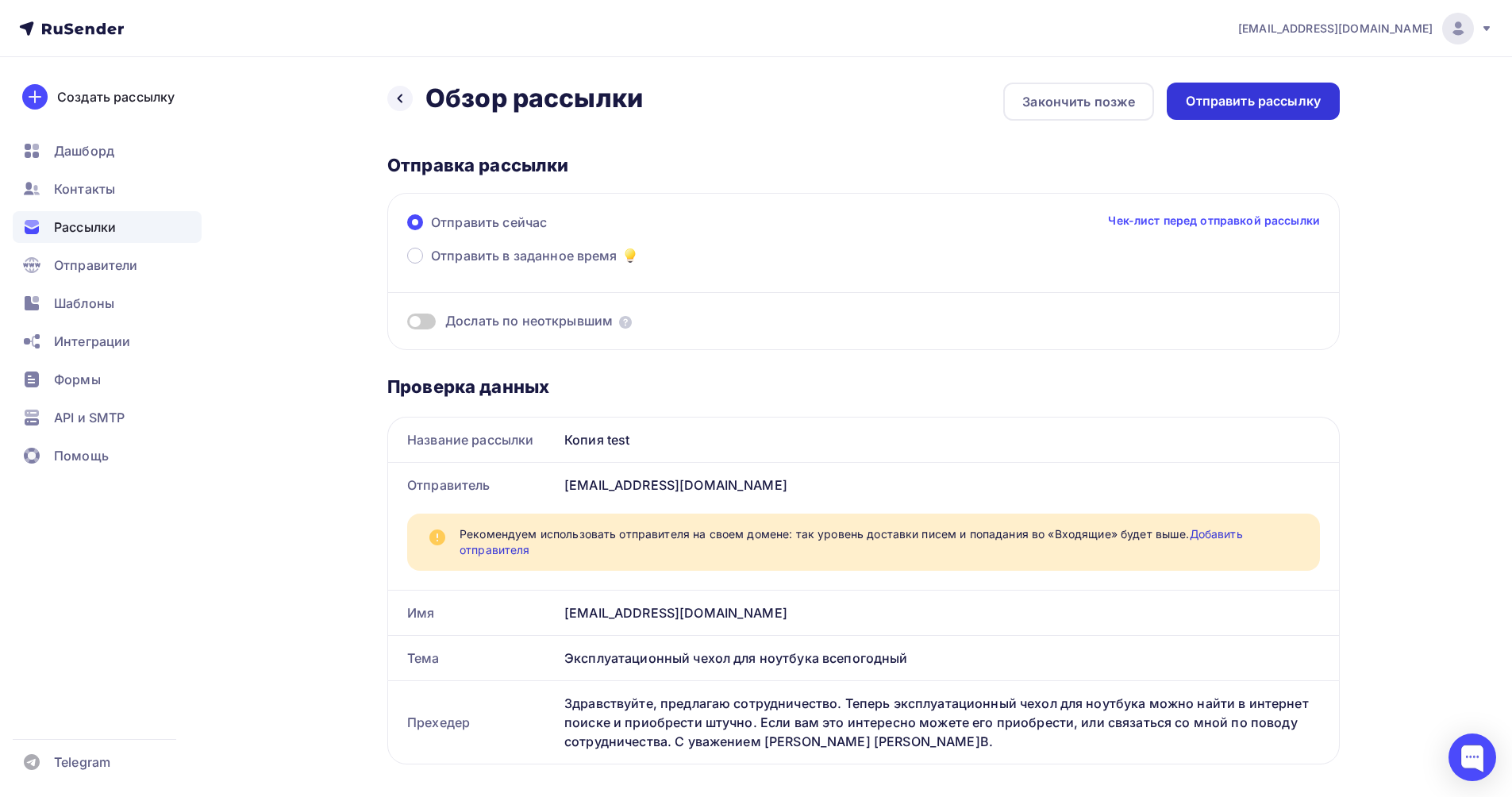
click at [1265, 103] on div "Отправить рассылку" at bounding box center [1253, 101] width 135 height 18
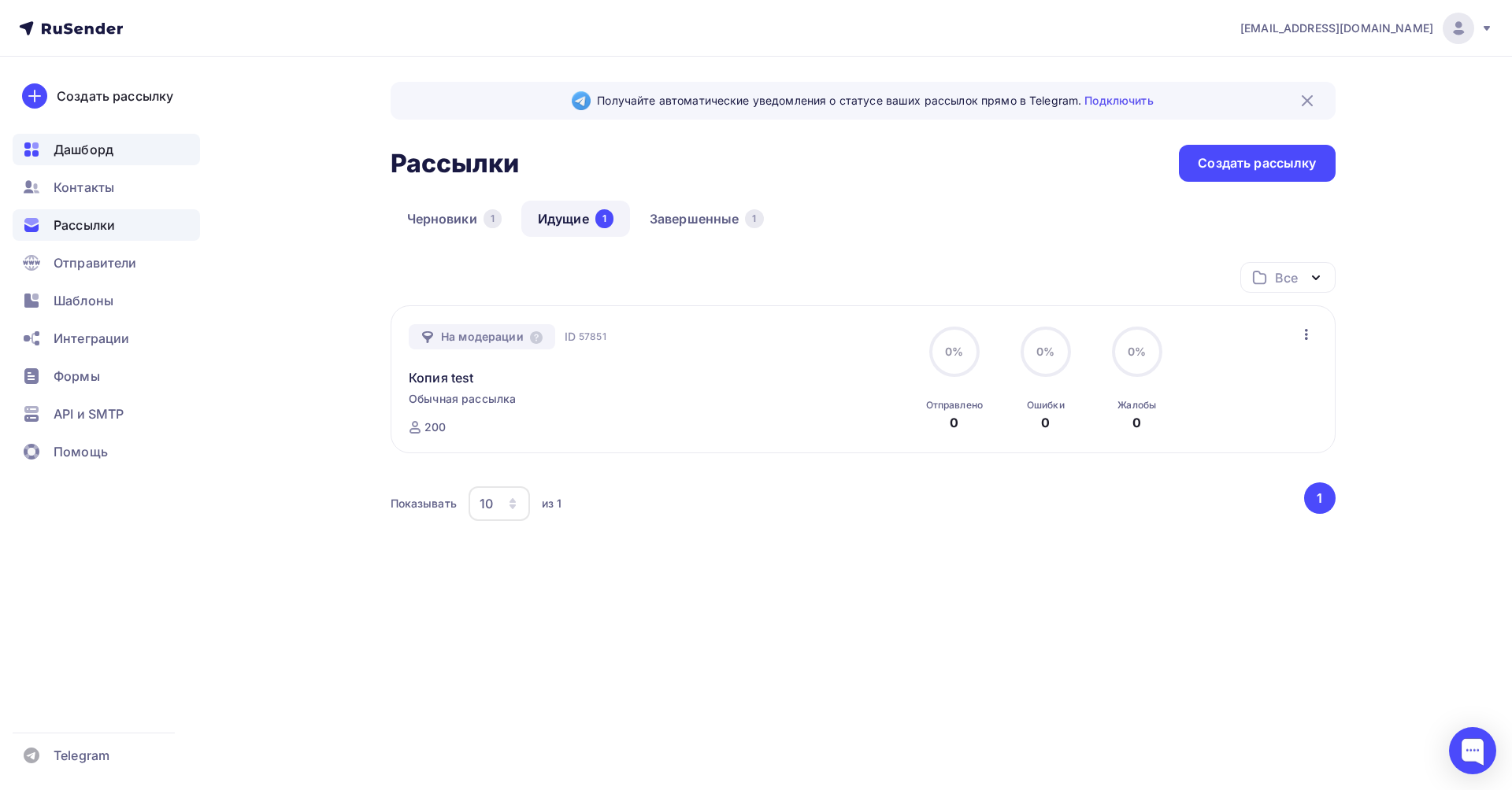
click at [98, 153] on span "Дашборд" at bounding box center [83, 149] width 60 height 19
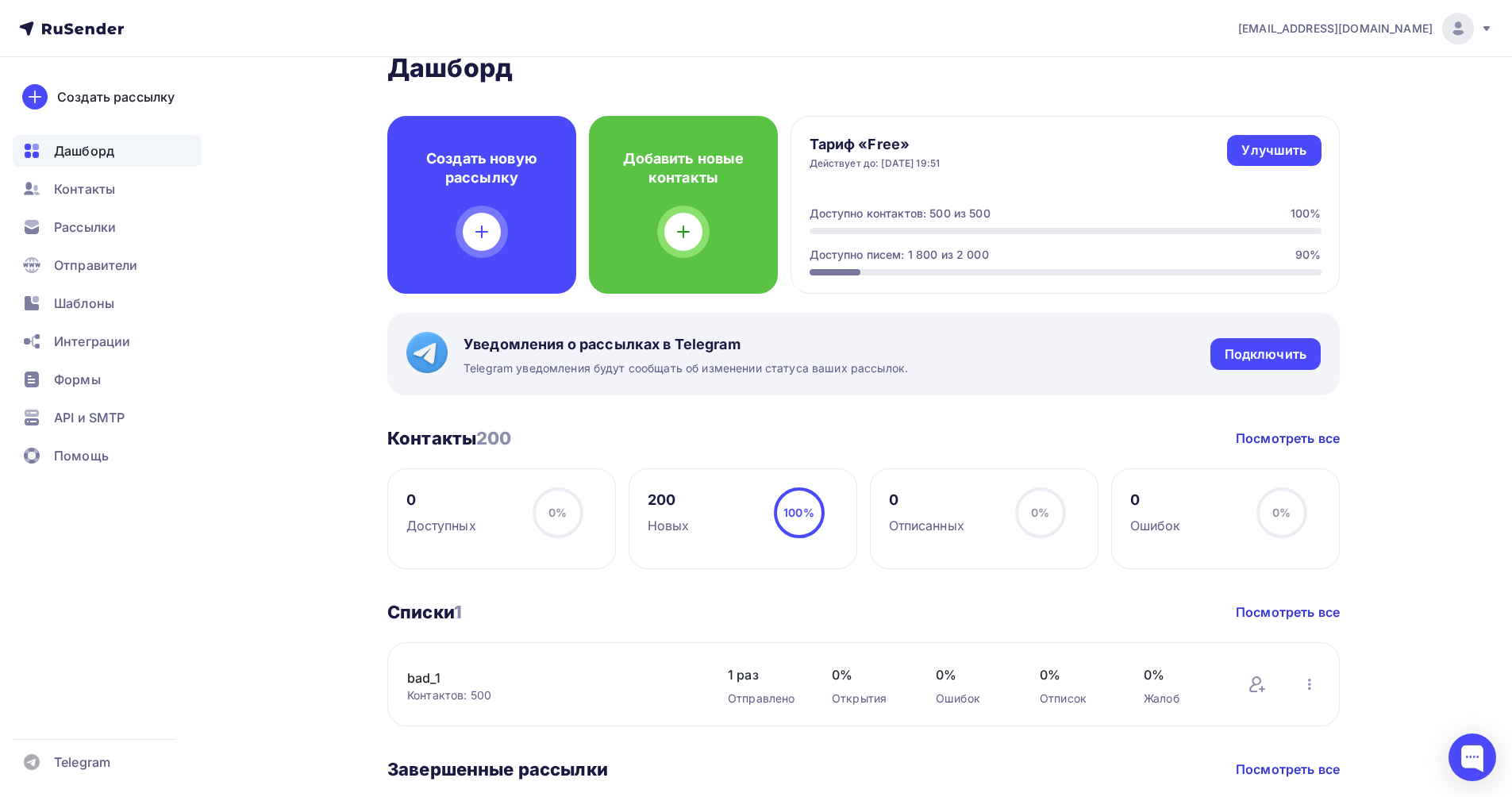
scroll to position [277, 0]
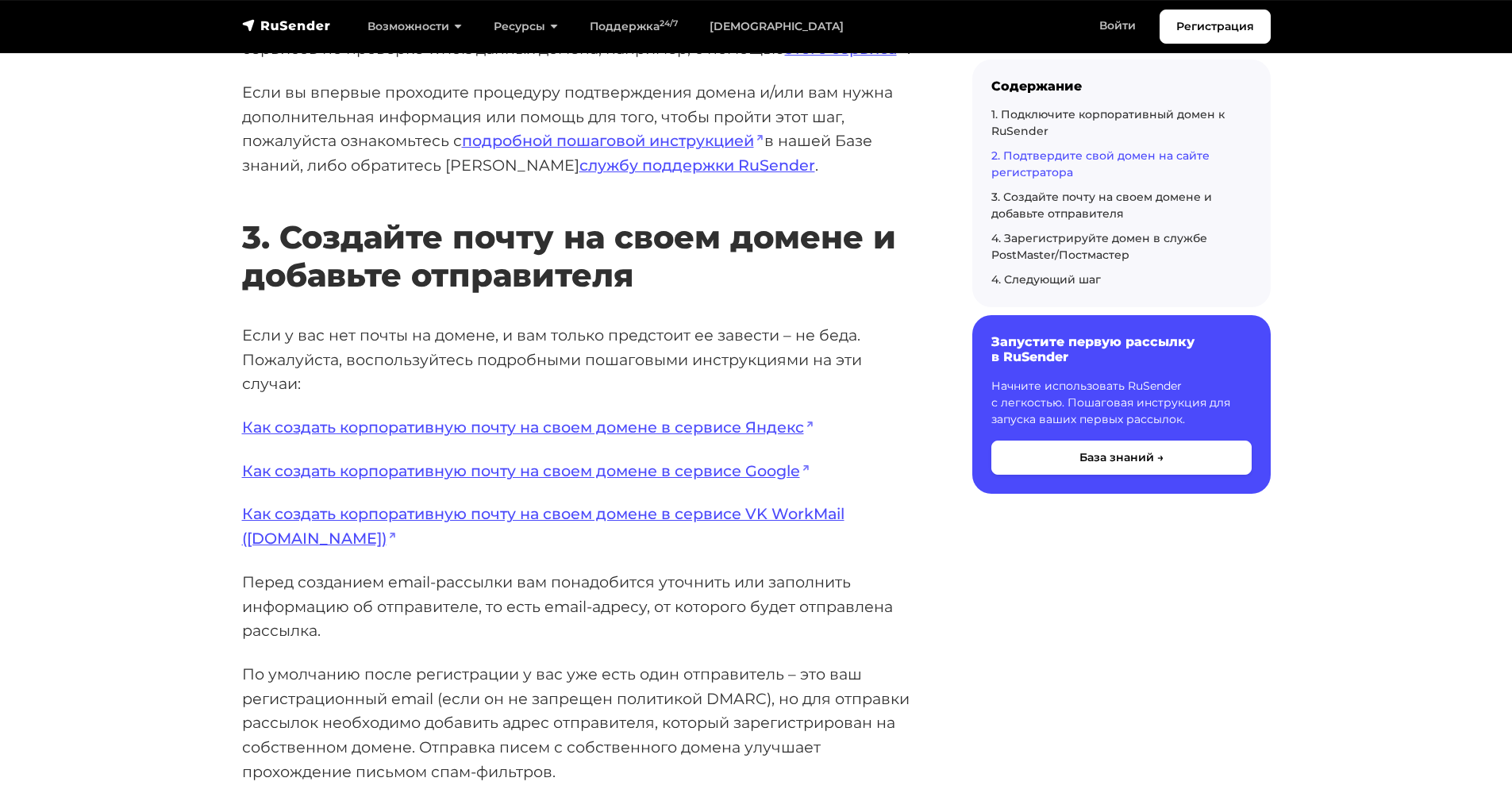
scroll to position [2938, 0]
